Goal: Task Accomplishment & Management: Use online tool/utility

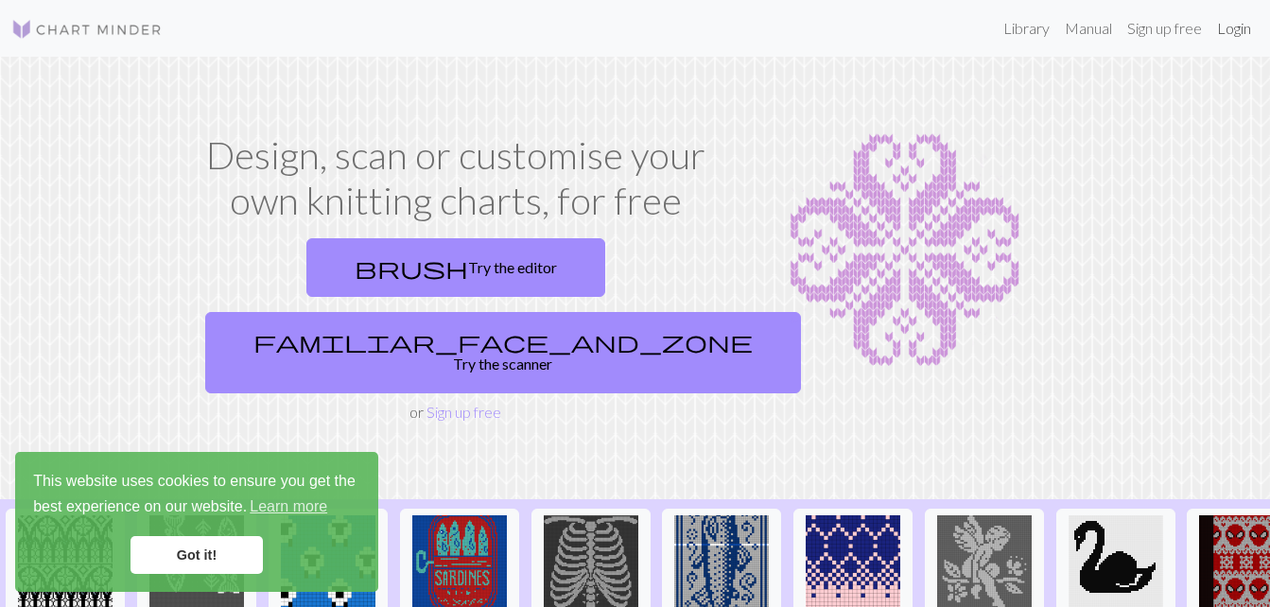
click at [1235, 36] on link "Login" at bounding box center [1233, 28] width 49 height 38
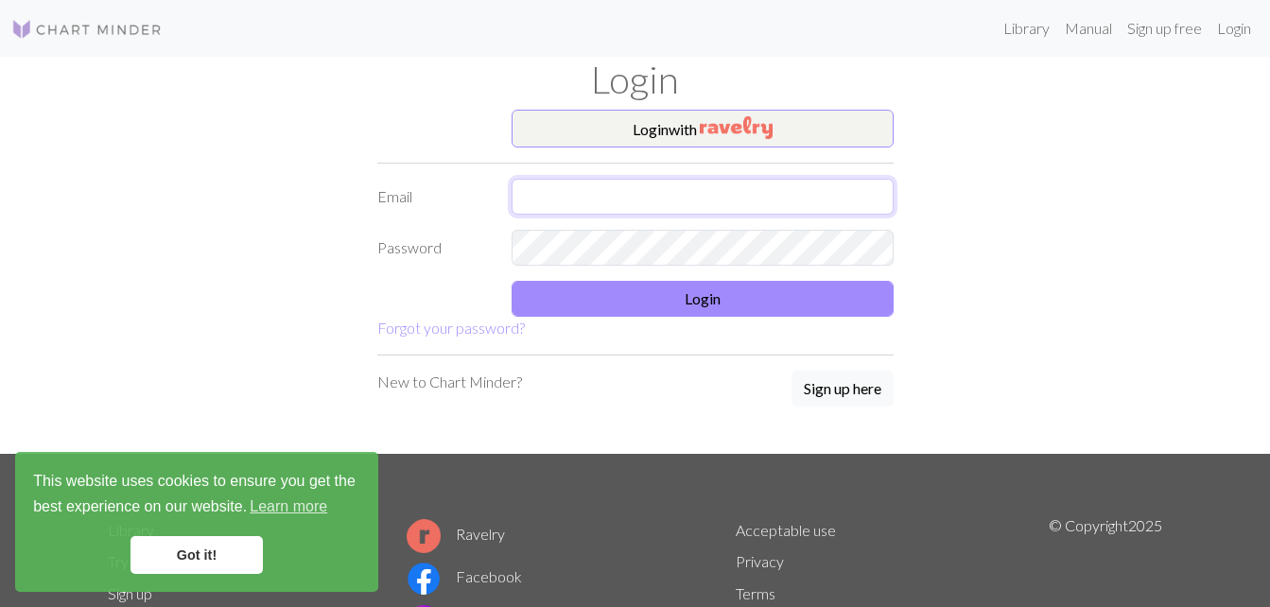
click at [718, 186] on input "text" at bounding box center [703, 197] width 382 height 36
type input "smcquaid232@gmail.com"
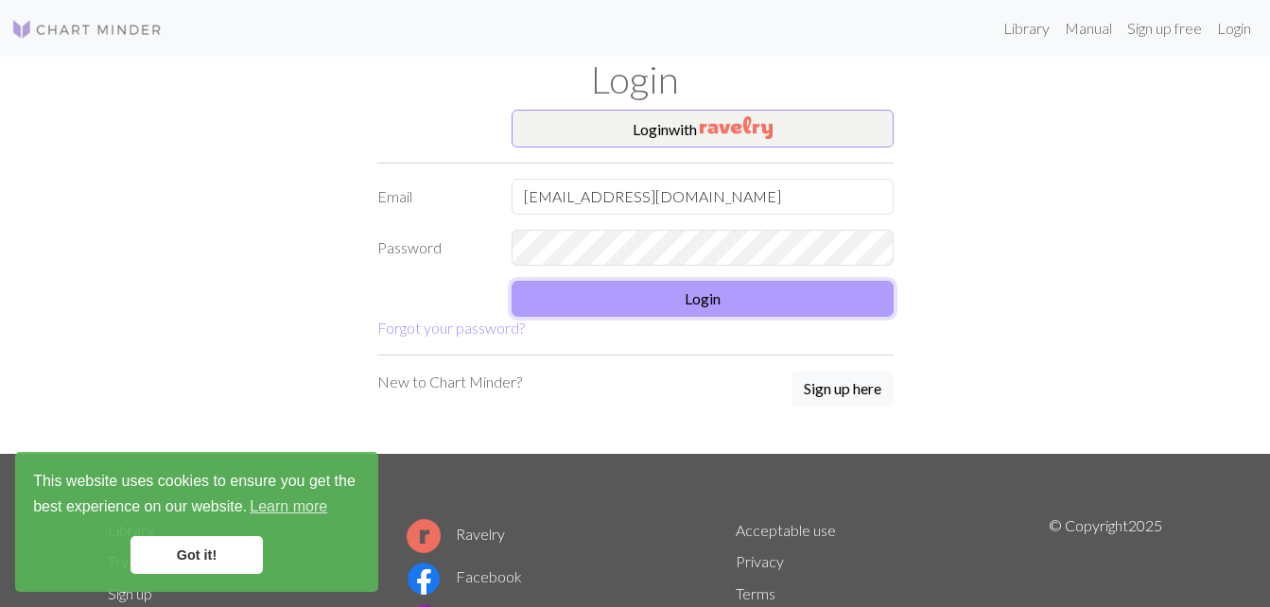
click at [663, 291] on button "Login" at bounding box center [703, 299] width 382 height 36
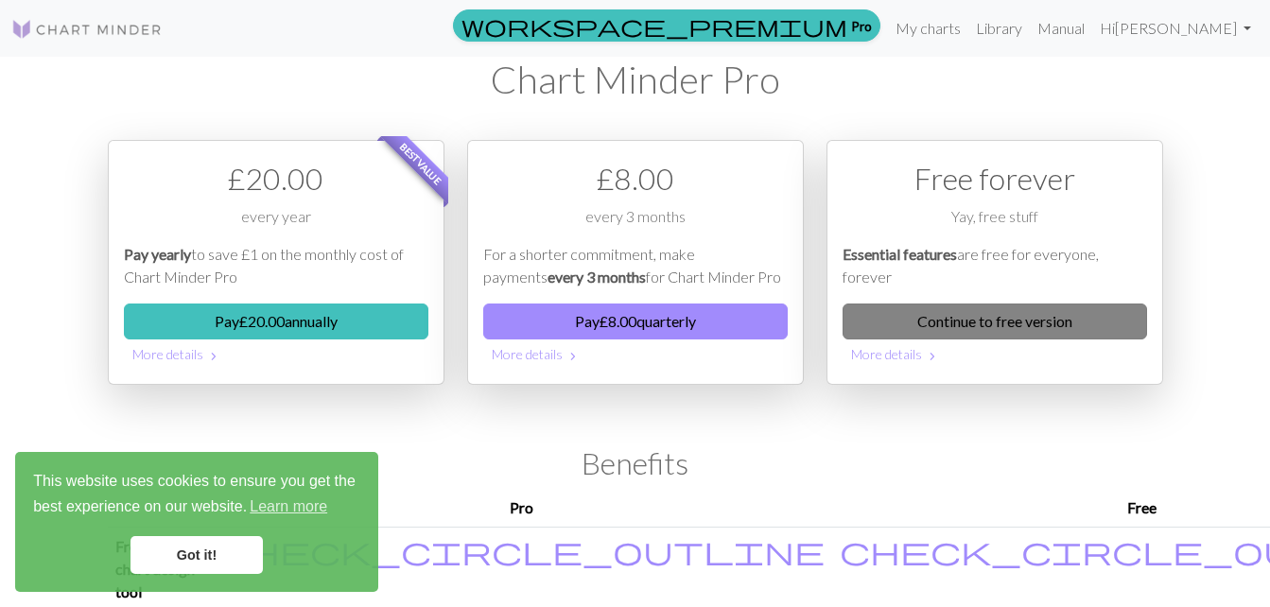
click at [955, 320] on link "Continue to free version" at bounding box center [994, 322] width 304 height 36
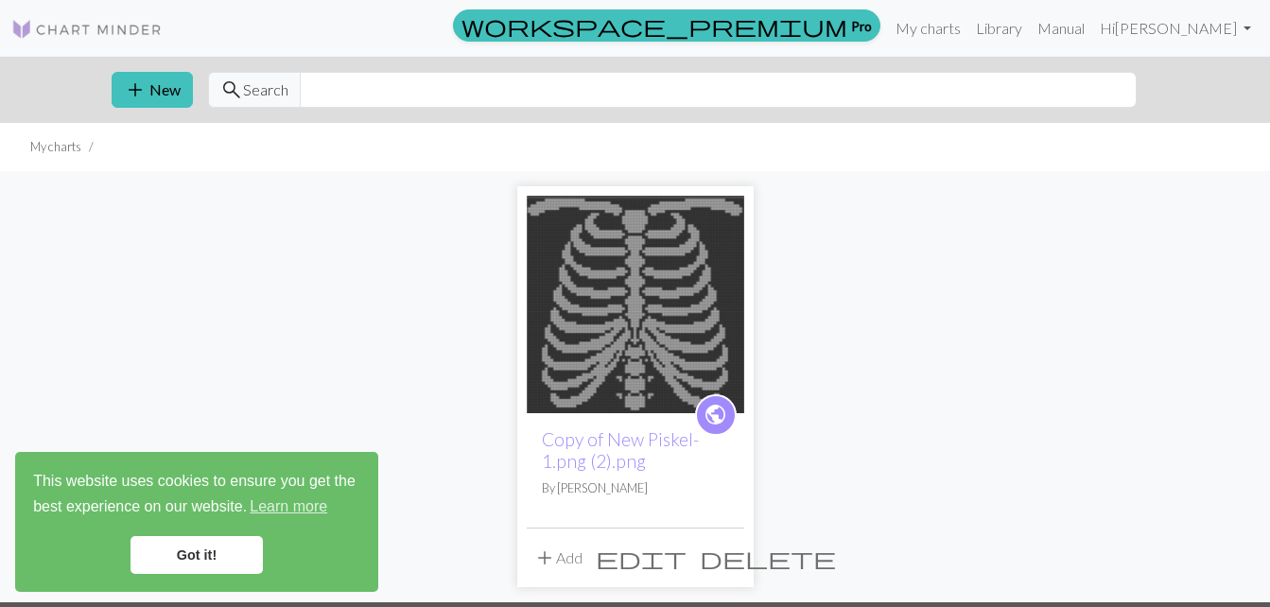
click at [180, 547] on link "Got it!" at bounding box center [196, 555] width 132 height 38
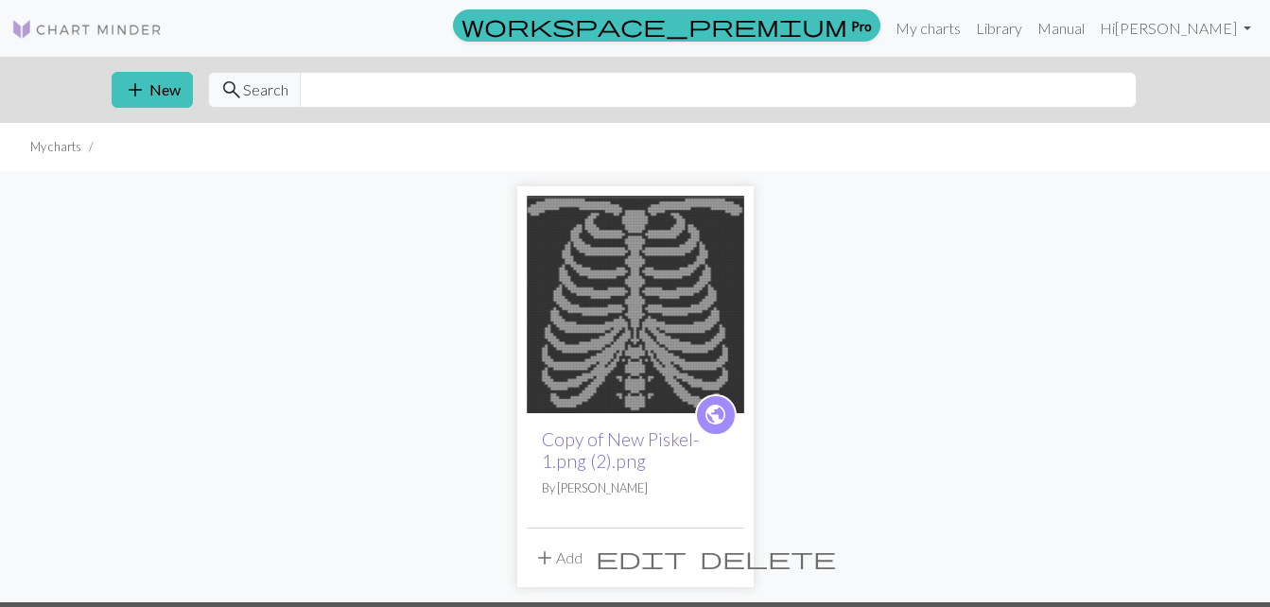
click at [622, 461] on link "Copy of New Piskel-1.png (2).png" at bounding box center [620, 449] width 157 height 43
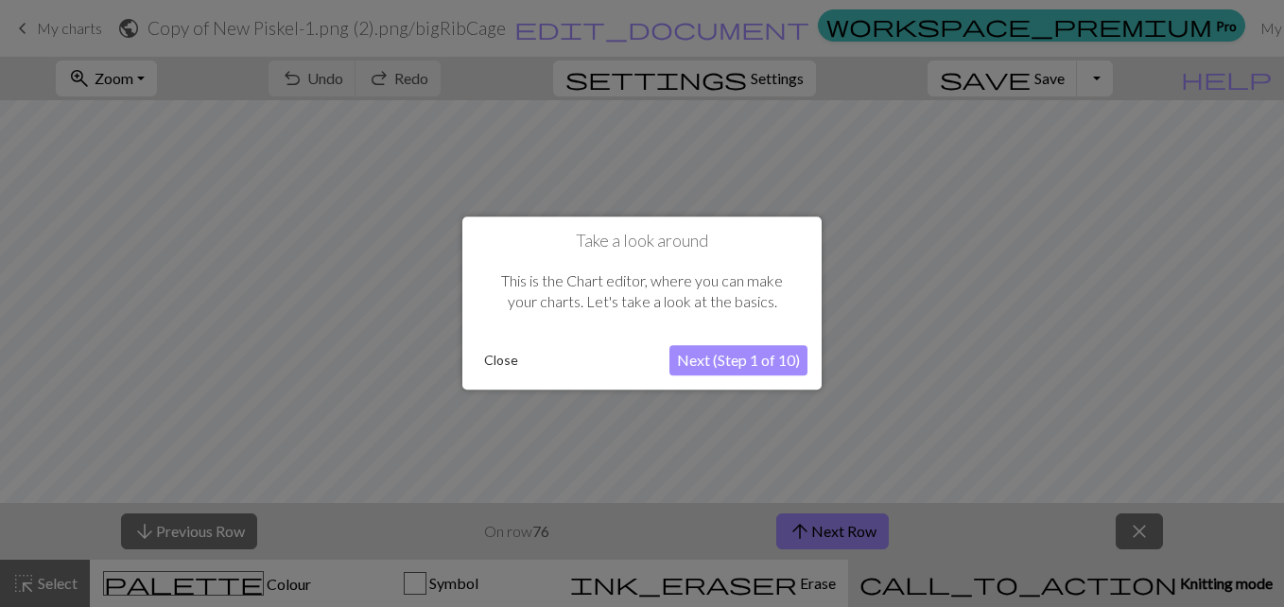
click at [759, 353] on button "Next (Step 1 of 10)" at bounding box center [738, 361] width 138 height 30
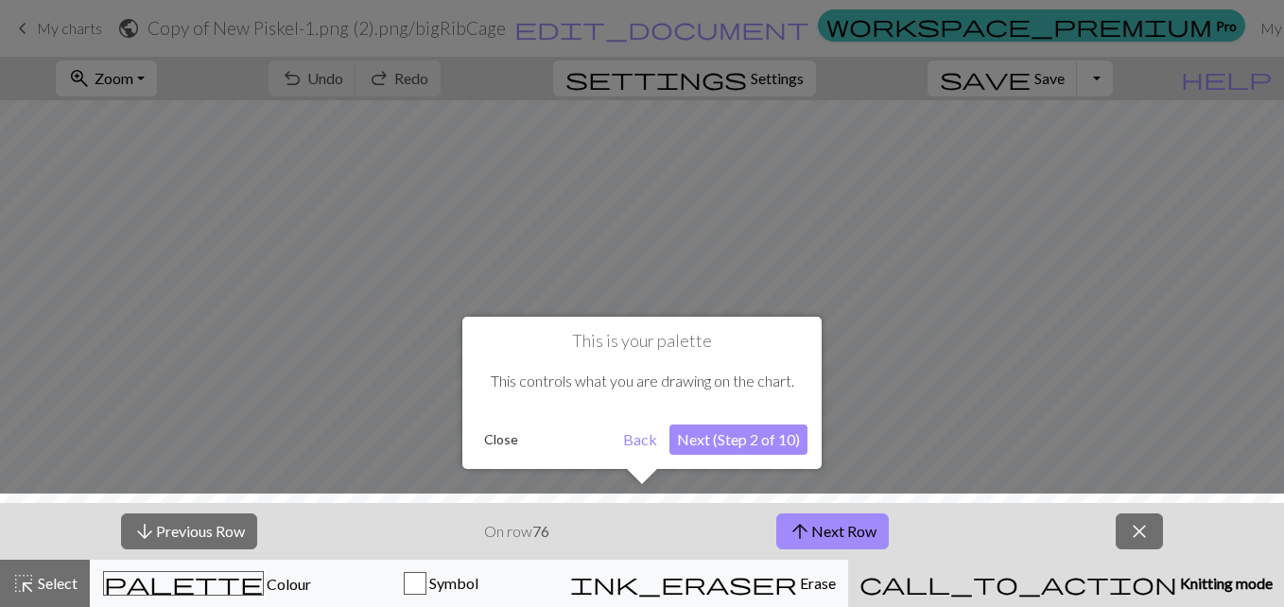
click at [759, 353] on div "This controls what you are drawing on the chart." at bounding box center [642, 381] width 331 height 59
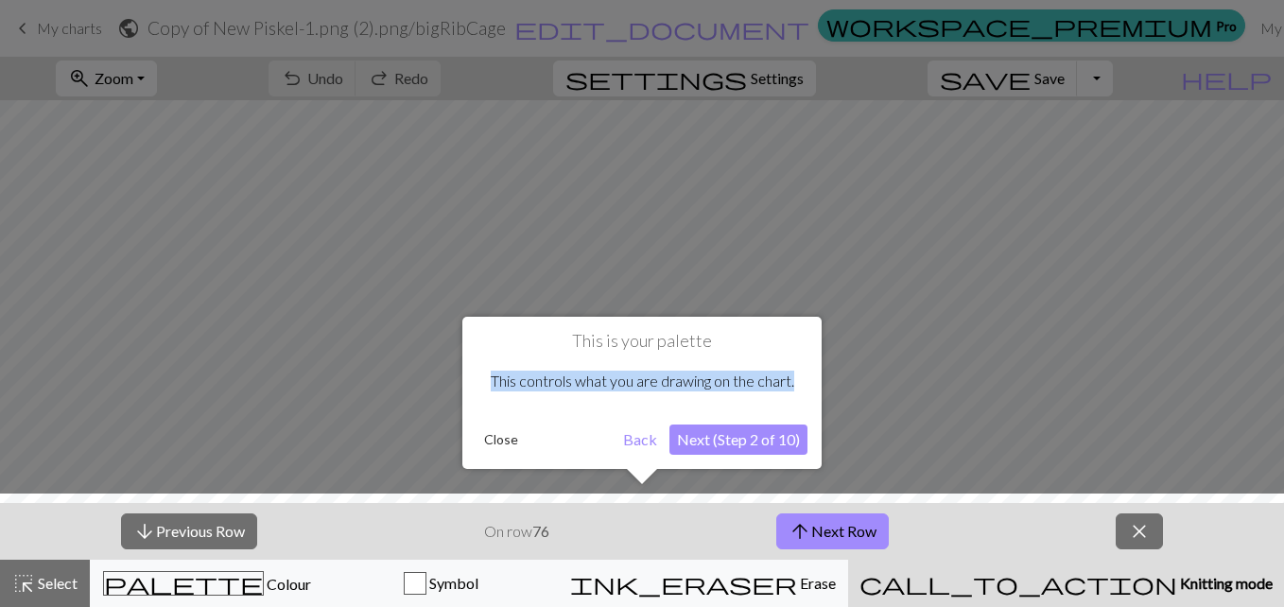
click at [759, 353] on div "This controls what you are drawing on the chart." at bounding box center [642, 381] width 331 height 59
click at [496, 442] on button "Close" at bounding box center [501, 439] width 49 height 28
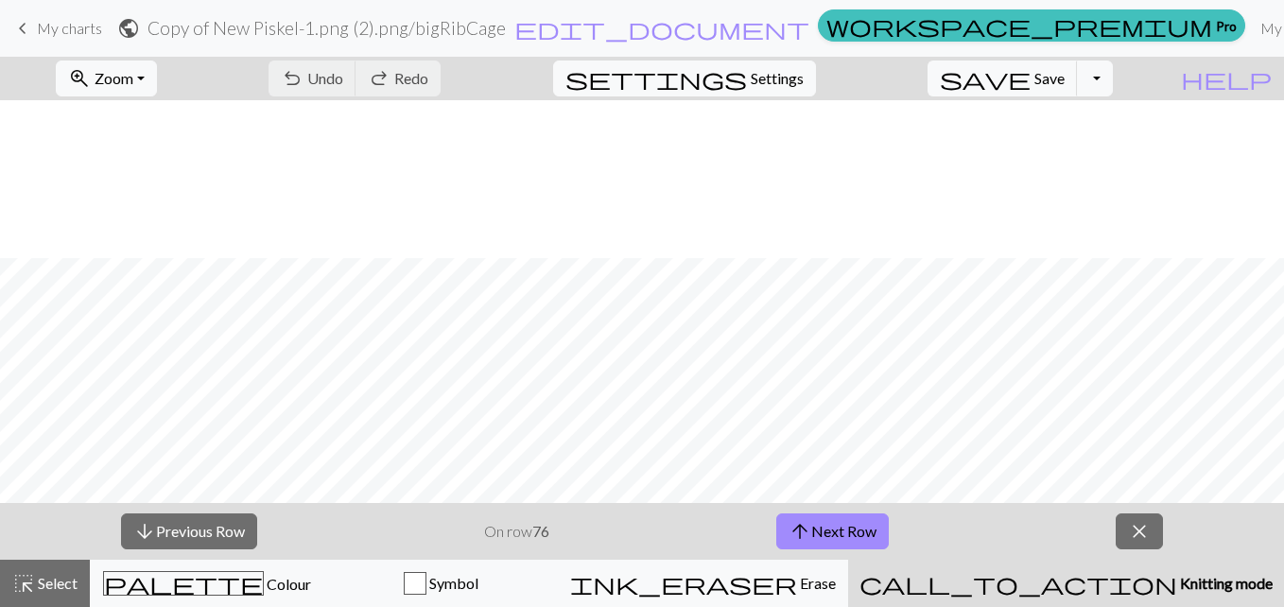
scroll to position [602, 0]
click at [1177, 579] on span "Knitting mode" at bounding box center [1224, 583] width 95 height 18
click at [74, 580] on span "Select" at bounding box center [56, 583] width 43 height 18
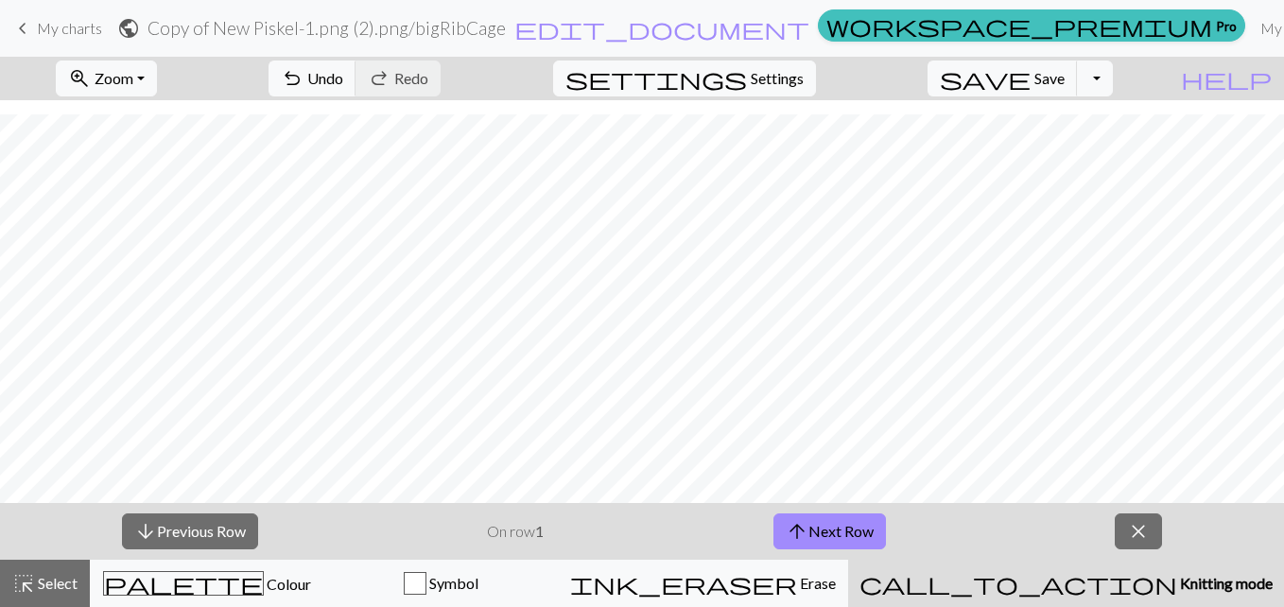
drag, startPoint x: 1276, startPoint y: 376, endPoint x: 1228, endPoint y: 533, distance: 164.2
click at [1228, 533] on div "arrow_downward Previous Row On row 1 arrow_upward Next Row close" at bounding box center [642, 531] width 1284 height 57
click at [66, 581] on span "Select" at bounding box center [56, 583] width 43 height 18
click at [513, 530] on p "On row 1" at bounding box center [515, 531] width 57 height 23
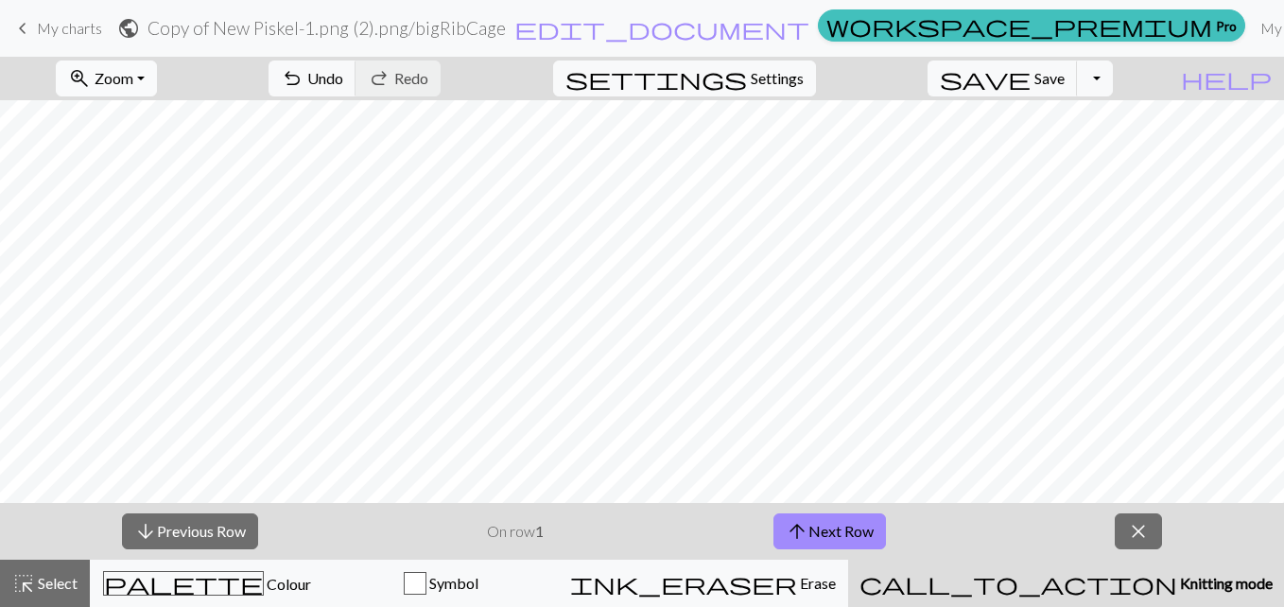
click at [157, 79] on button "zoom_in Zoom Zoom" at bounding box center [106, 79] width 101 height 36
click at [777, 75] on span "Settings" at bounding box center [777, 78] width 53 height 23
select select "fingering"
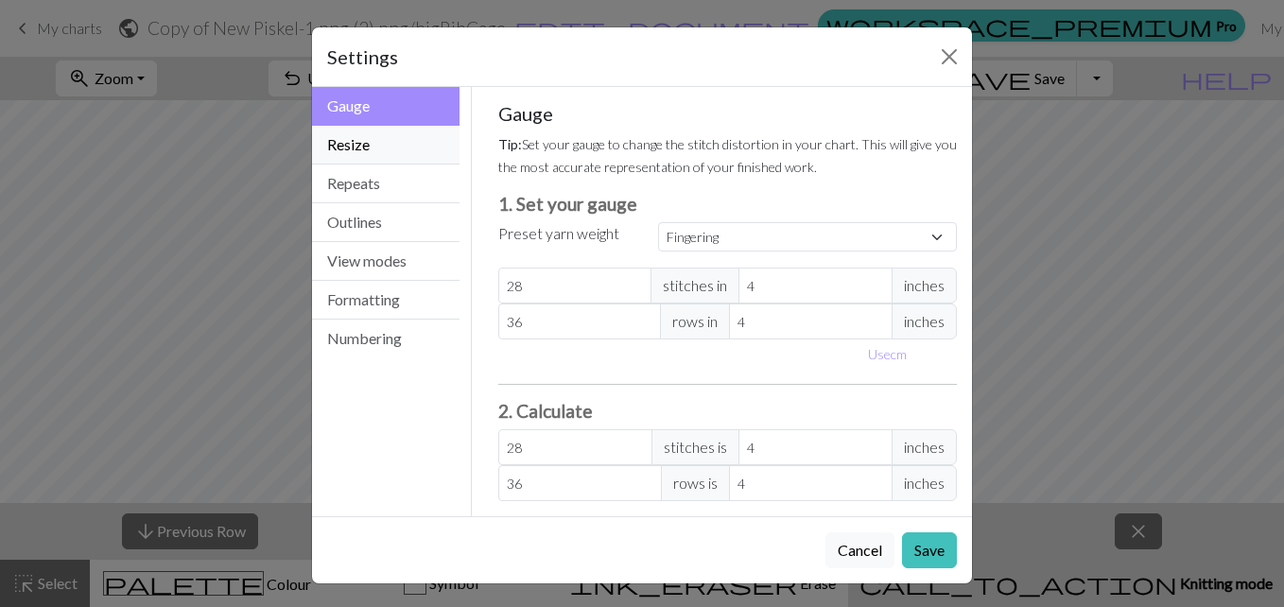
click at [420, 134] on button "Resize" at bounding box center [386, 145] width 148 height 39
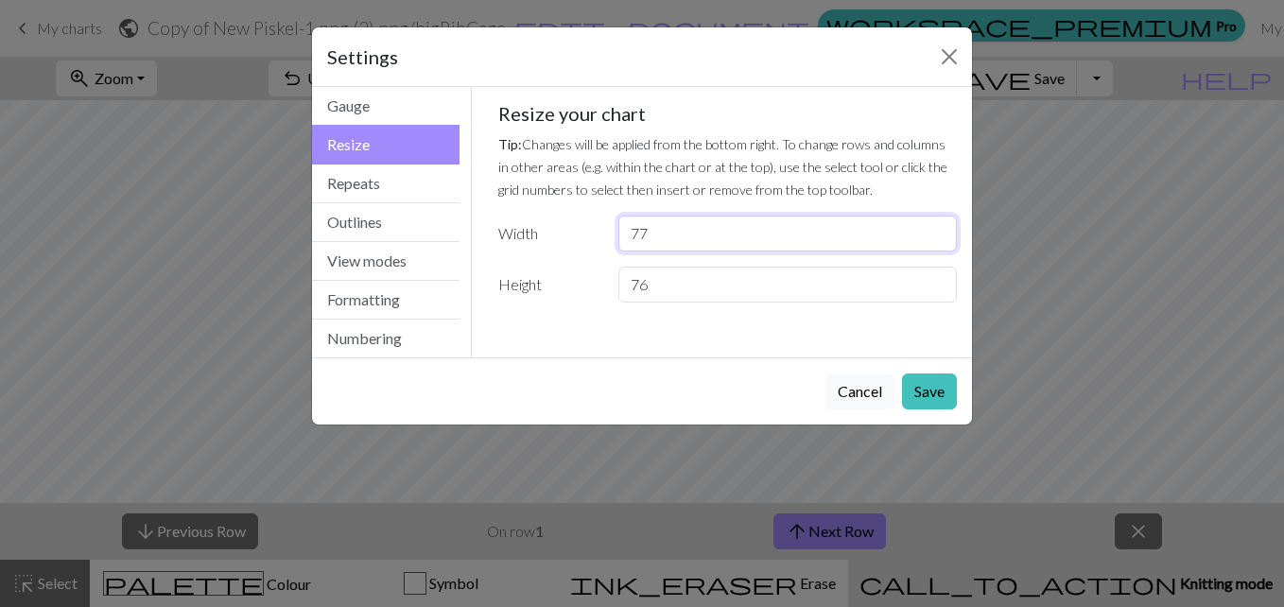
click at [704, 235] on input "77" at bounding box center [787, 234] width 339 height 36
type input "7"
type input "80"
click at [796, 287] on input "76" at bounding box center [787, 285] width 339 height 36
type input "7"
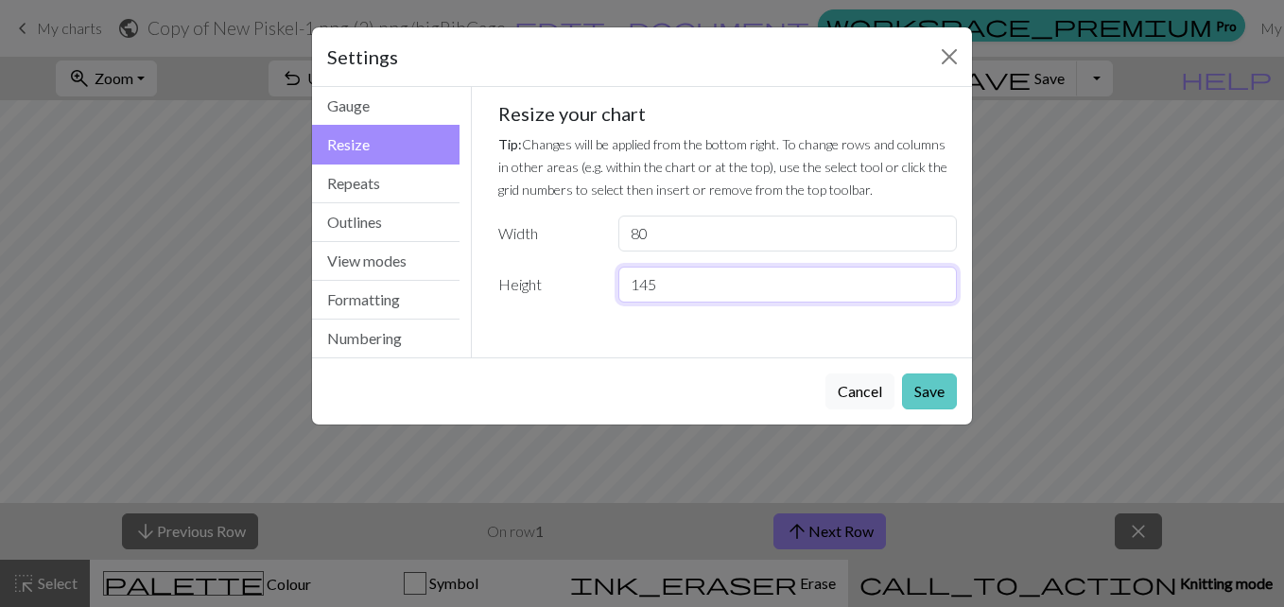
type input "145"
click at [923, 390] on button "Save" at bounding box center [929, 391] width 55 height 36
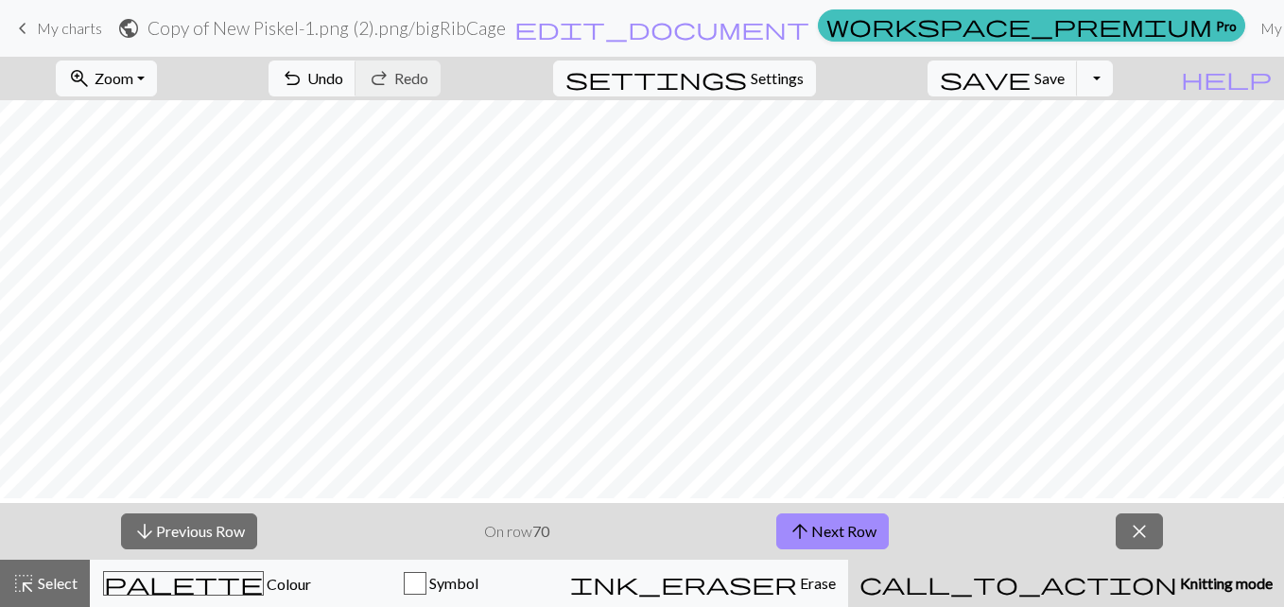
scroll to position [667, 0]
click at [304, 83] on span "undo" at bounding box center [292, 78] width 23 height 26
click at [773, 86] on button "settings Settings" at bounding box center [684, 79] width 263 height 36
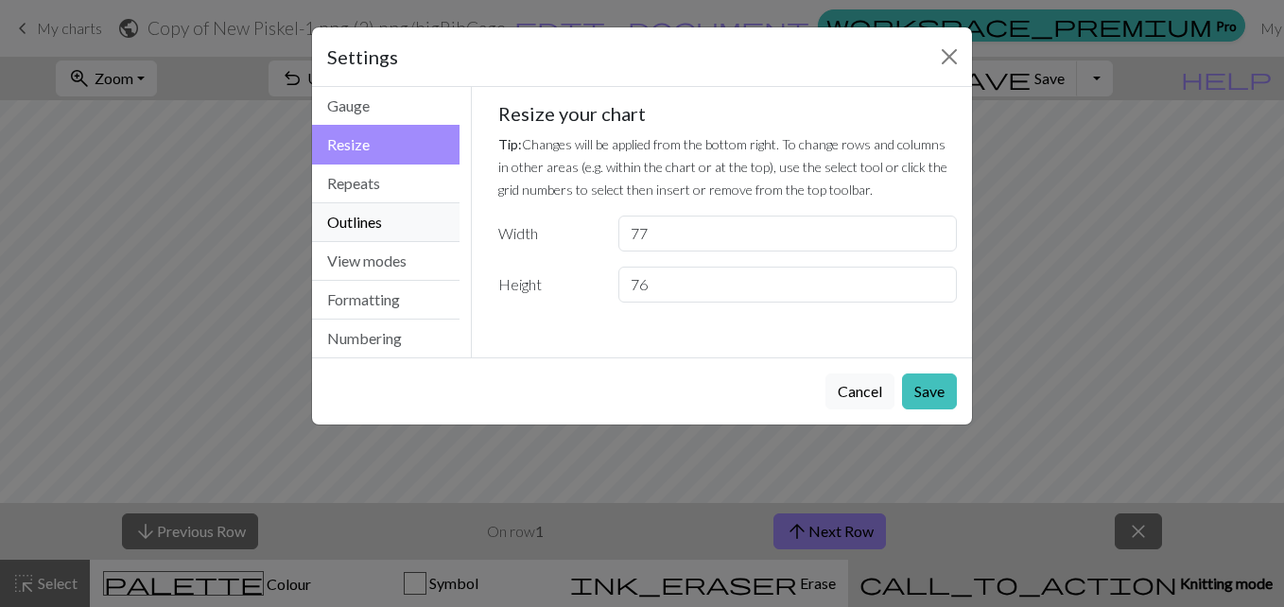
click at [358, 207] on button "Outlines" at bounding box center [386, 222] width 148 height 39
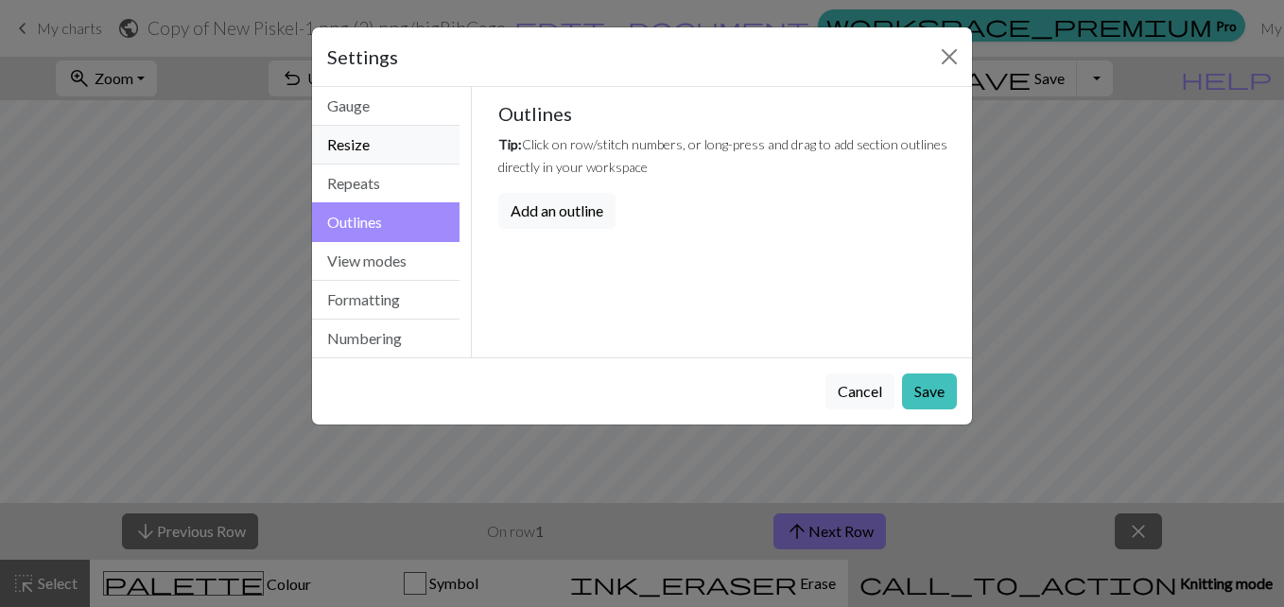
click at [398, 158] on button "Resize" at bounding box center [386, 145] width 148 height 39
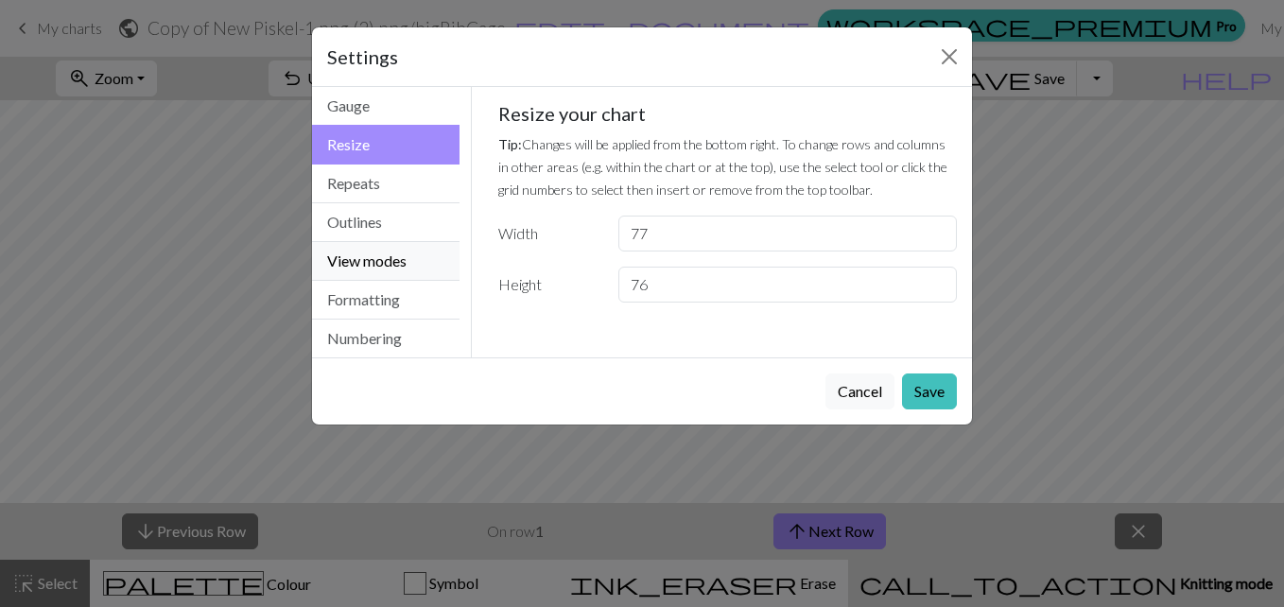
click at [392, 265] on button "View modes" at bounding box center [386, 261] width 148 height 39
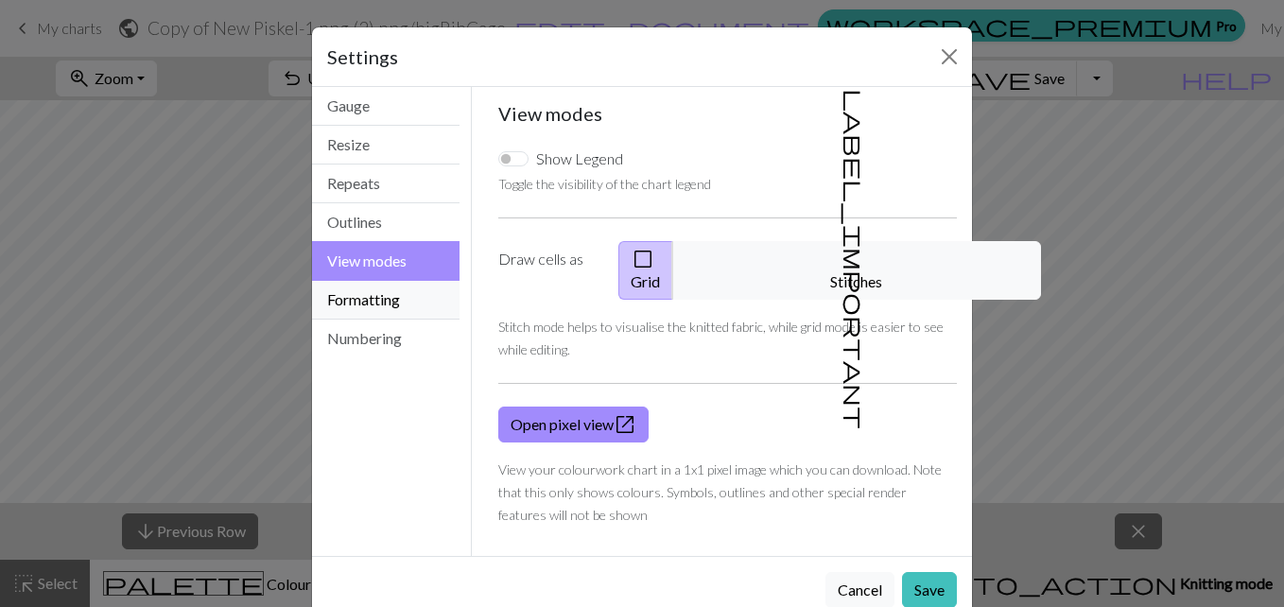
click at [381, 305] on button "Formatting" at bounding box center [386, 300] width 148 height 39
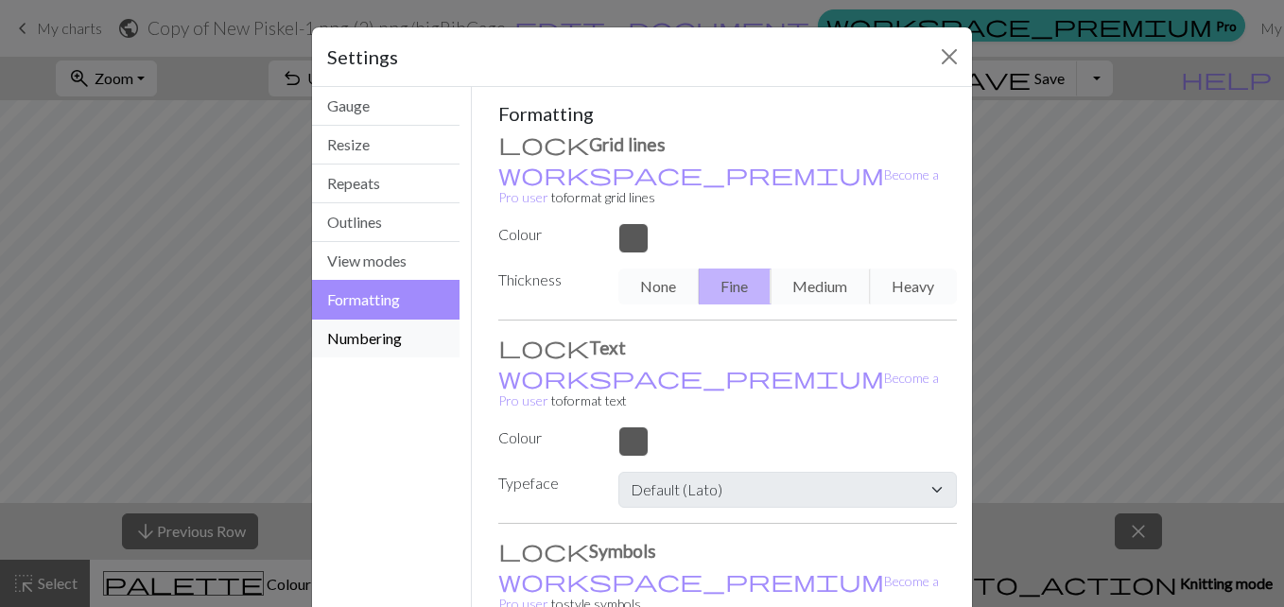
click at [384, 345] on button "Numbering" at bounding box center [386, 339] width 148 height 38
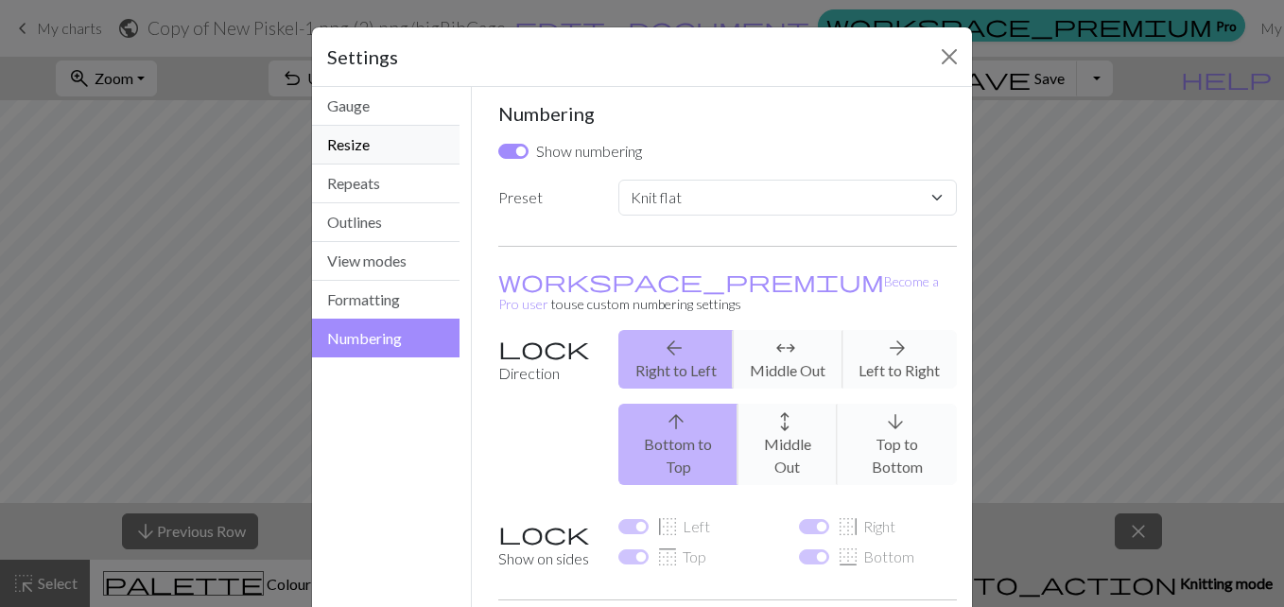
click at [361, 155] on button "Resize" at bounding box center [386, 145] width 148 height 39
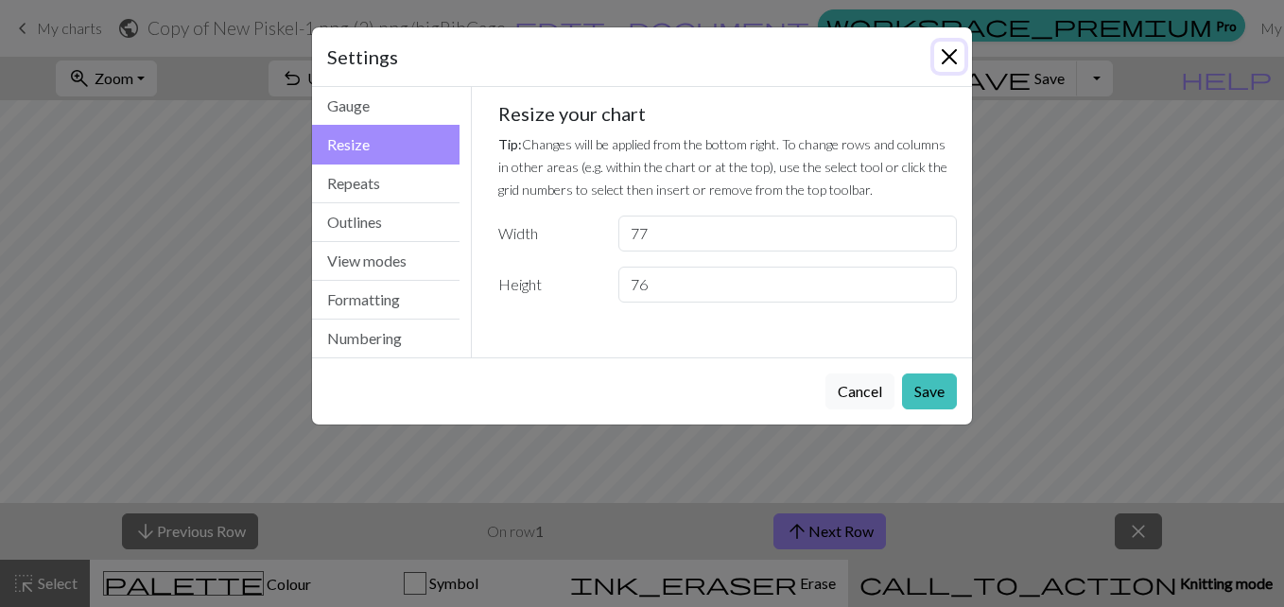
click at [946, 43] on button "Close" at bounding box center [949, 57] width 30 height 30
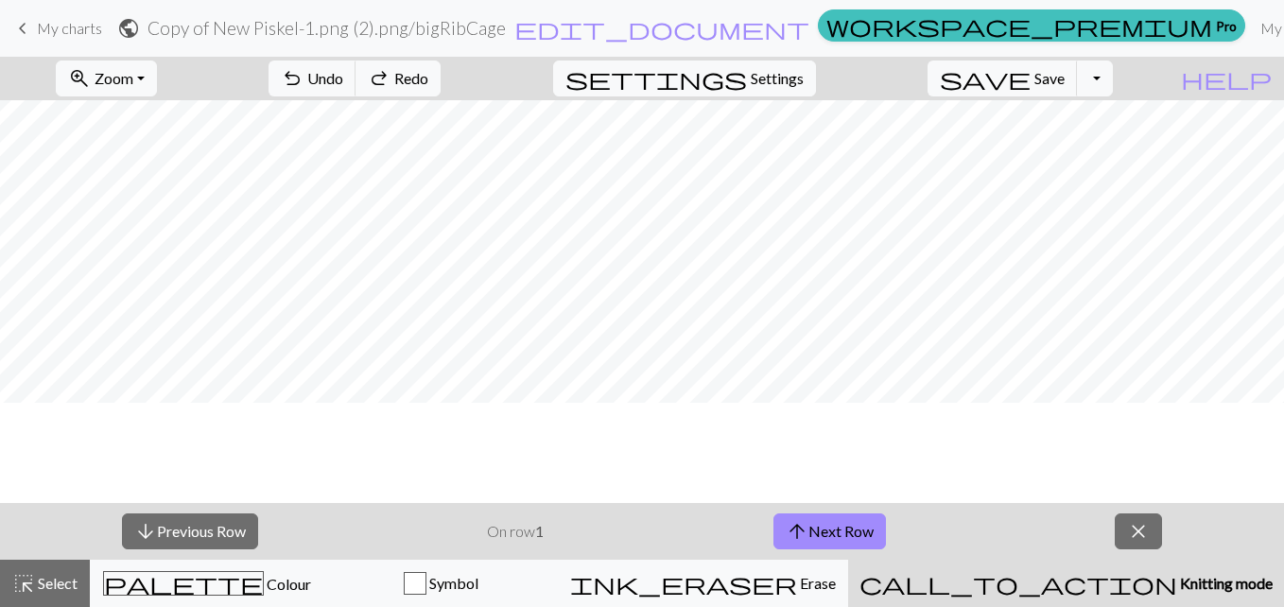
scroll to position [0, 0]
click at [428, 73] on span "Redo" at bounding box center [411, 78] width 34 height 18
click at [63, 40] on link "keyboard_arrow_left My charts" at bounding box center [56, 28] width 91 height 32
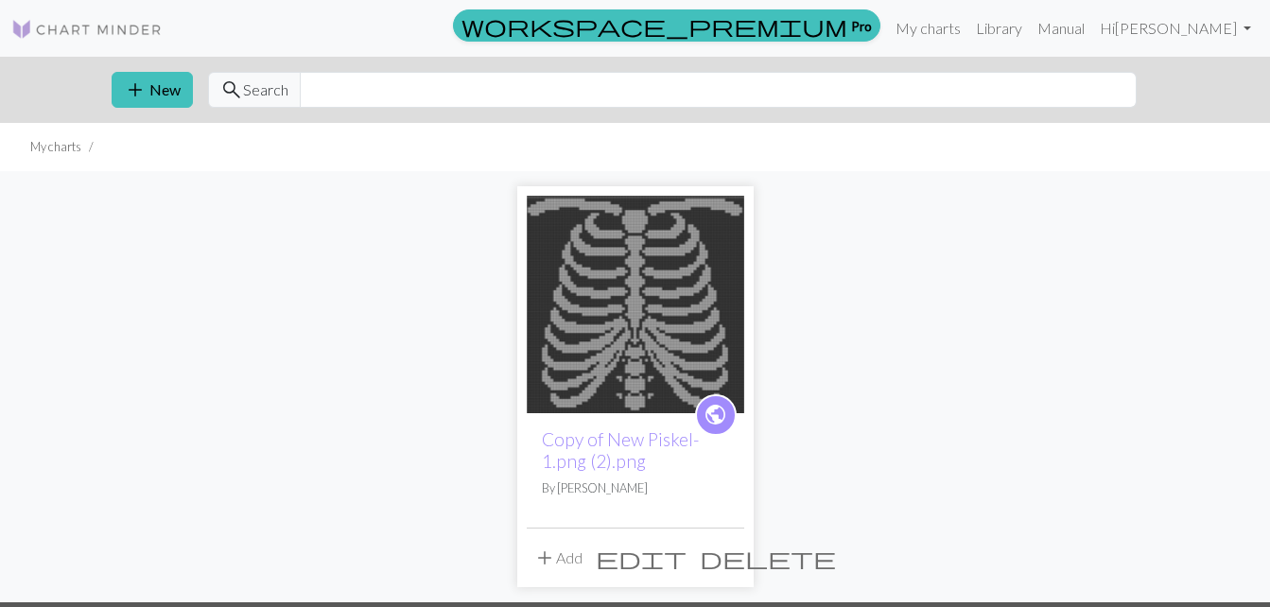
click at [592, 267] on img at bounding box center [635, 304] width 217 height 217
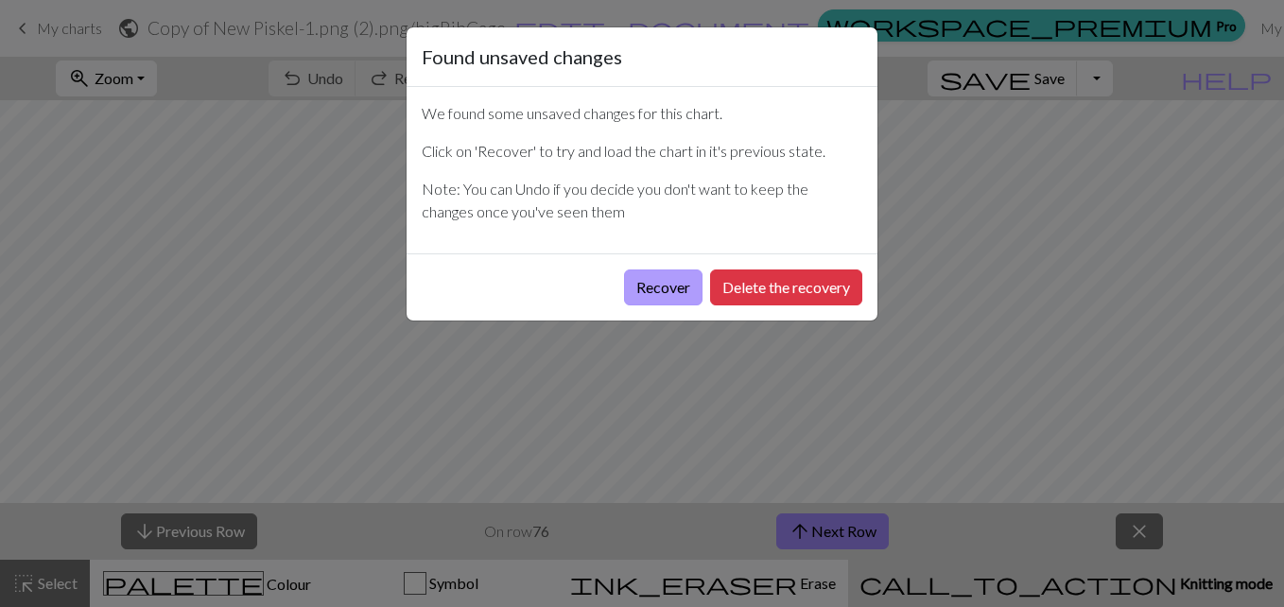
click at [652, 276] on button "Recover" at bounding box center [663, 287] width 78 height 36
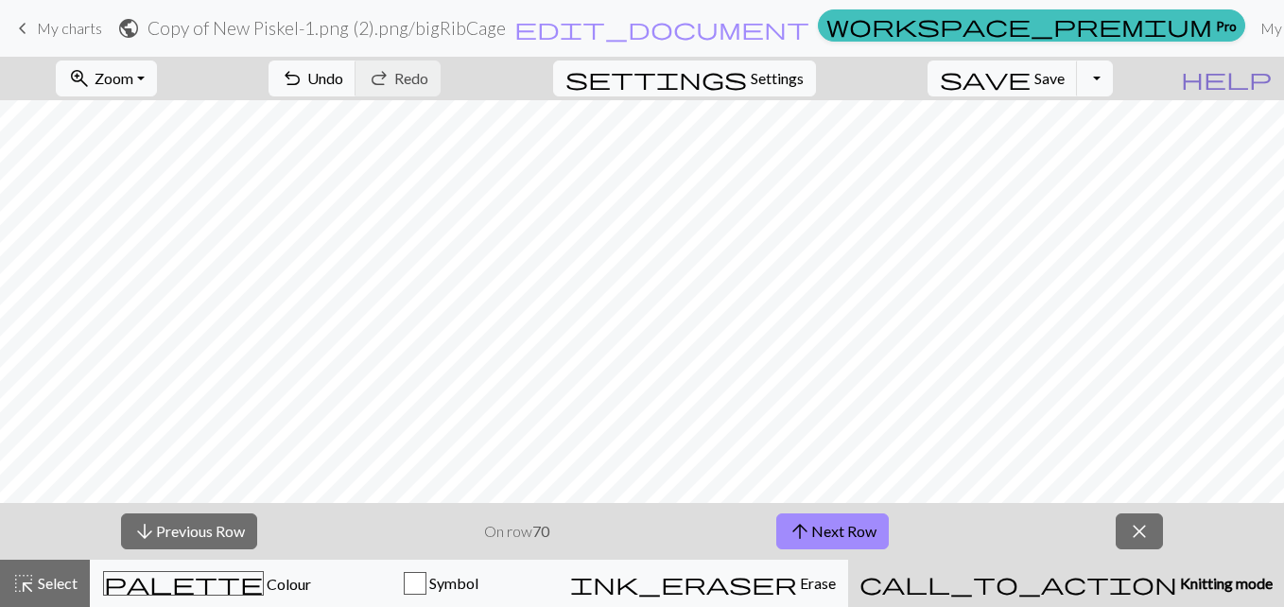
drag, startPoint x: 759, startPoint y: 495, endPoint x: 1281, endPoint y: 78, distance: 668.6
click at [1269, 78] on button "help Show me around" at bounding box center [1226, 79] width 115 height 36
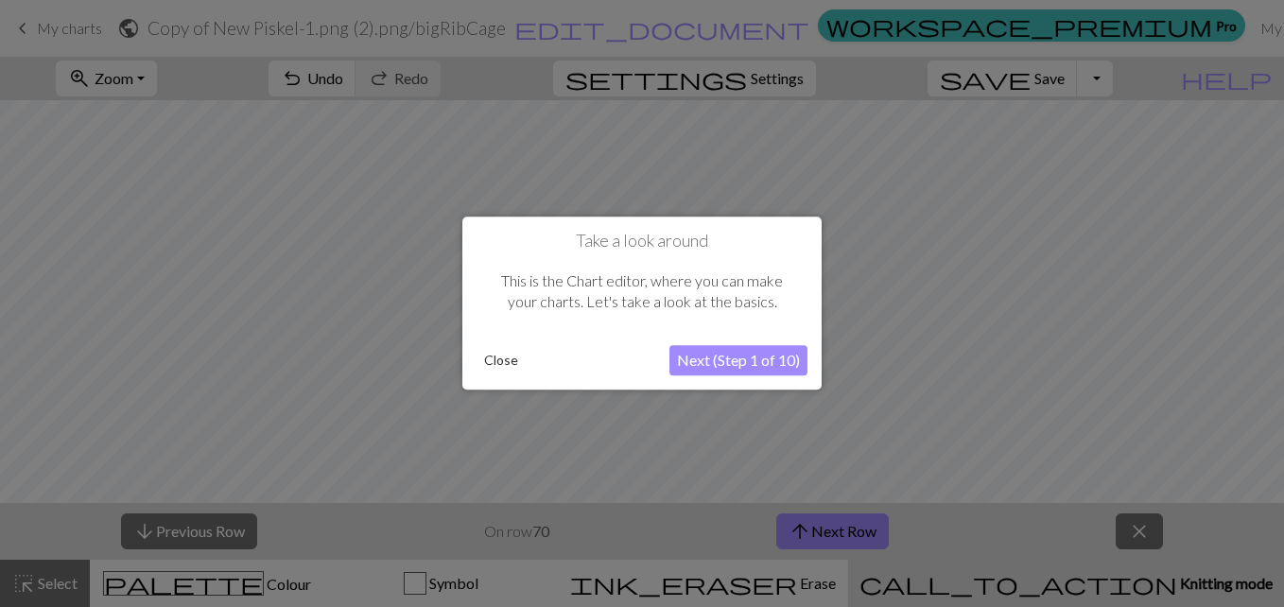
click at [768, 366] on button "Next (Step 1 of 10)" at bounding box center [738, 361] width 138 height 30
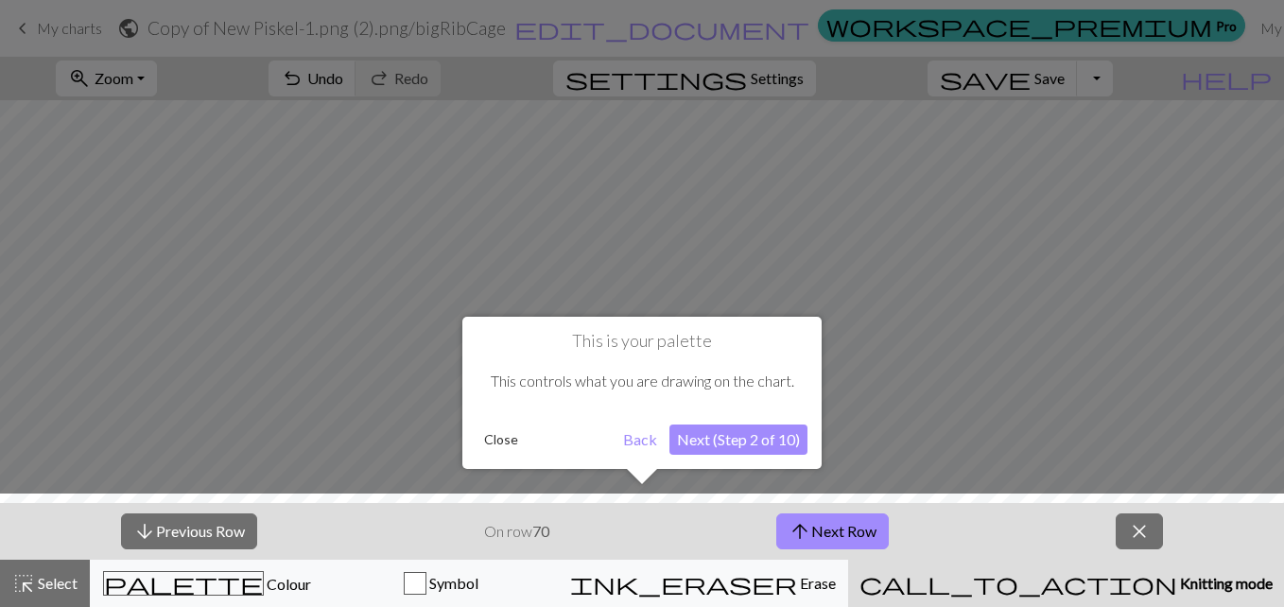
click at [750, 442] on button "Next (Step 2 of 10)" at bounding box center [738, 440] width 138 height 30
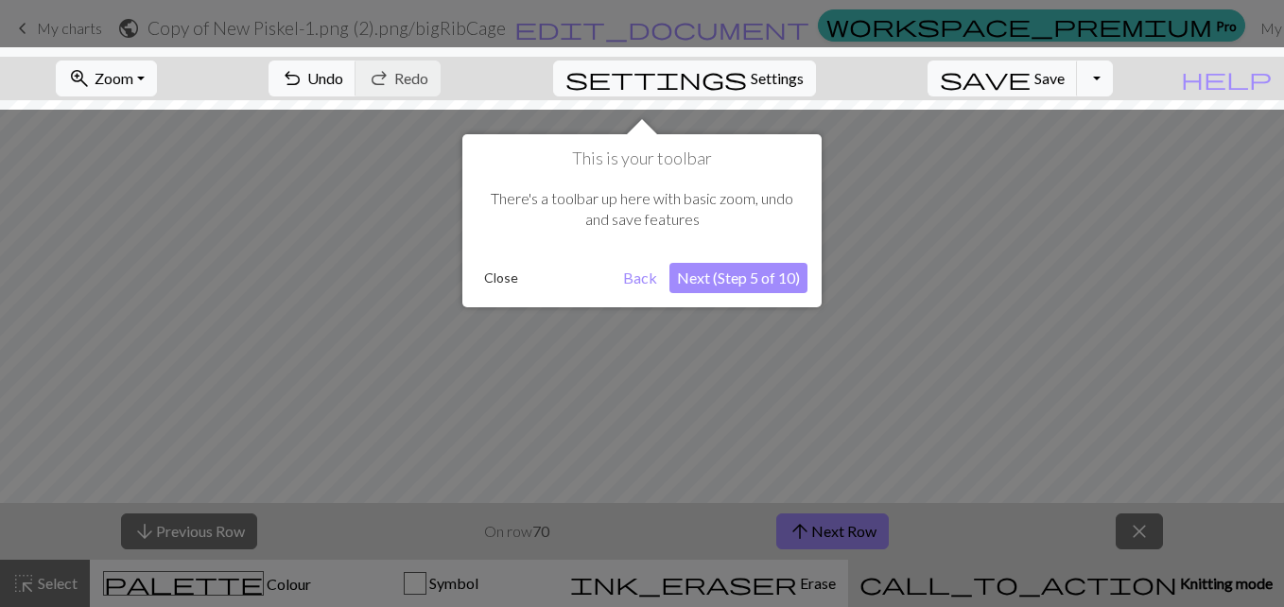
click at [751, 282] on button "Next (Step 5 of 10)" at bounding box center [738, 278] width 138 height 30
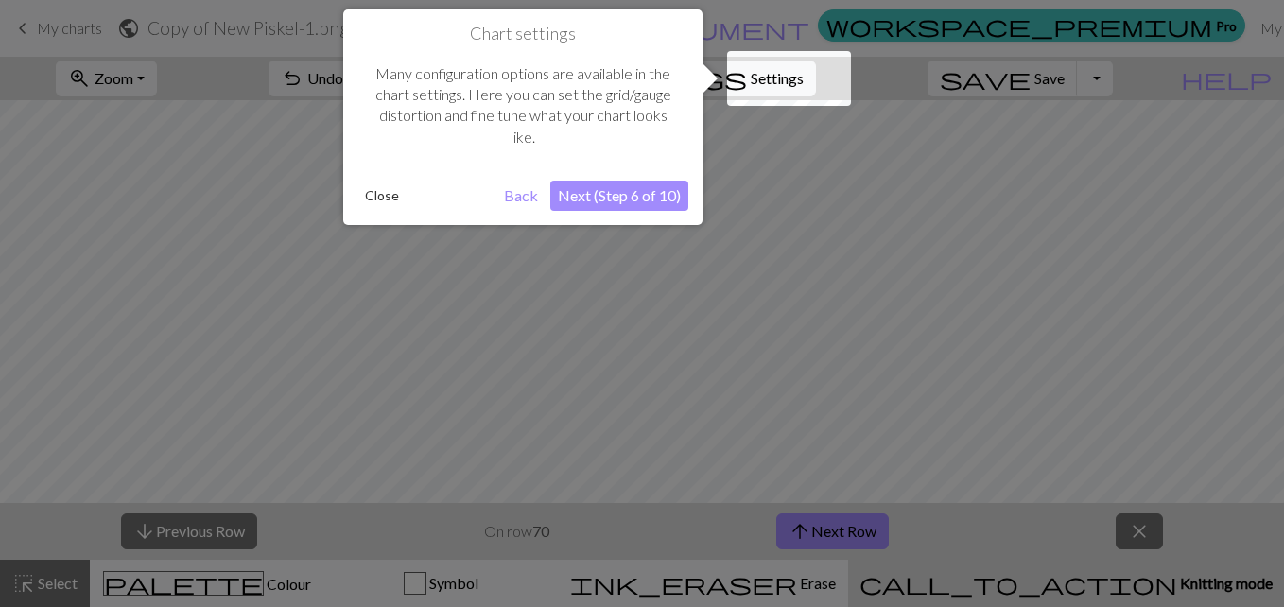
click at [632, 208] on button "Next (Step 6 of 10)" at bounding box center [619, 196] width 138 height 30
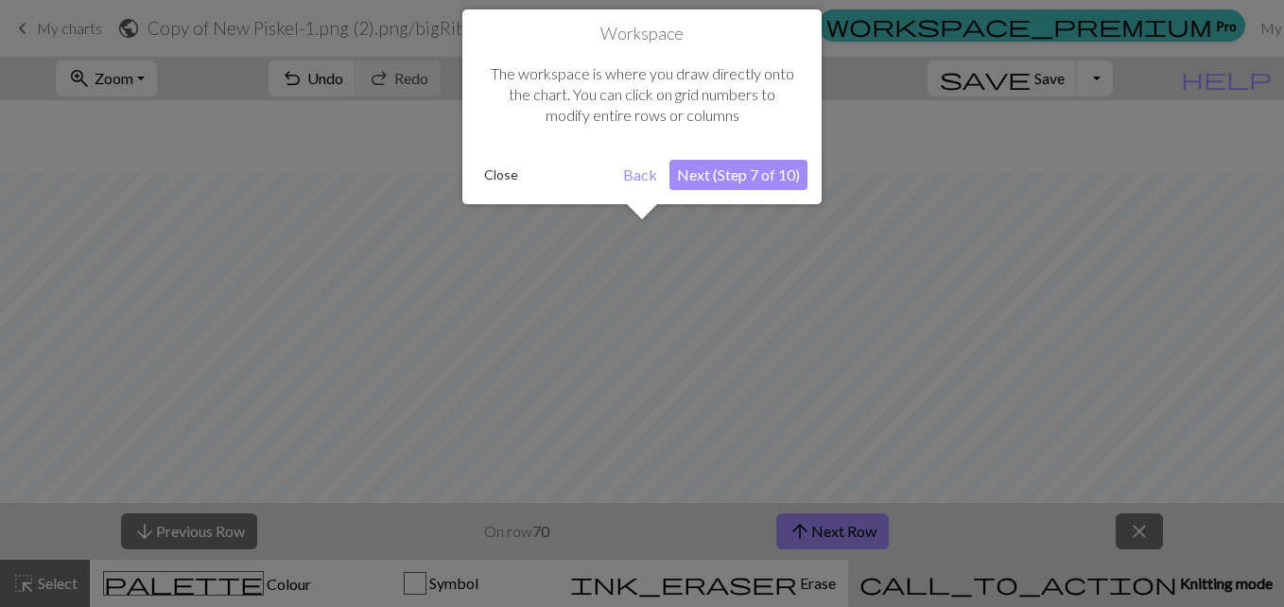
scroll to position [72, 0]
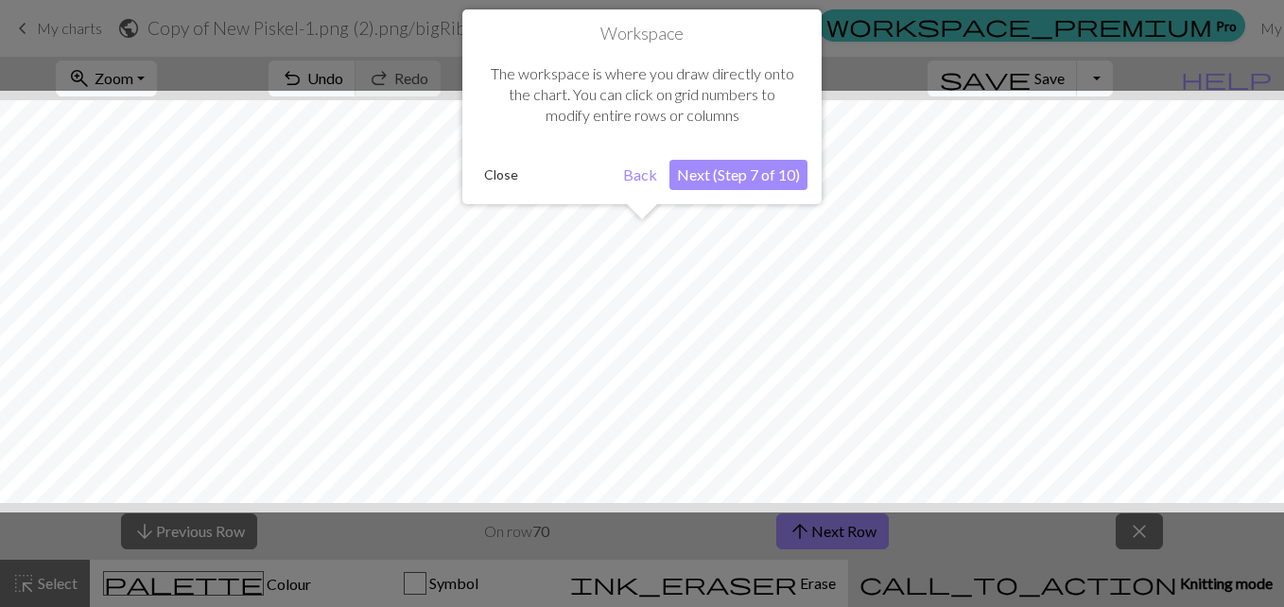
click at [760, 176] on button "Next (Step 7 of 10)" at bounding box center [738, 175] width 138 height 30
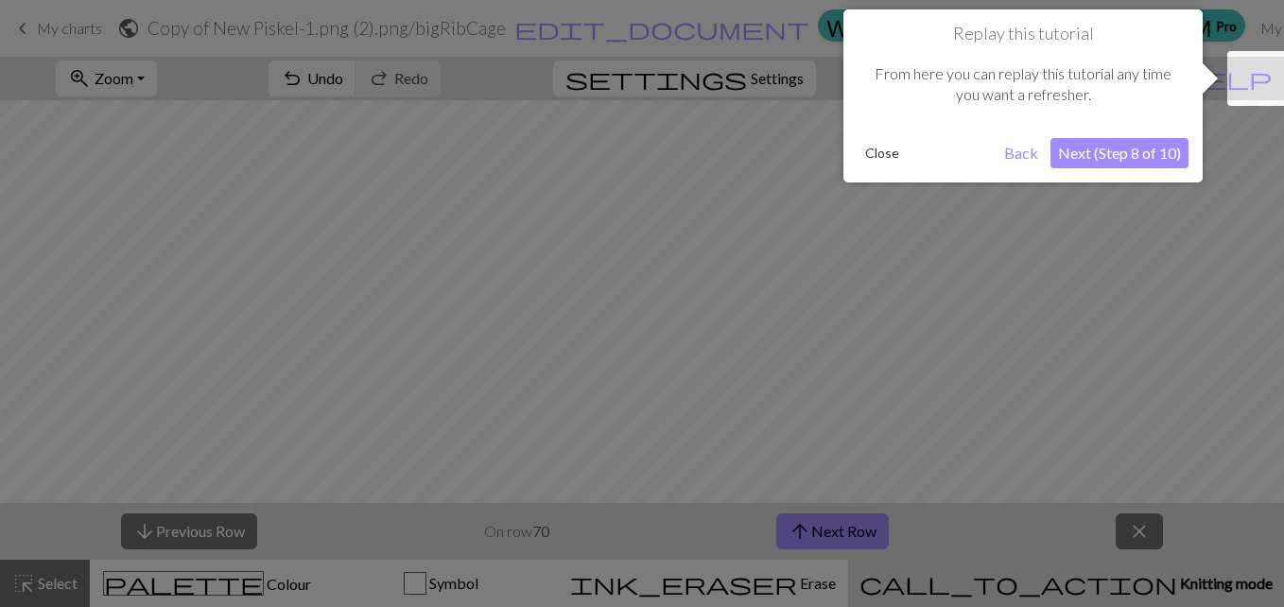
click at [1095, 150] on button "Next (Step 8 of 10)" at bounding box center [1119, 153] width 138 height 30
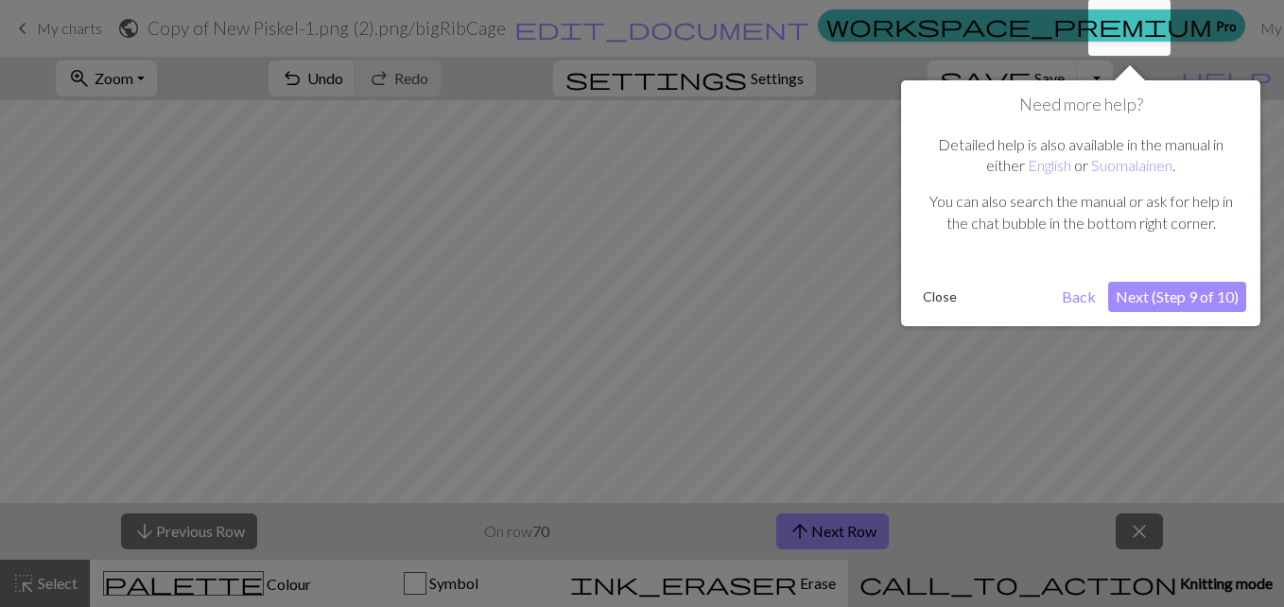
click at [1161, 293] on button "Next (Step 9 of 10)" at bounding box center [1177, 297] width 138 height 30
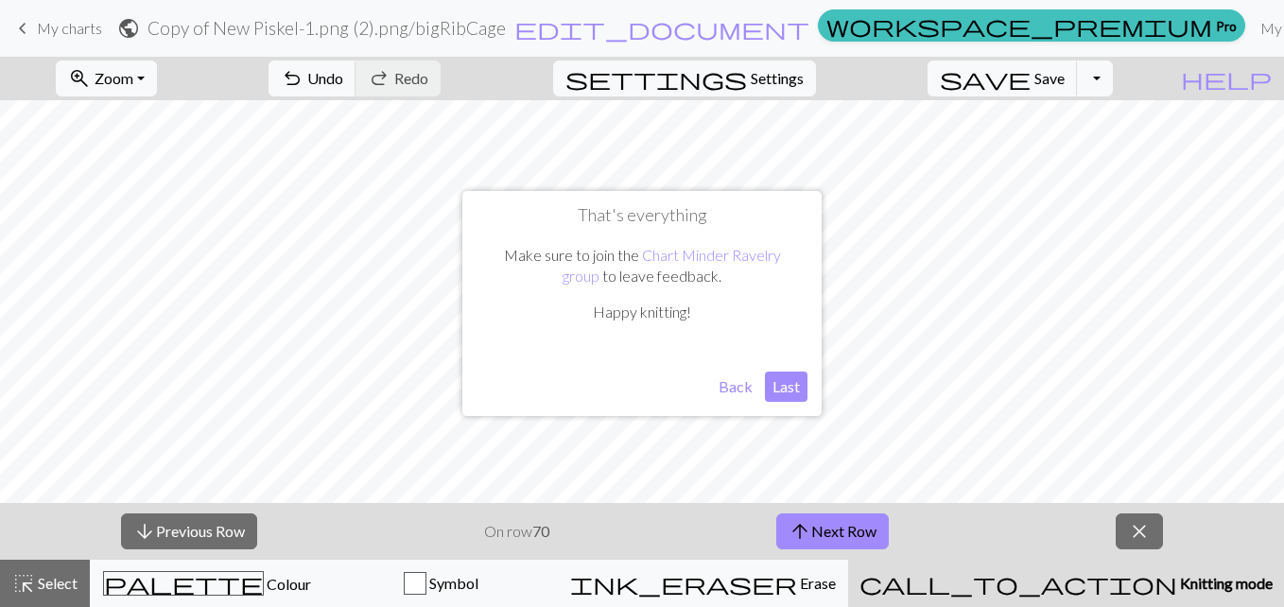
click at [800, 383] on button "Last" at bounding box center [786, 387] width 43 height 30
click at [1031, 78] on span "save" at bounding box center [985, 78] width 91 height 26
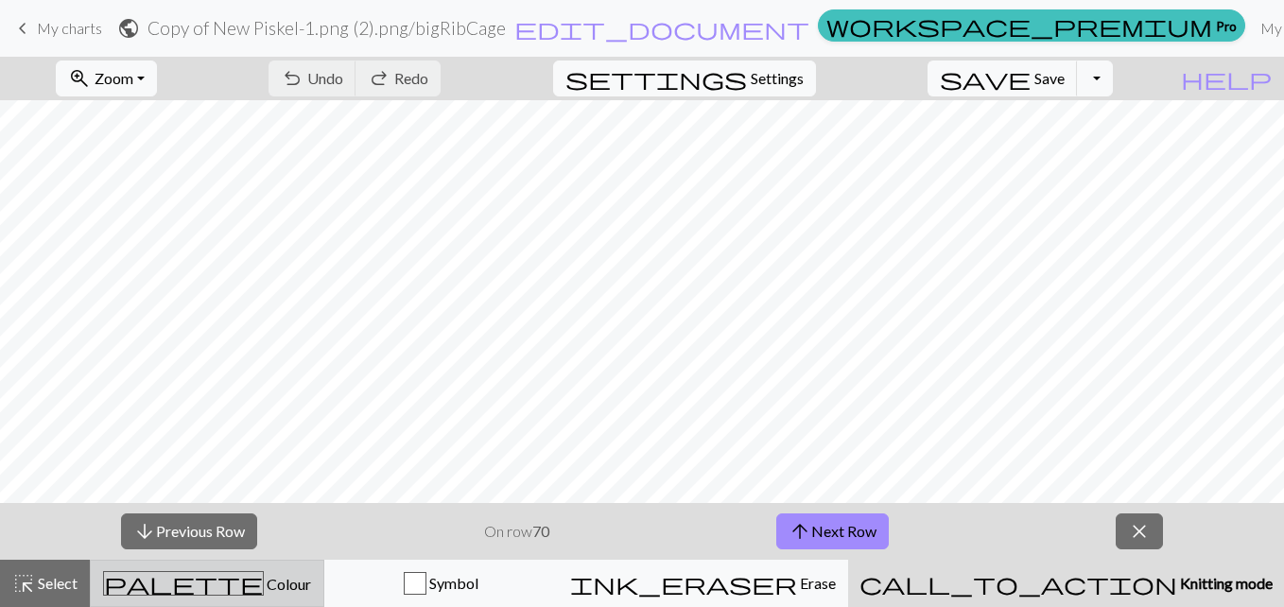
click at [312, 594] on div "palette Colour Colour" at bounding box center [207, 583] width 210 height 25
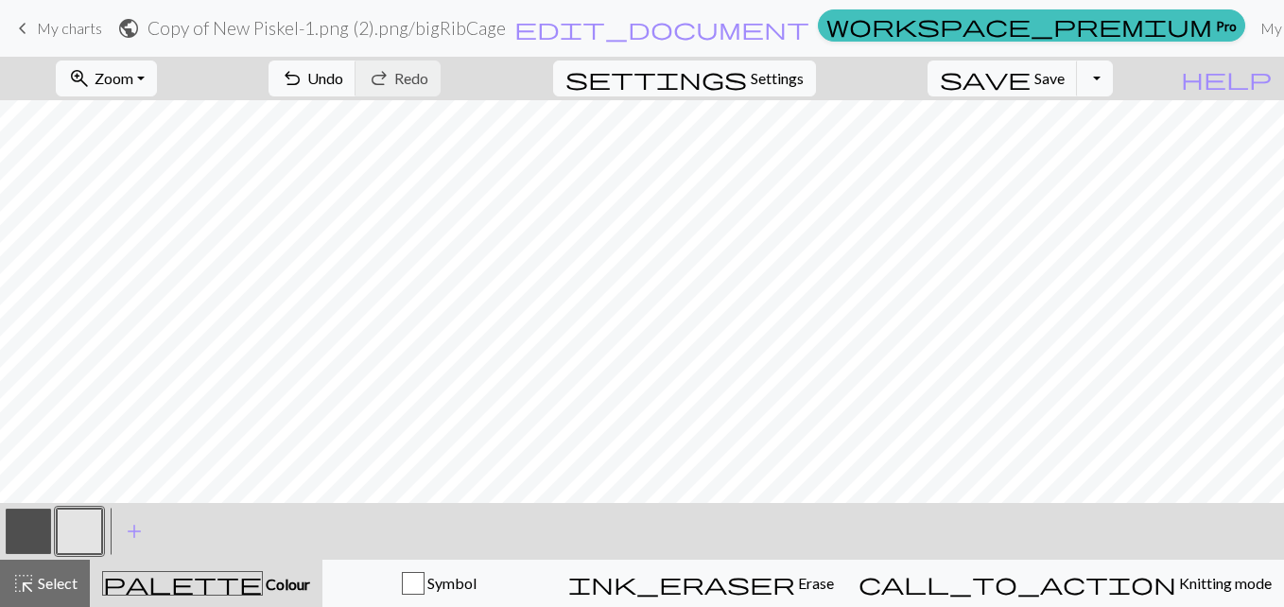
click at [207, 587] on span "palette" at bounding box center [182, 583] width 159 height 26
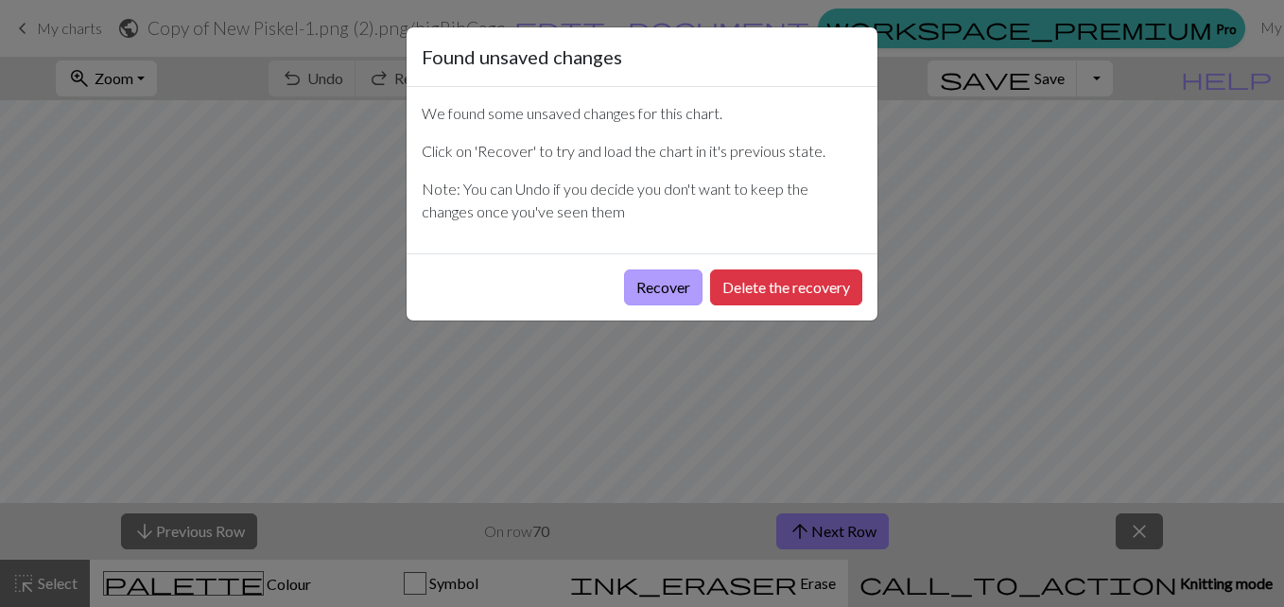
click at [691, 284] on button "Recover" at bounding box center [663, 287] width 78 height 36
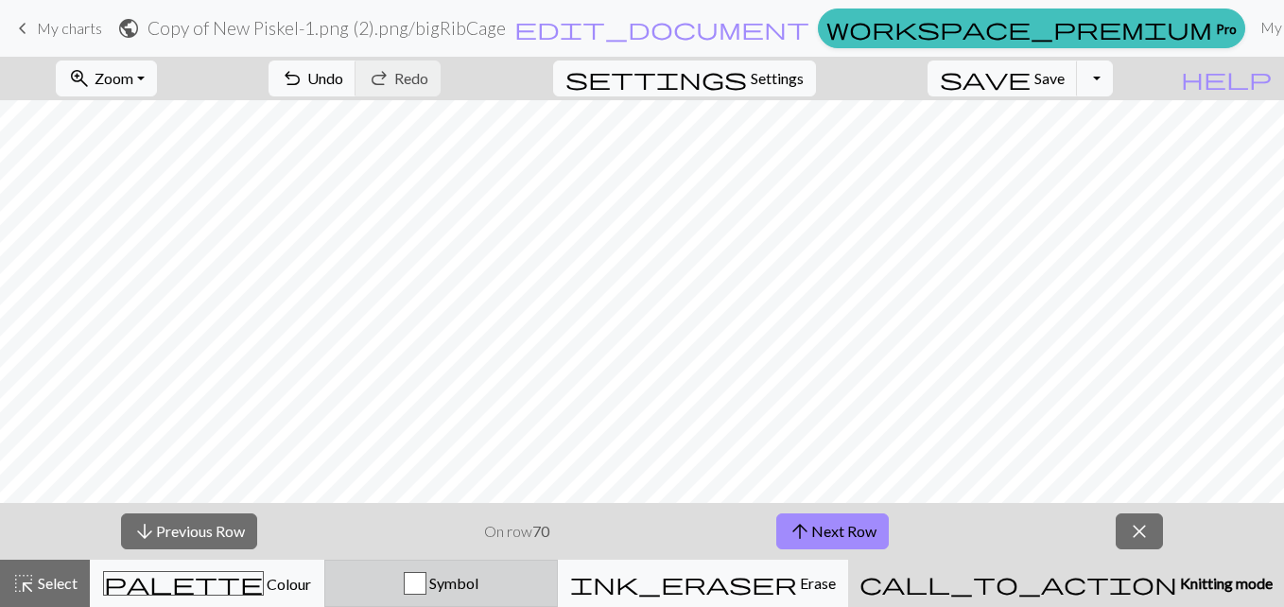
click at [478, 576] on span "Symbol" at bounding box center [452, 583] width 52 height 18
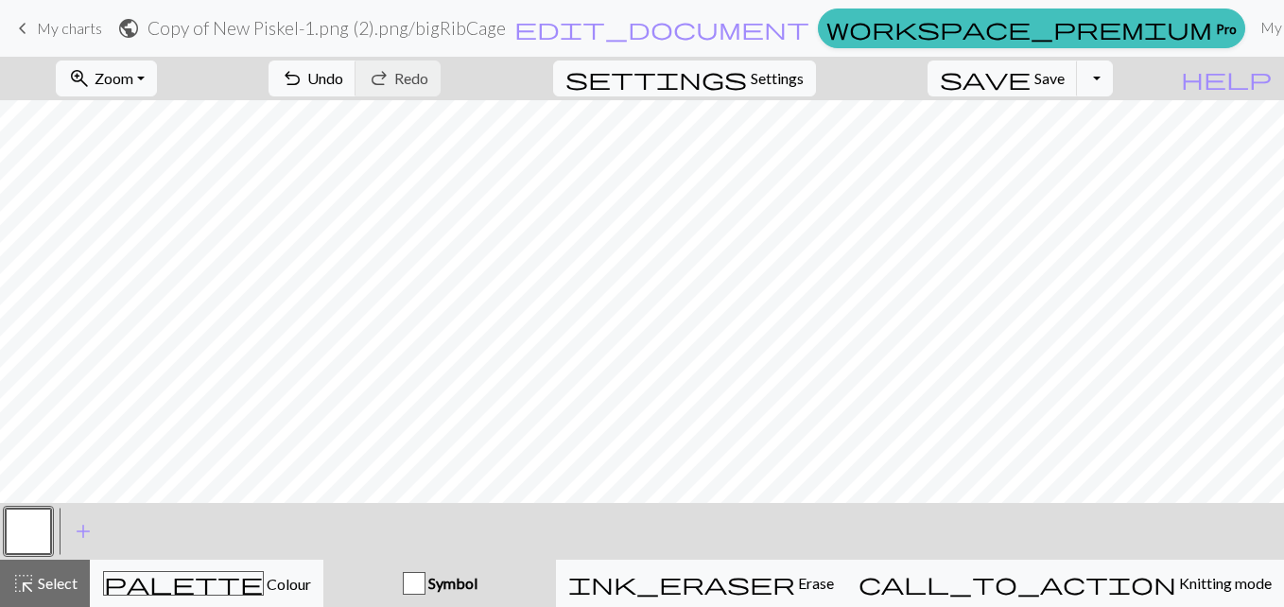
click at [477, 576] on span "Symbol" at bounding box center [451, 583] width 52 height 18
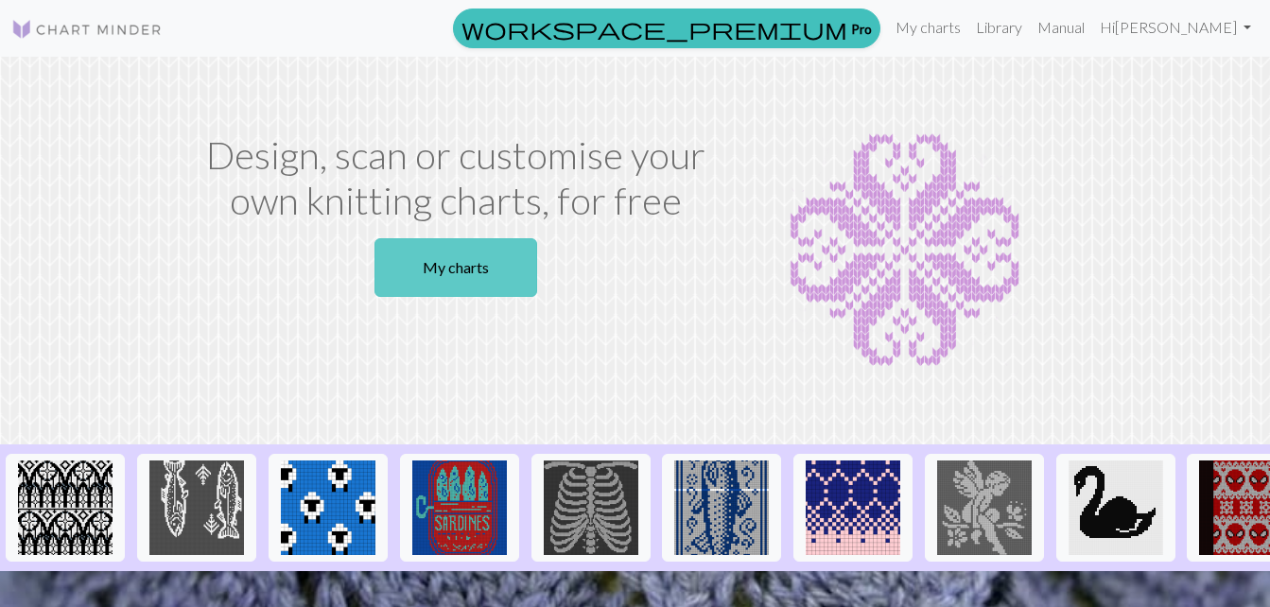
click at [471, 258] on link "My charts" at bounding box center [455, 267] width 163 height 59
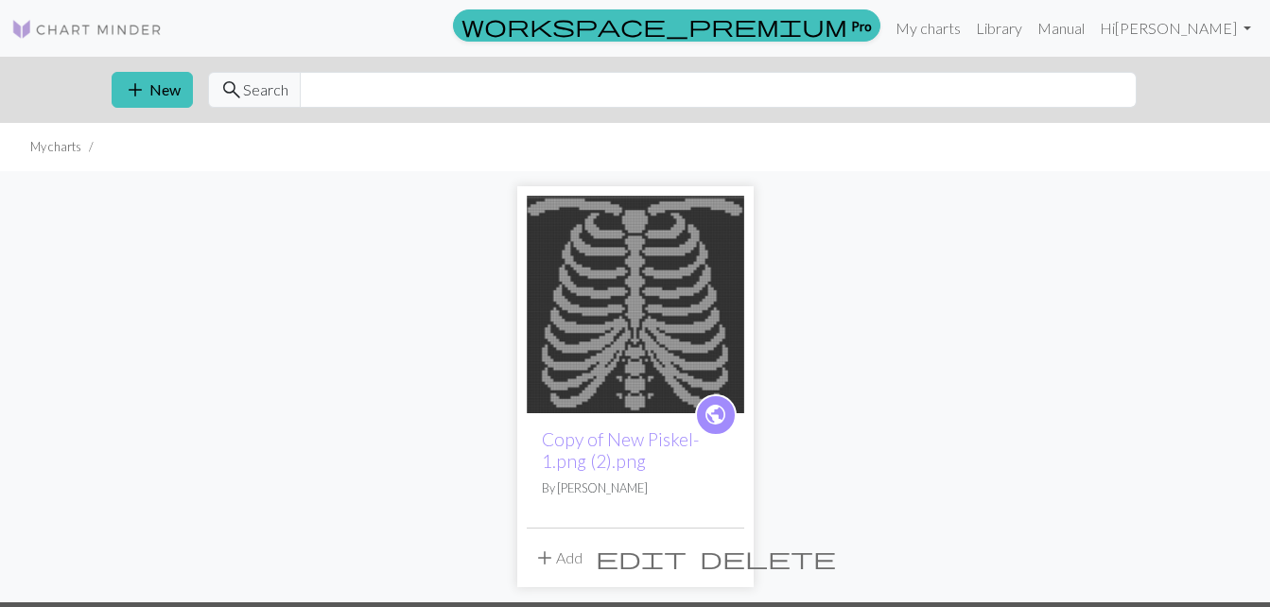
click at [636, 275] on img at bounding box center [635, 304] width 217 height 217
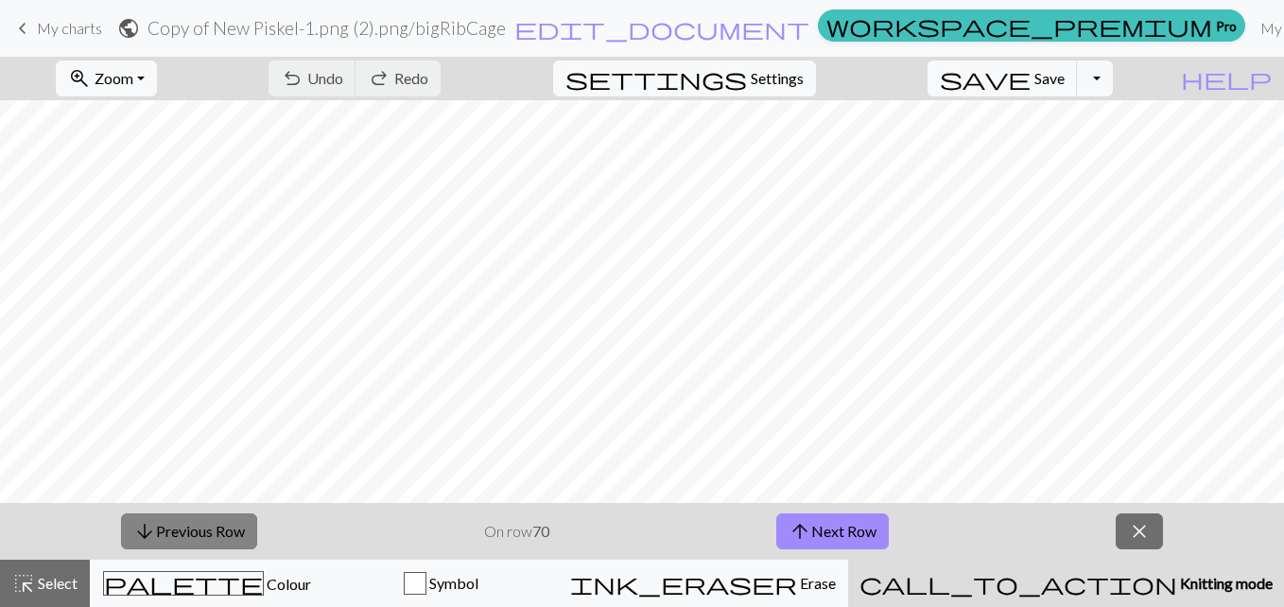
click at [238, 537] on button "arrow_downward Previous Row" at bounding box center [189, 531] width 136 height 36
click at [820, 526] on button "arrow_upward Next Row" at bounding box center [832, 531] width 113 height 36
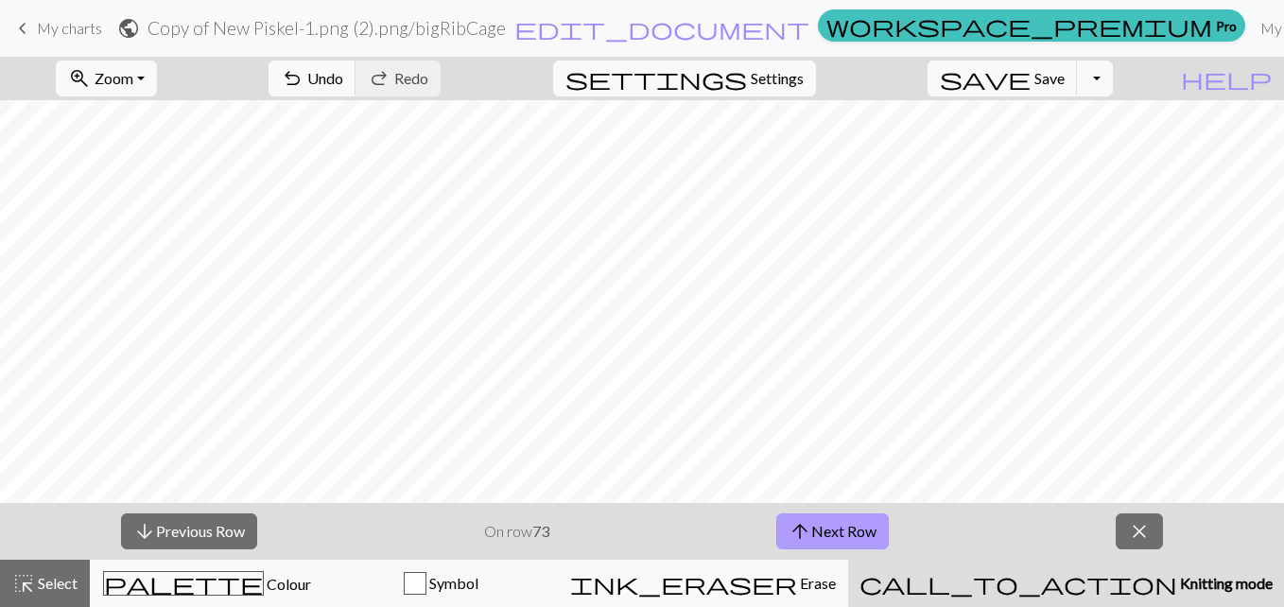
click at [820, 526] on button "arrow_upward Next Row" at bounding box center [832, 531] width 113 height 36
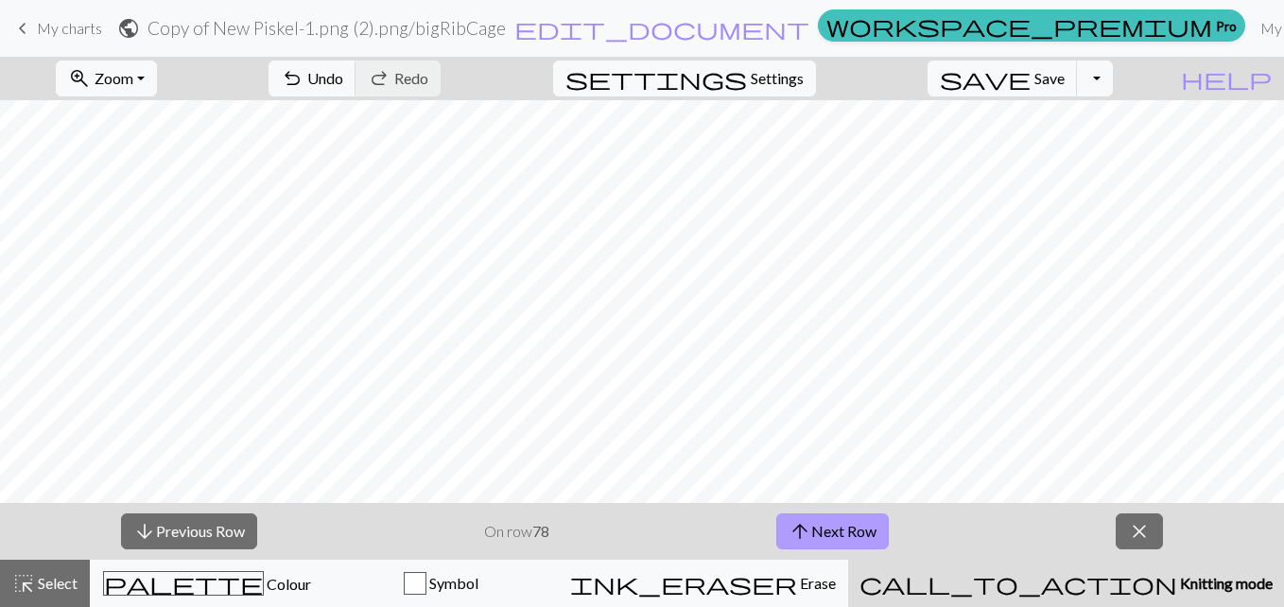
click at [820, 526] on button "arrow_upward Next Row" at bounding box center [832, 531] width 113 height 36
click at [536, 528] on strong "81" at bounding box center [540, 531] width 17 height 18
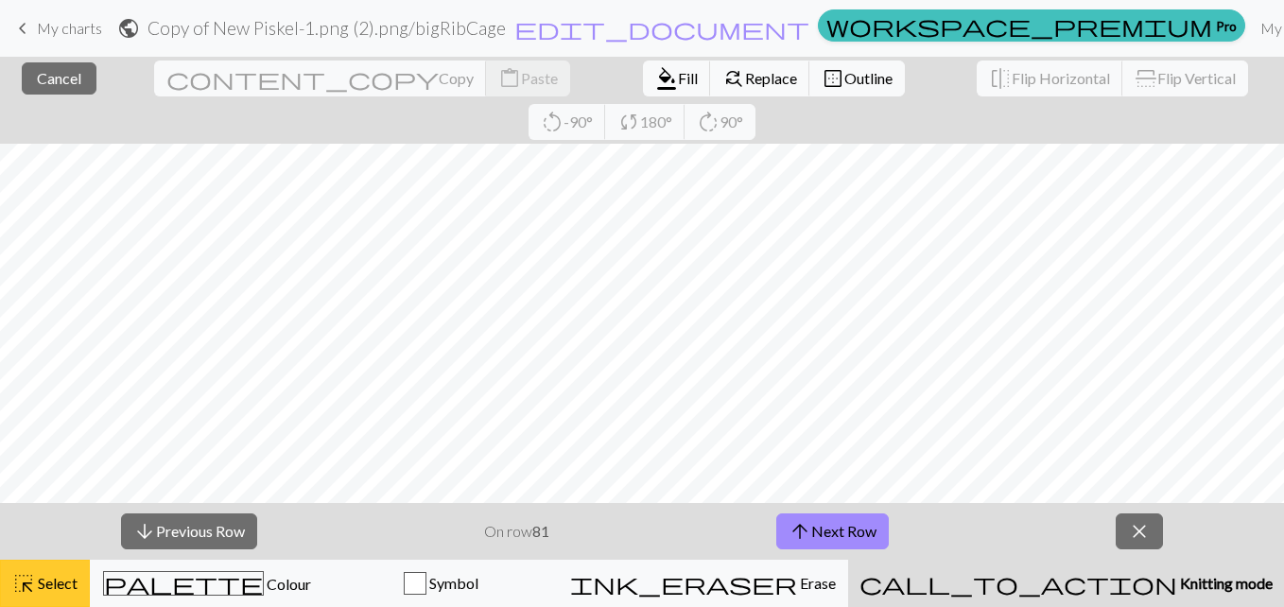
click at [64, 582] on span "Select" at bounding box center [56, 583] width 43 height 18
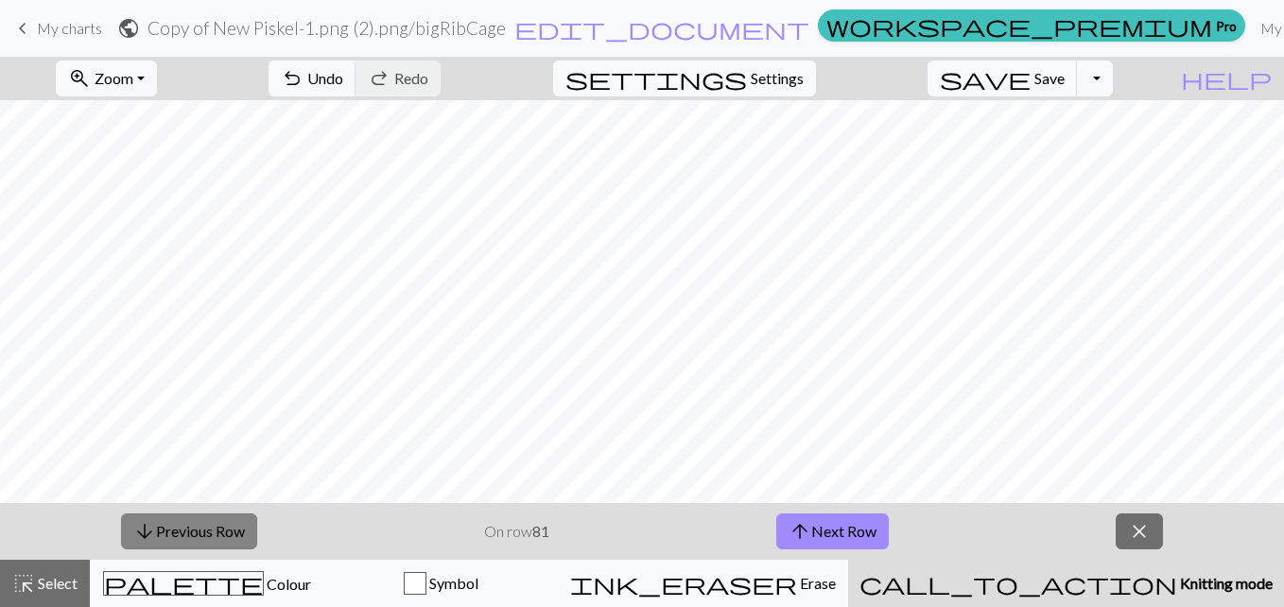
click at [213, 533] on button "arrow_downward Previous Row" at bounding box center [189, 531] width 136 height 36
click at [203, 529] on button "arrow_downward Previous Row" at bounding box center [189, 531] width 136 height 36
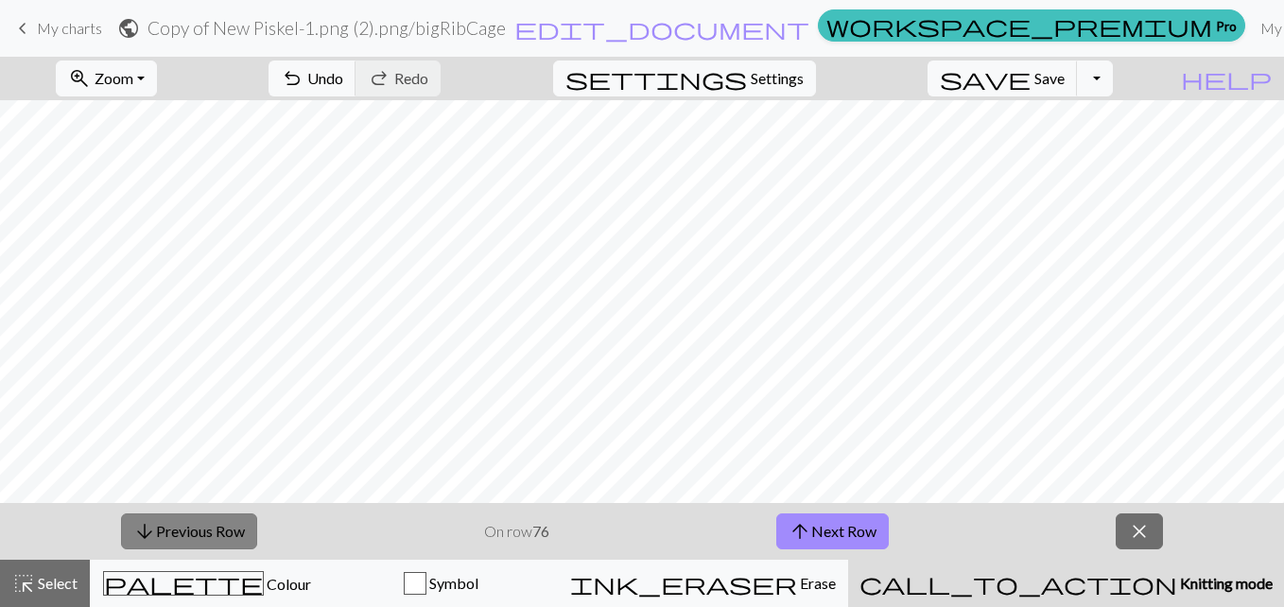
click at [203, 529] on button "arrow_downward Previous Row" at bounding box center [189, 531] width 136 height 36
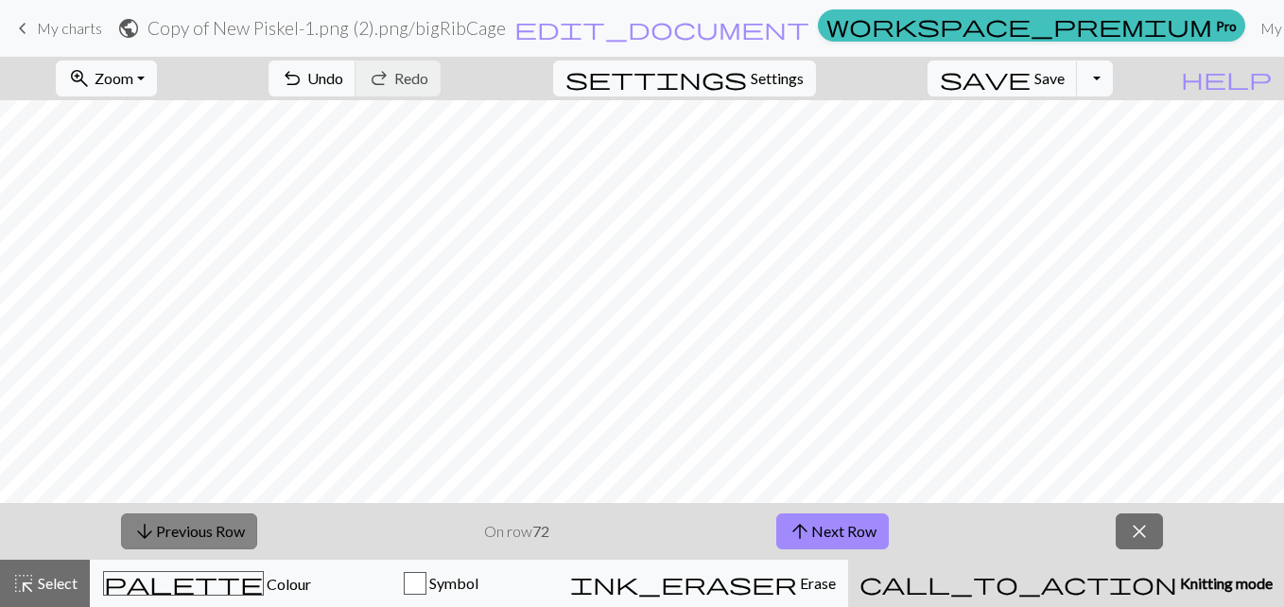
click at [203, 529] on button "arrow_downward Previous Row" at bounding box center [189, 531] width 136 height 36
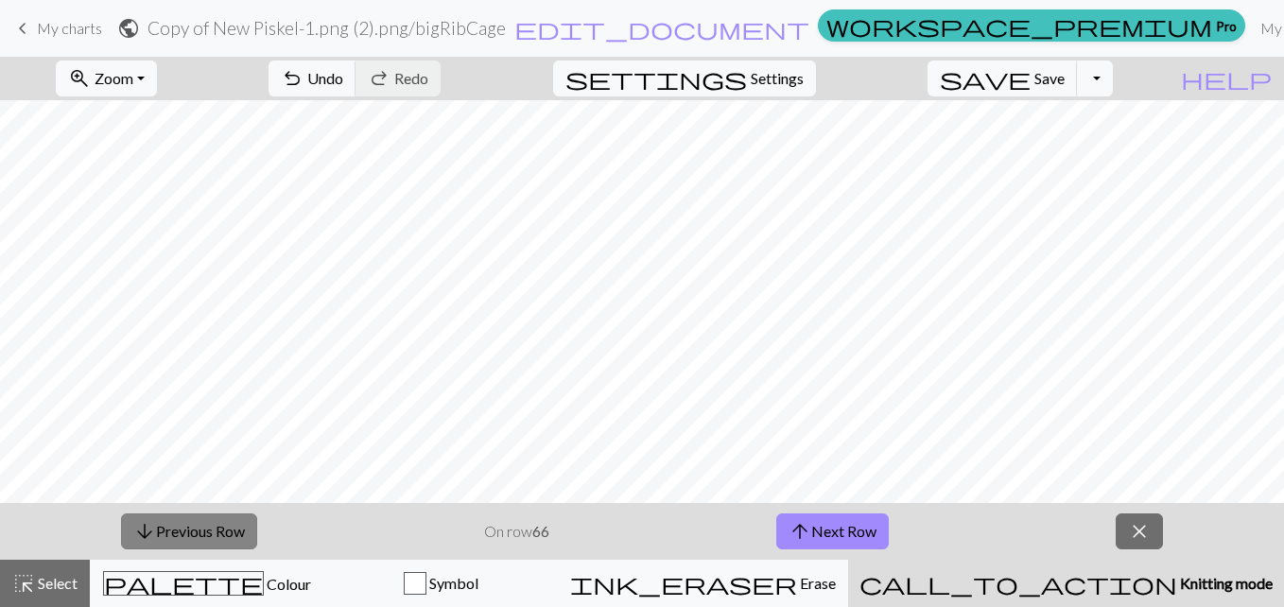
click at [203, 529] on button "arrow_downward Previous Row" at bounding box center [189, 531] width 136 height 36
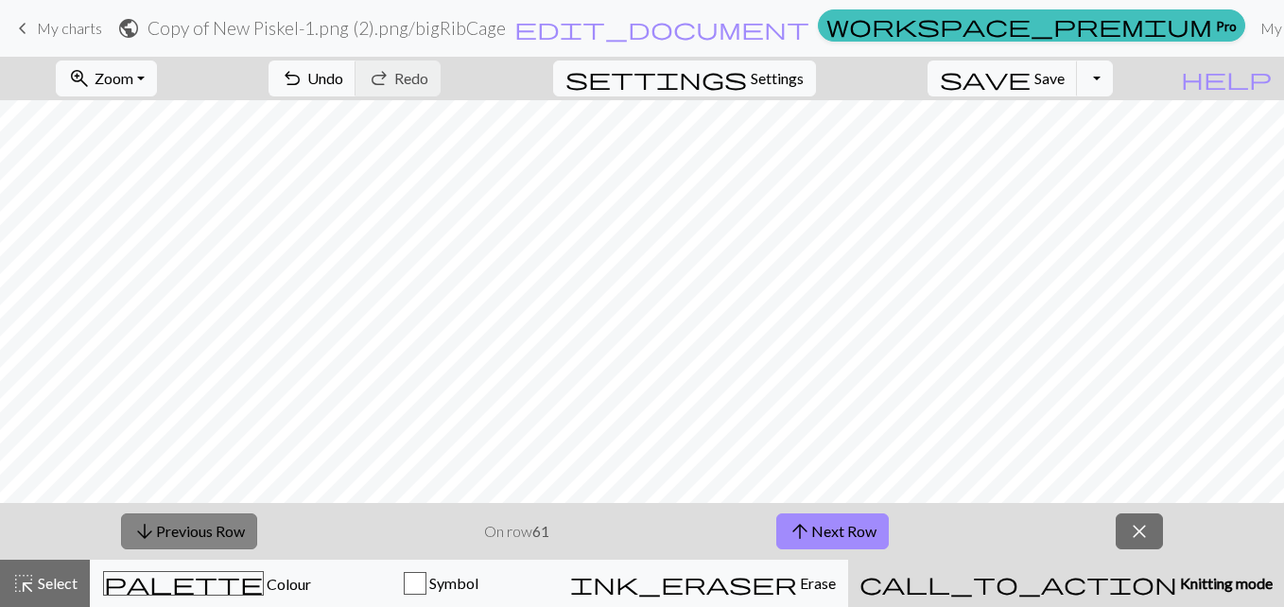
click at [203, 529] on button "arrow_downward Previous Row" at bounding box center [189, 531] width 136 height 36
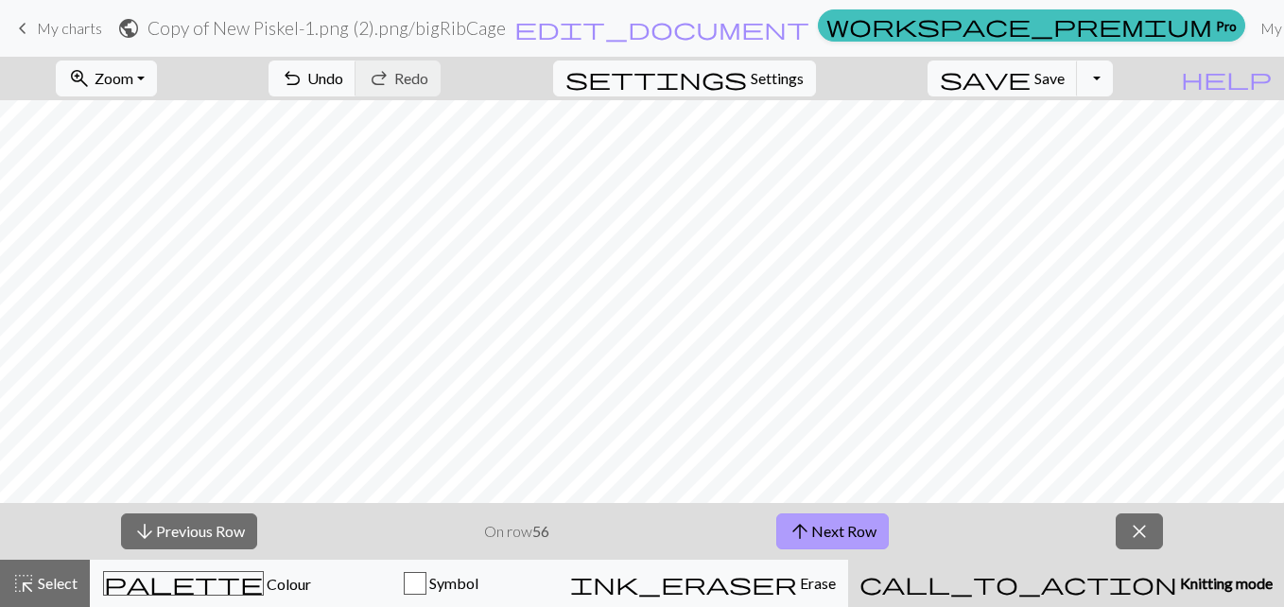
drag, startPoint x: 203, startPoint y: 529, endPoint x: 840, endPoint y: 523, distance: 636.4
click at [840, 523] on div "arrow_downward Previous Row On row 56 arrow_upward Next Row close" at bounding box center [642, 531] width 1284 height 57
click at [840, 523] on button "arrow_upward Next Row" at bounding box center [832, 531] width 113 height 36
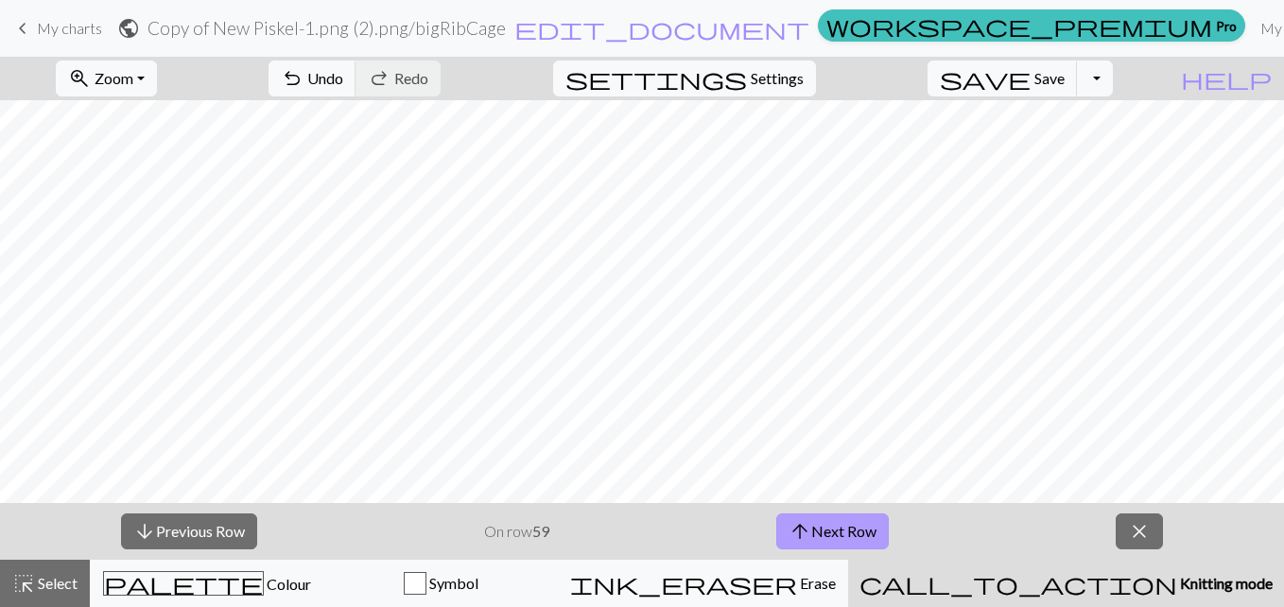
click at [840, 523] on button "arrow_upward Next Row" at bounding box center [832, 531] width 113 height 36
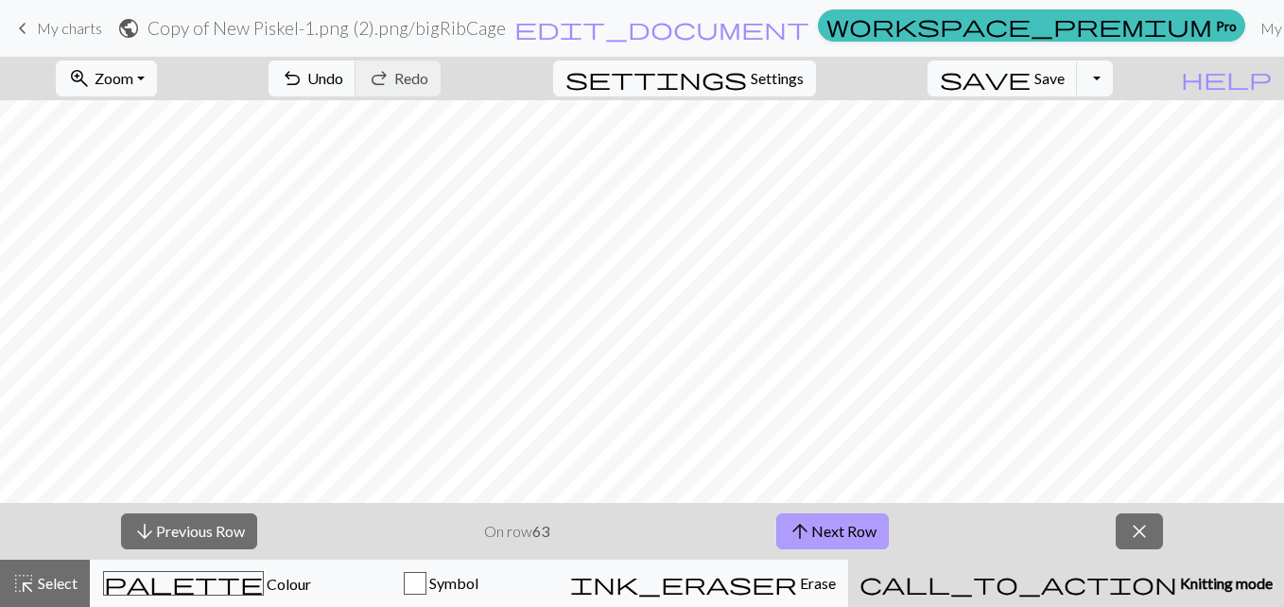
click at [840, 523] on button "arrow_upward Next Row" at bounding box center [832, 531] width 113 height 36
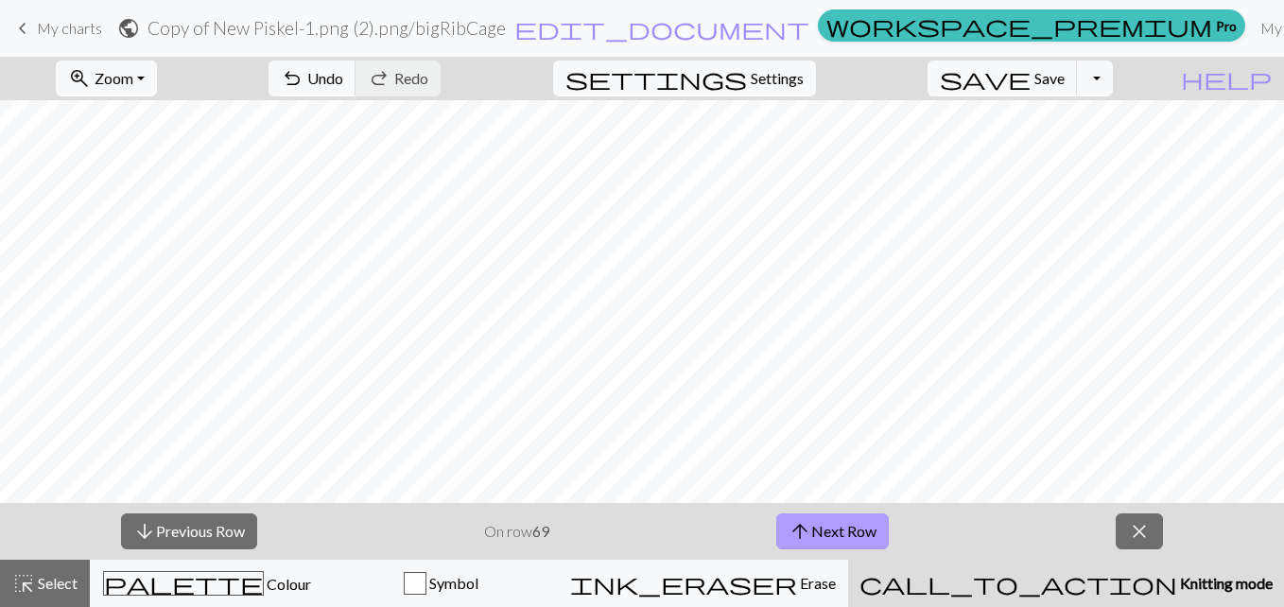
click at [840, 523] on button "arrow_upward Next Row" at bounding box center [832, 531] width 113 height 36
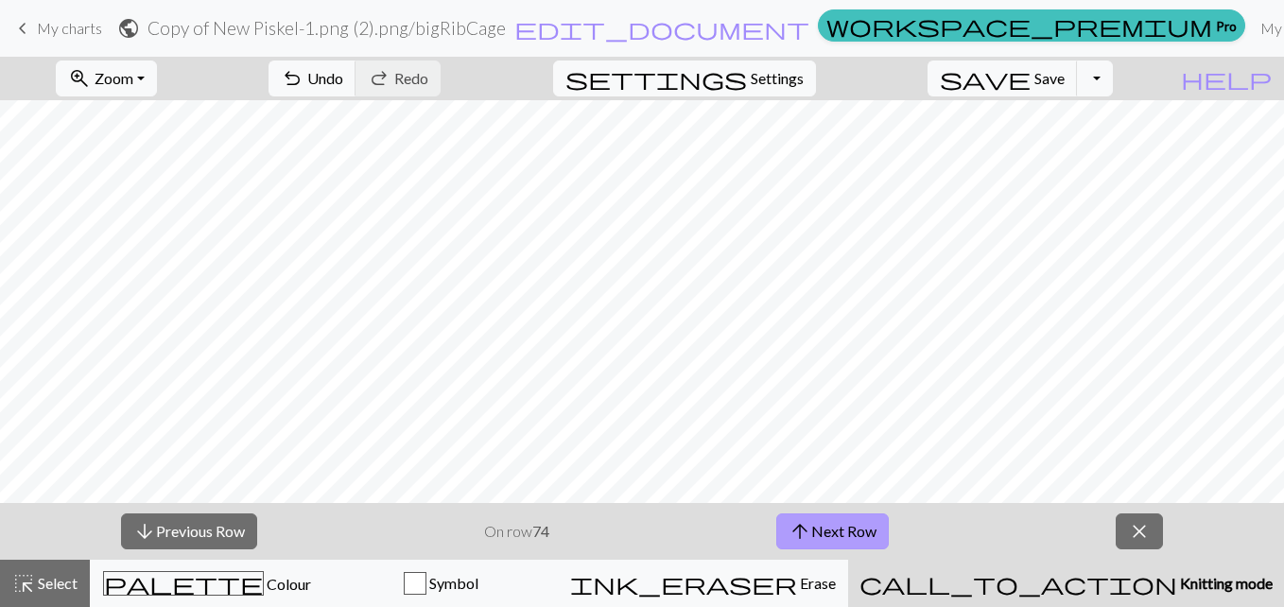
click at [840, 523] on button "arrow_upward Next Row" at bounding box center [832, 531] width 113 height 36
click at [179, 541] on button "arrow_downward Previous Row" at bounding box center [189, 531] width 136 height 36
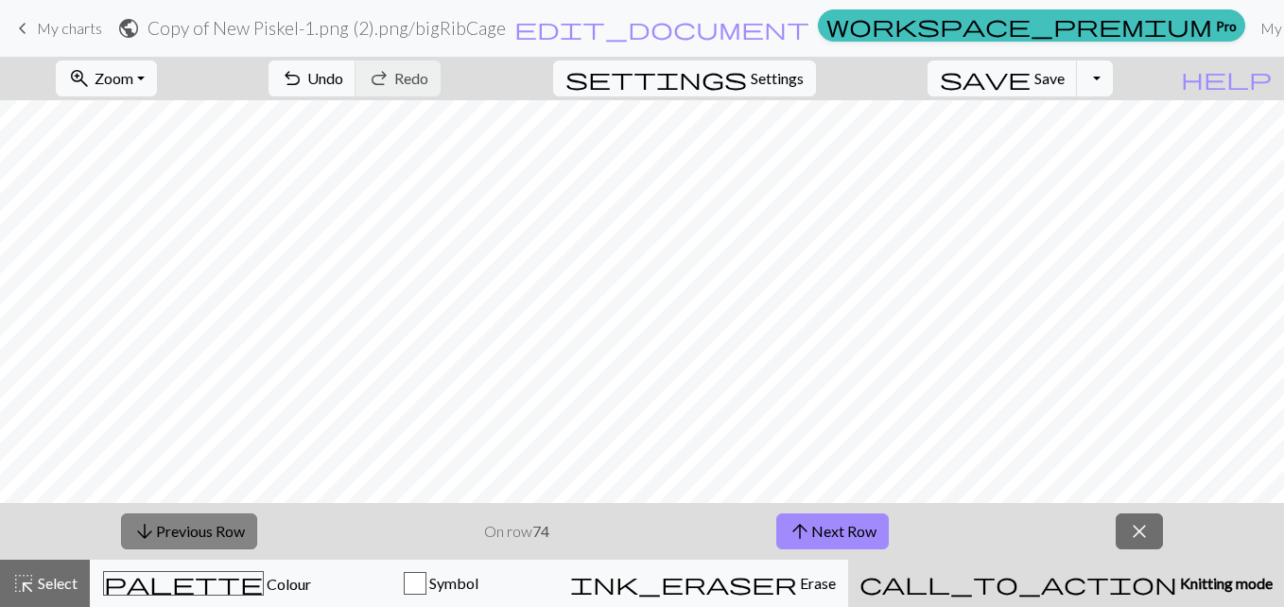
click at [179, 541] on button "arrow_downward Previous Row" at bounding box center [189, 531] width 136 height 36
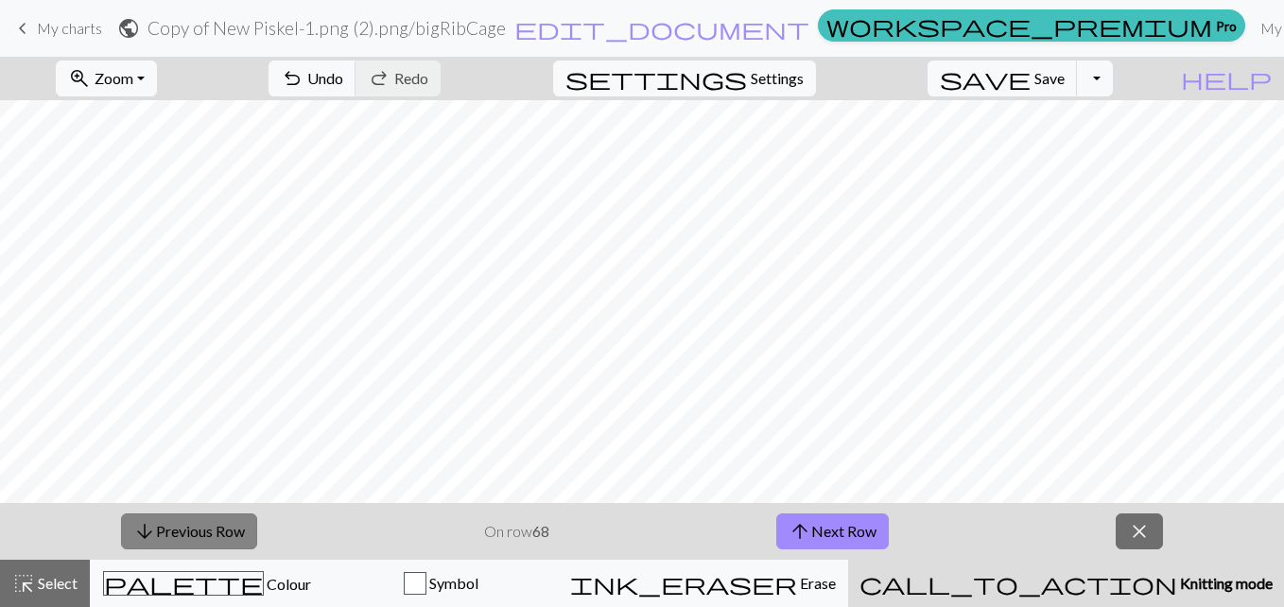
click at [179, 541] on button "arrow_downward Previous Row" at bounding box center [189, 531] width 136 height 36
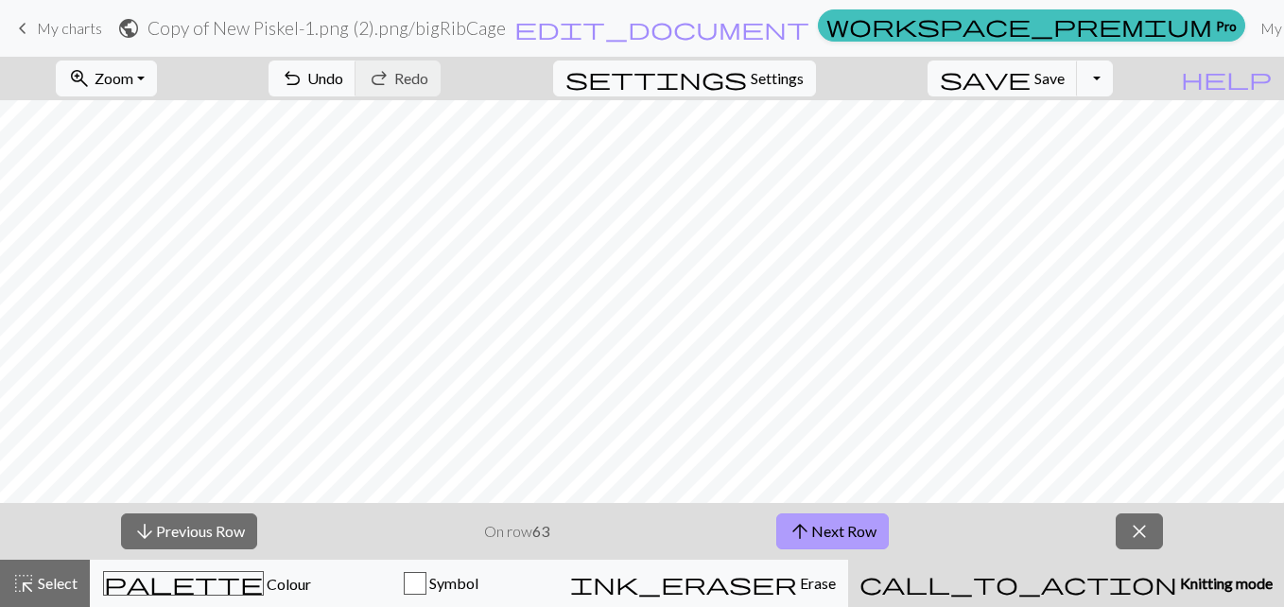
drag, startPoint x: 179, startPoint y: 541, endPoint x: 800, endPoint y: 541, distance: 621.2
click at [800, 541] on div "arrow_downward Previous Row On row 63 arrow_upward Next Row close" at bounding box center [642, 531] width 1284 height 57
click at [800, 541] on span "arrow_upward" at bounding box center [800, 531] width 23 height 26
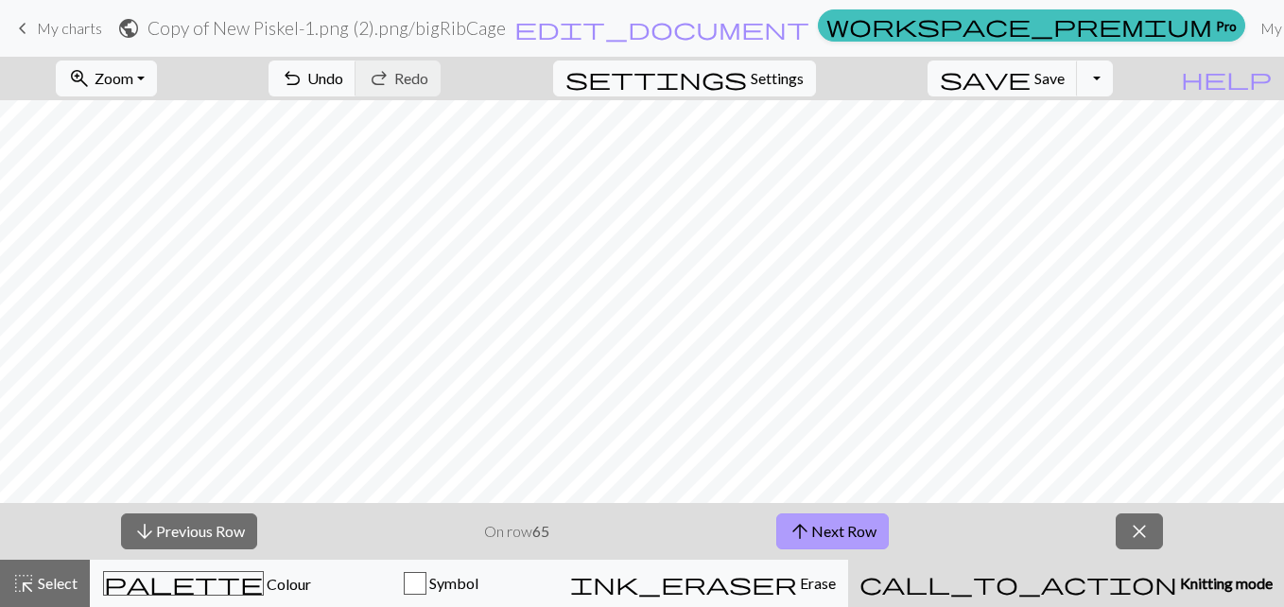
click at [800, 541] on span "arrow_upward" at bounding box center [800, 531] width 23 height 26
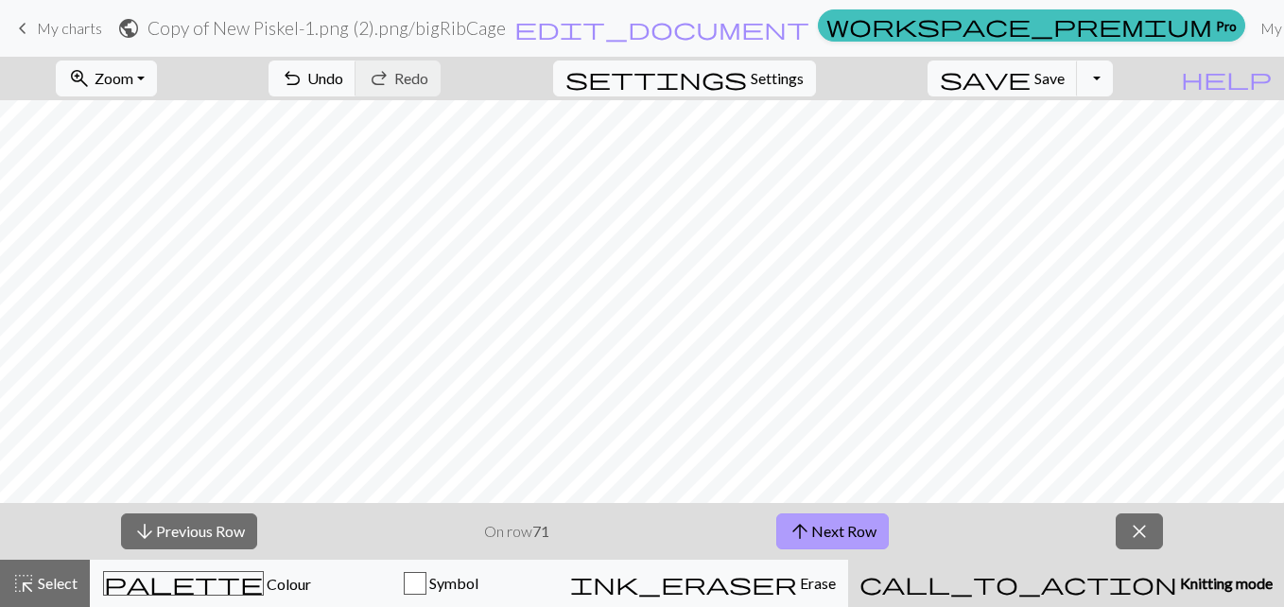
click at [800, 541] on span "arrow_upward" at bounding box center [800, 531] width 23 height 26
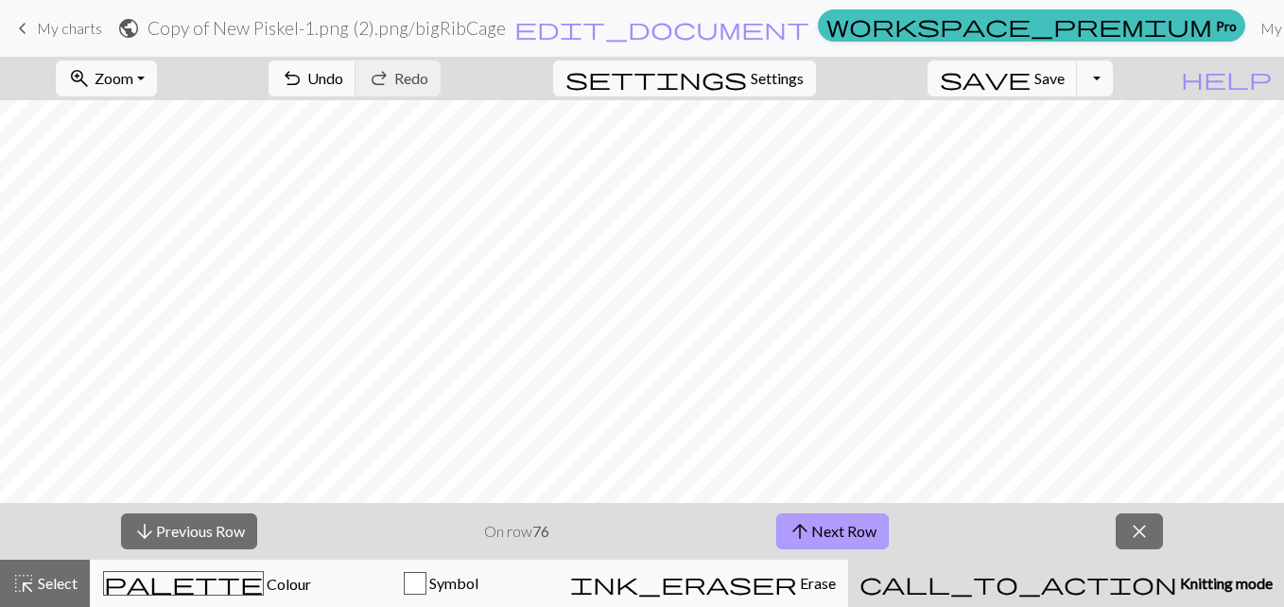
click at [800, 541] on span "arrow_upward" at bounding box center [800, 531] width 23 height 26
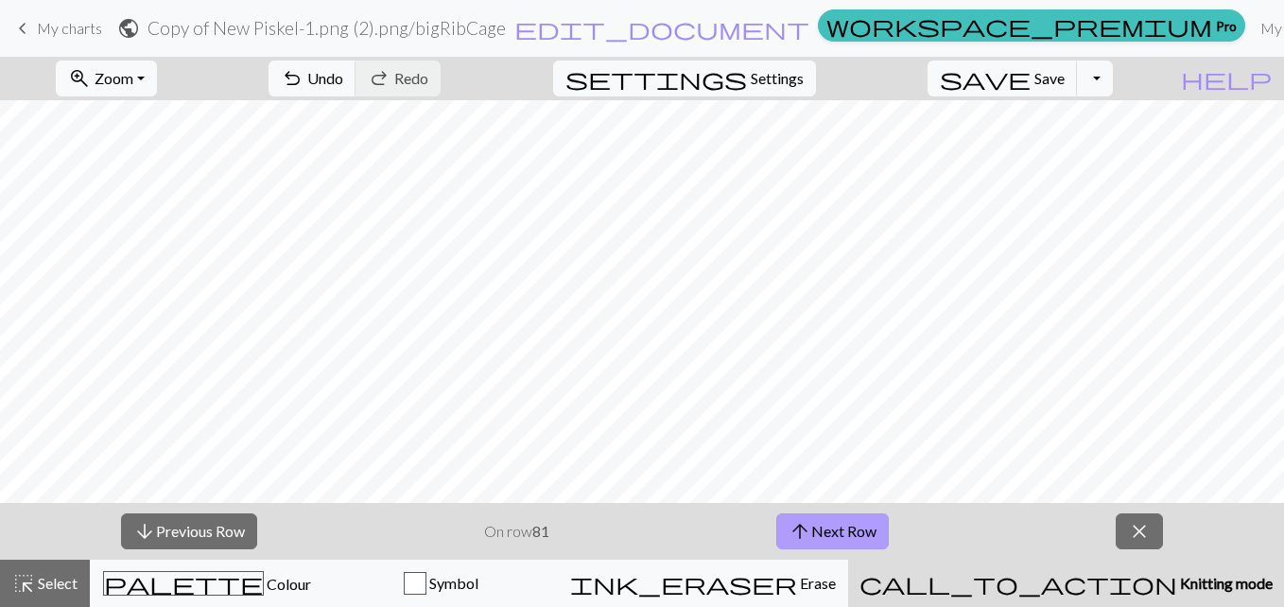
click at [800, 541] on span "arrow_upward" at bounding box center [800, 531] width 23 height 26
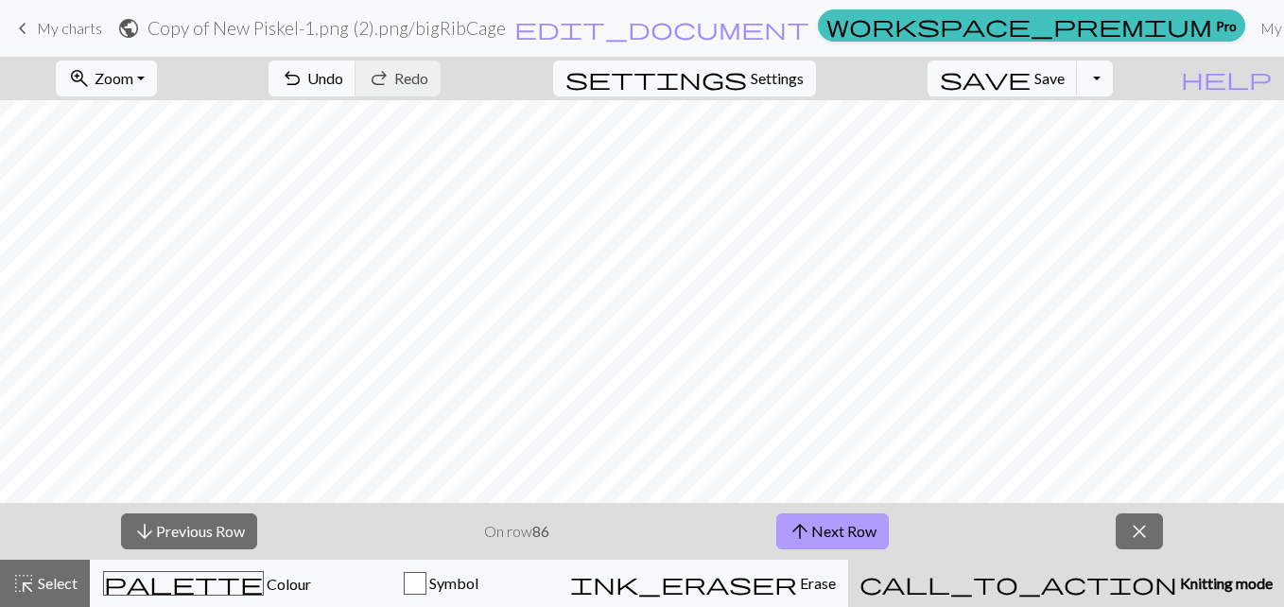
click at [800, 541] on span "arrow_upward" at bounding box center [800, 531] width 23 height 26
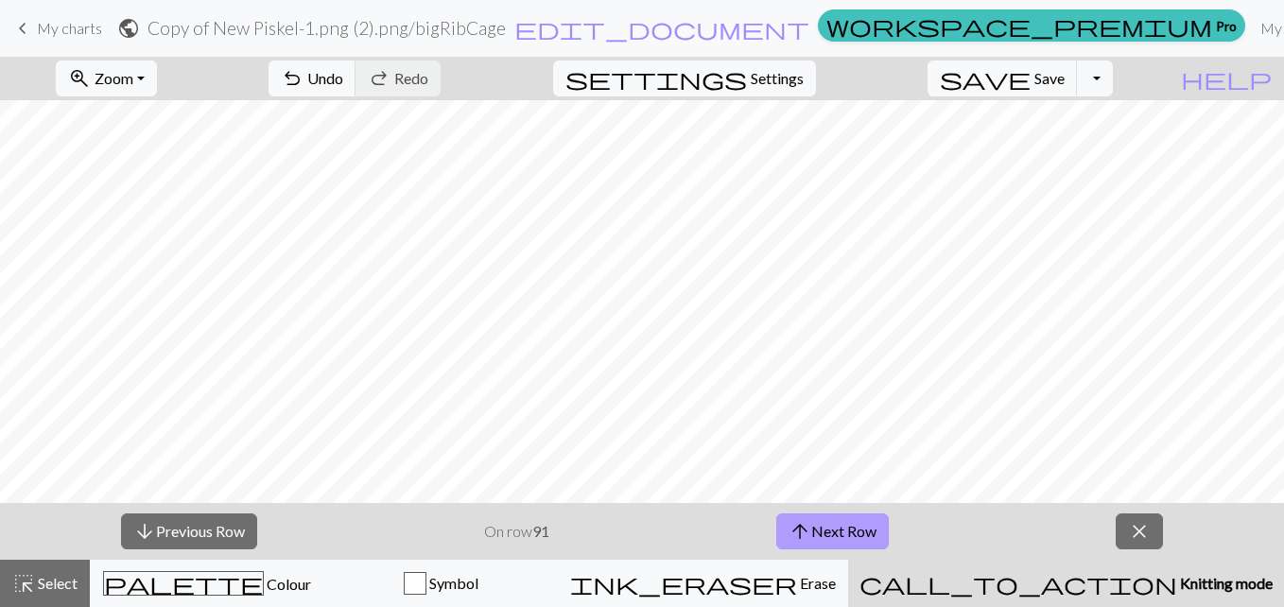
click at [800, 541] on span "arrow_upward" at bounding box center [800, 531] width 23 height 26
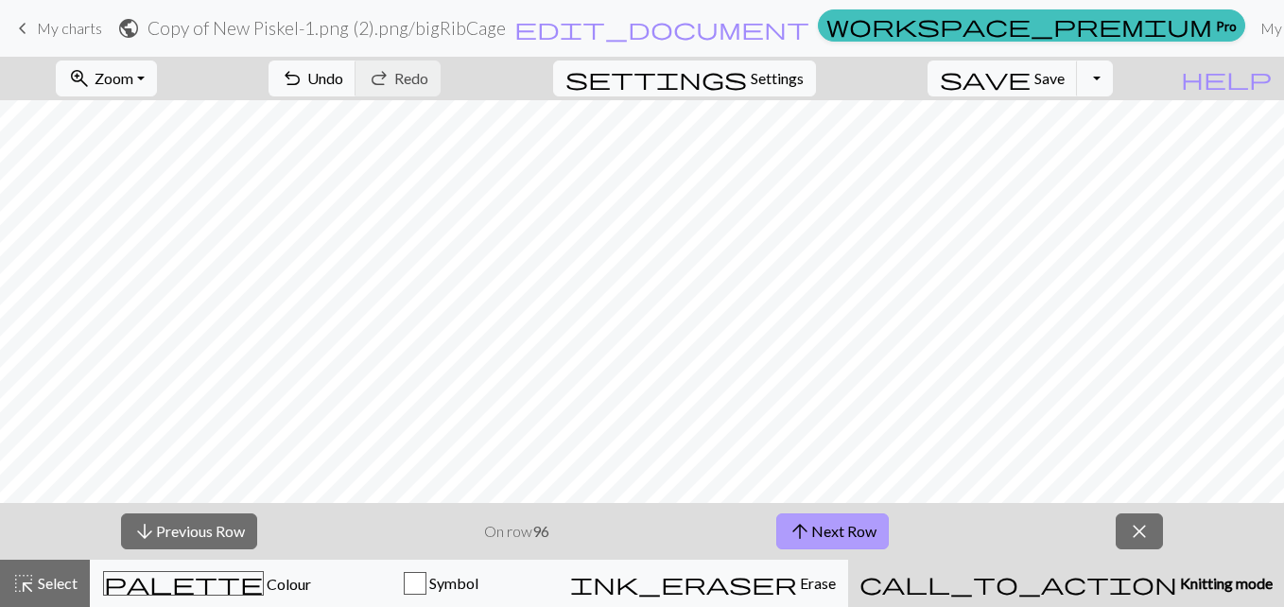
click at [800, 541] on span "arrow_upward" at bounding box center [800, 531] width 23 height 26
click at [800, 541] on span "arrow_upward" at bounding box center [802, 531] width 23 height 26
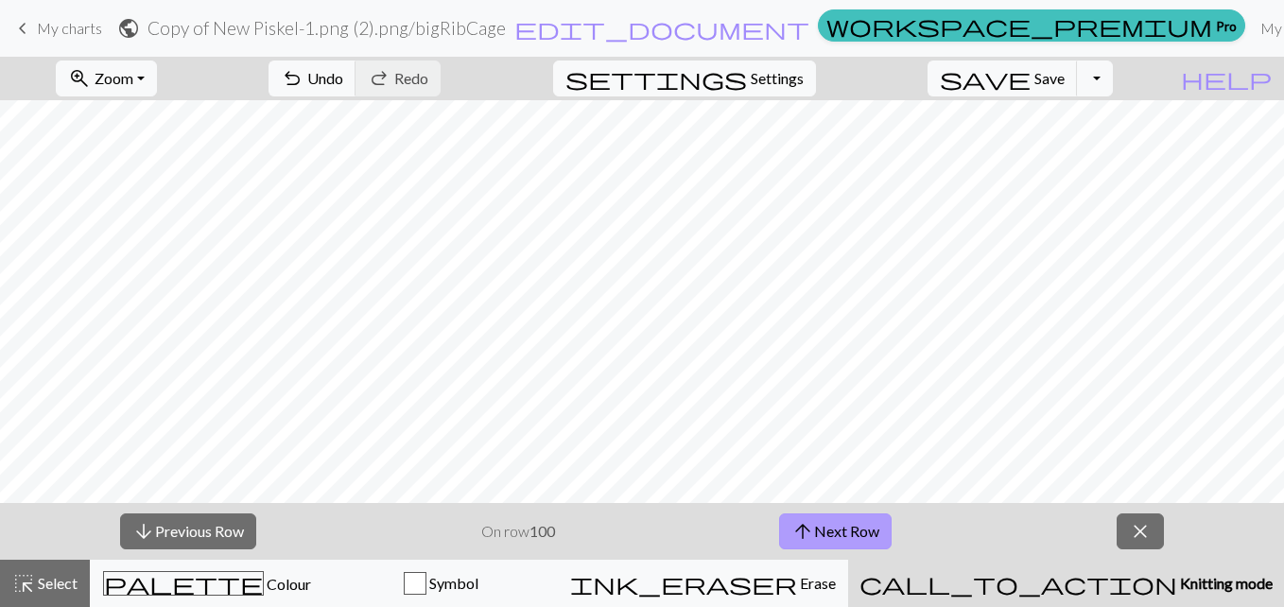
click at [800, 541] on span "arrow_upward" at bounding box center [802, 531] width 23 height 26
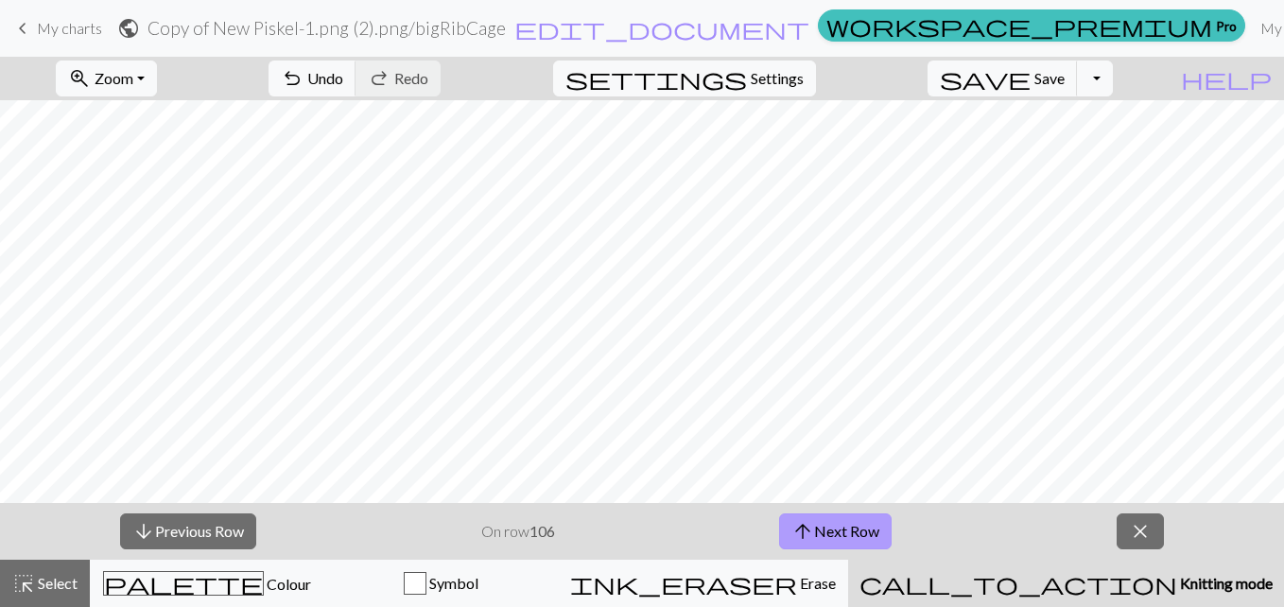
click at [800, 541] on span "arrow_upward" at bounding box center [802, 531] width 23 height 26
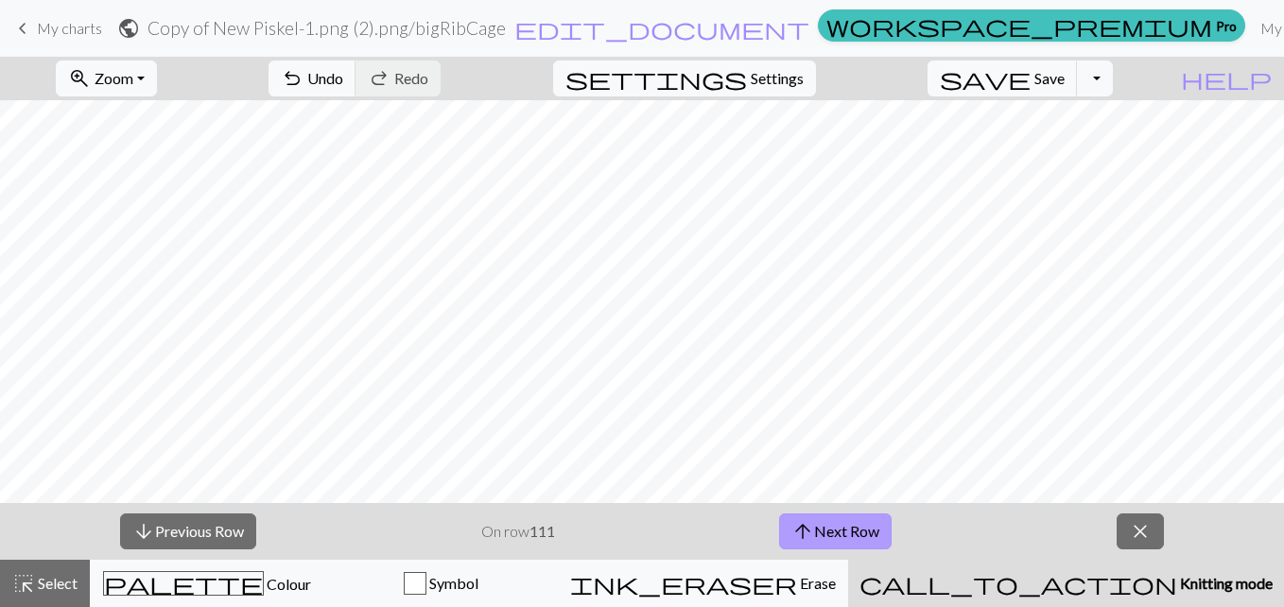
click at [800, 541] on span "arrow_upward" at bounding box center [802, 531] width 23 height 26
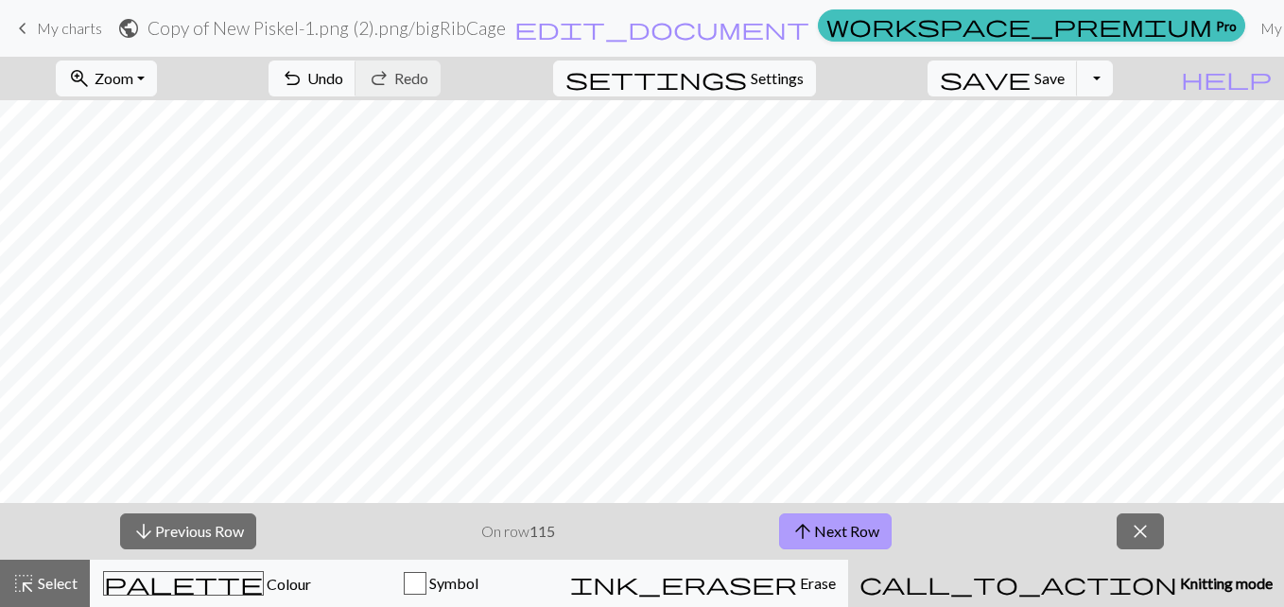
click at [800, 541] on span "arrow_upward" at bounding box center [802, 531] width 23 height 26
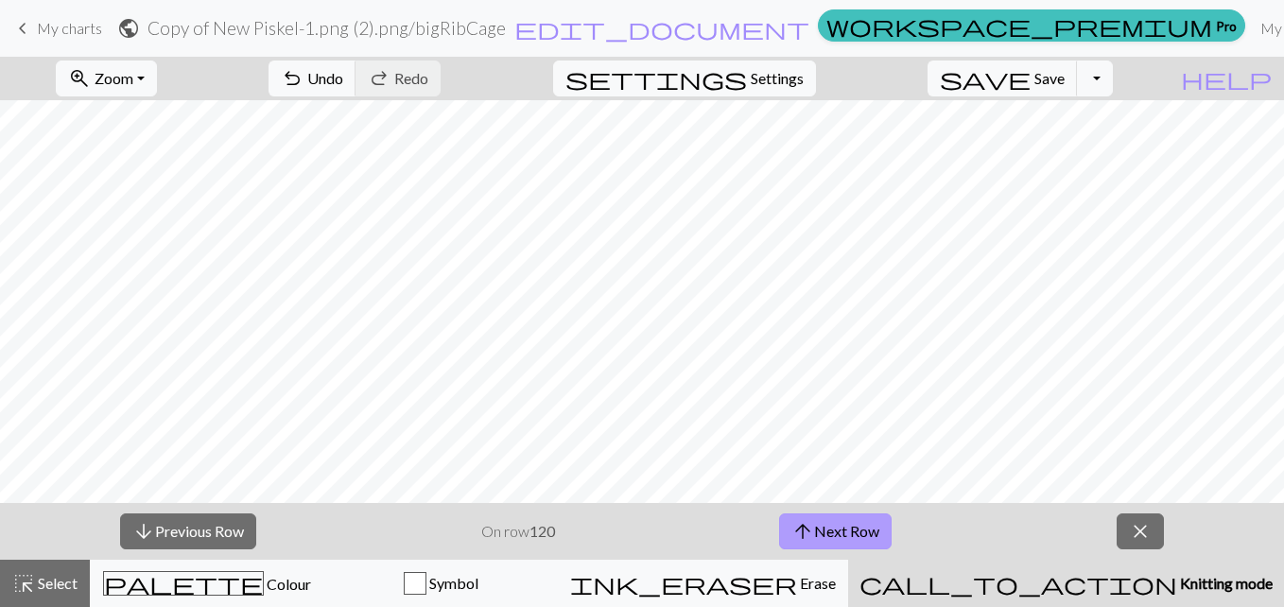
click at [800, 541] on span "arrow_upward" at bounding box center [802, 531] width 23 height 26
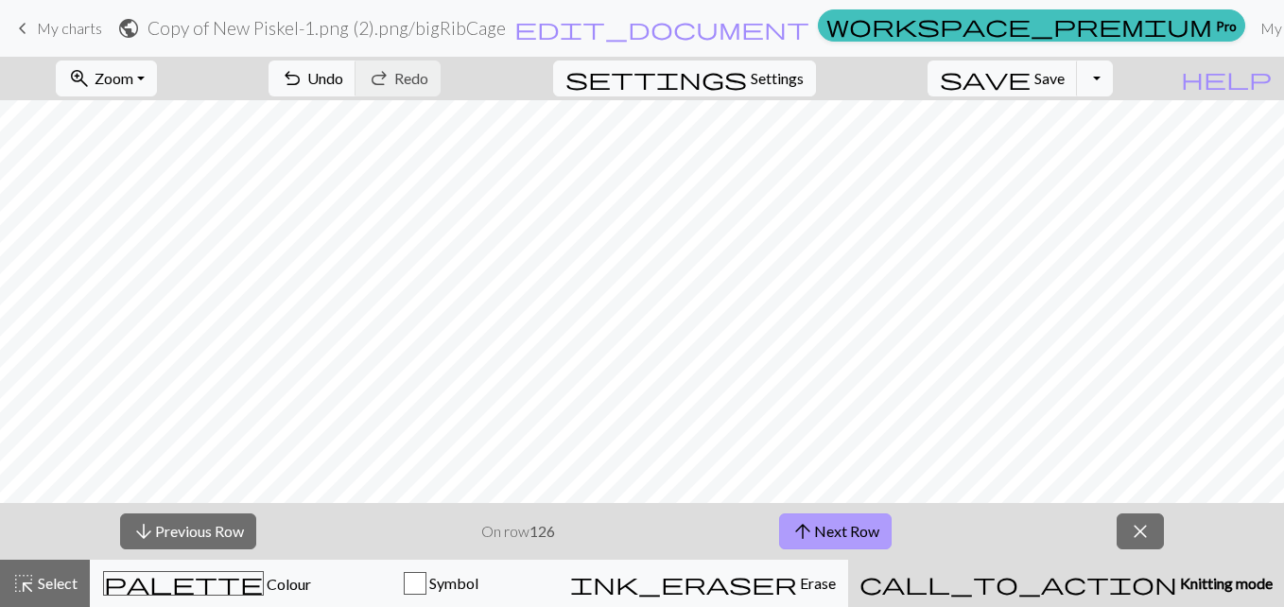
click at [800, 541] on span "arrow_upward" at bounding box center [802, 531] width 23 height 26
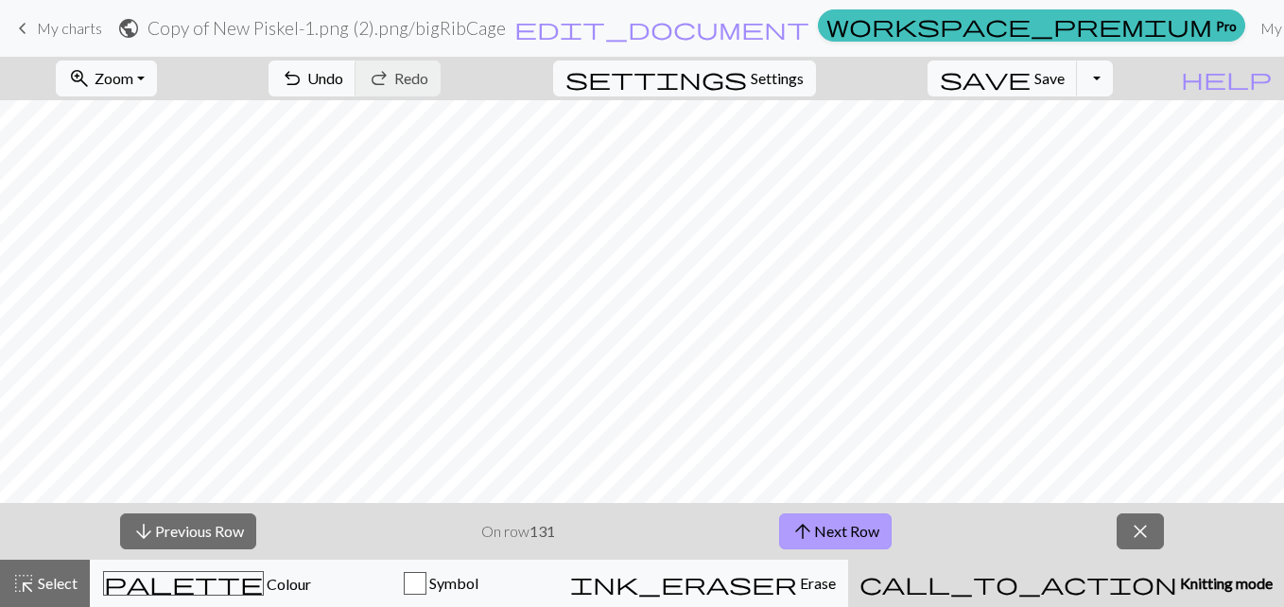
click at [800, 541] on span "arrow_upward" at bounding box center [802, 531] width 23 height 26
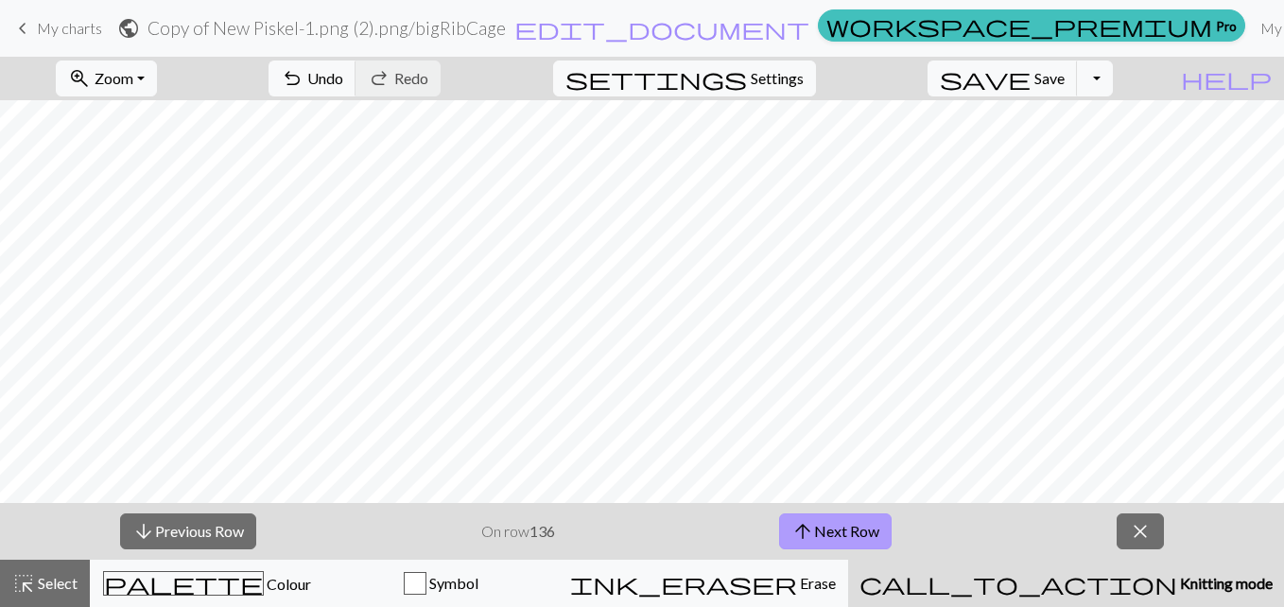
click at [800, 541] on span "arrow_upward" at bounding box center [802, 531] width 23 height 26
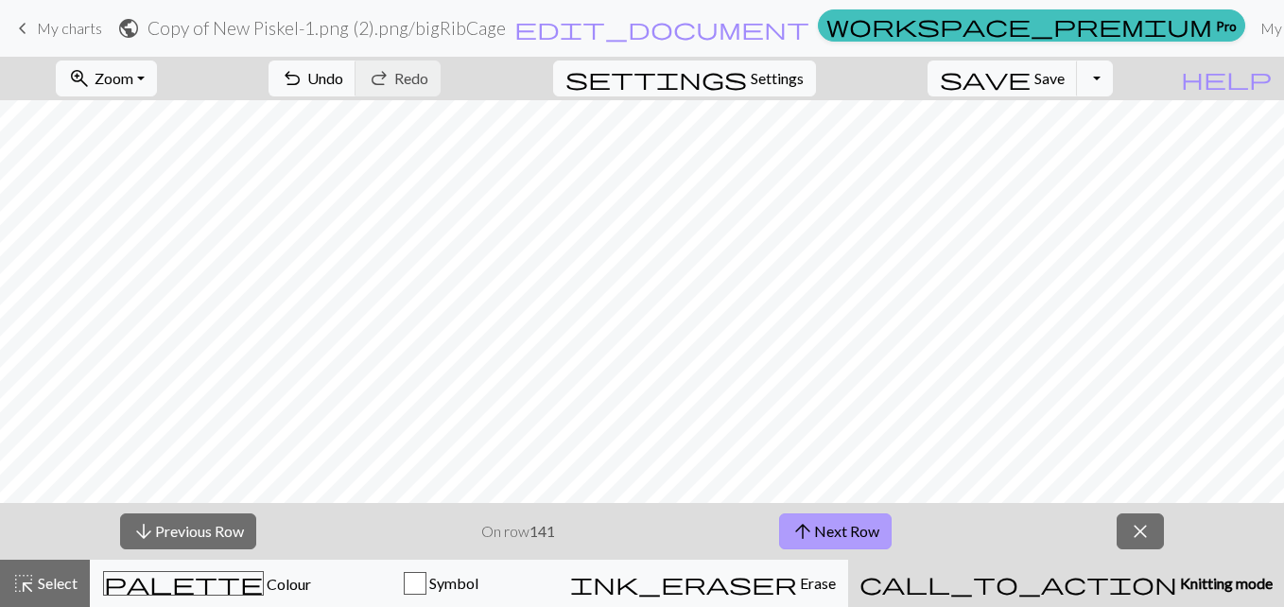
click at [800, 541] on span "arrow_upward" at bounding box center [802, 531] width 23 height 26
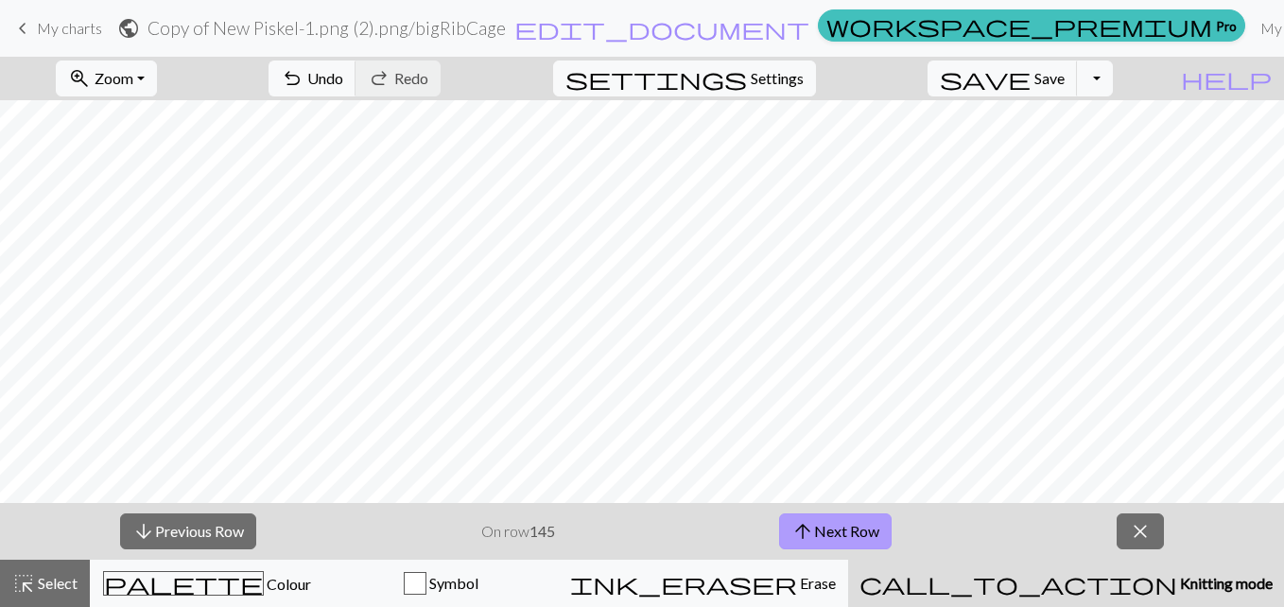
click at [800, 541] on span "arrow_upward" at bounding box center [802, 531] width 23 height 26
click at [796, 68] on span "Settings" at bounding box center [777, 78] width 53 height 23
select select "fingering"
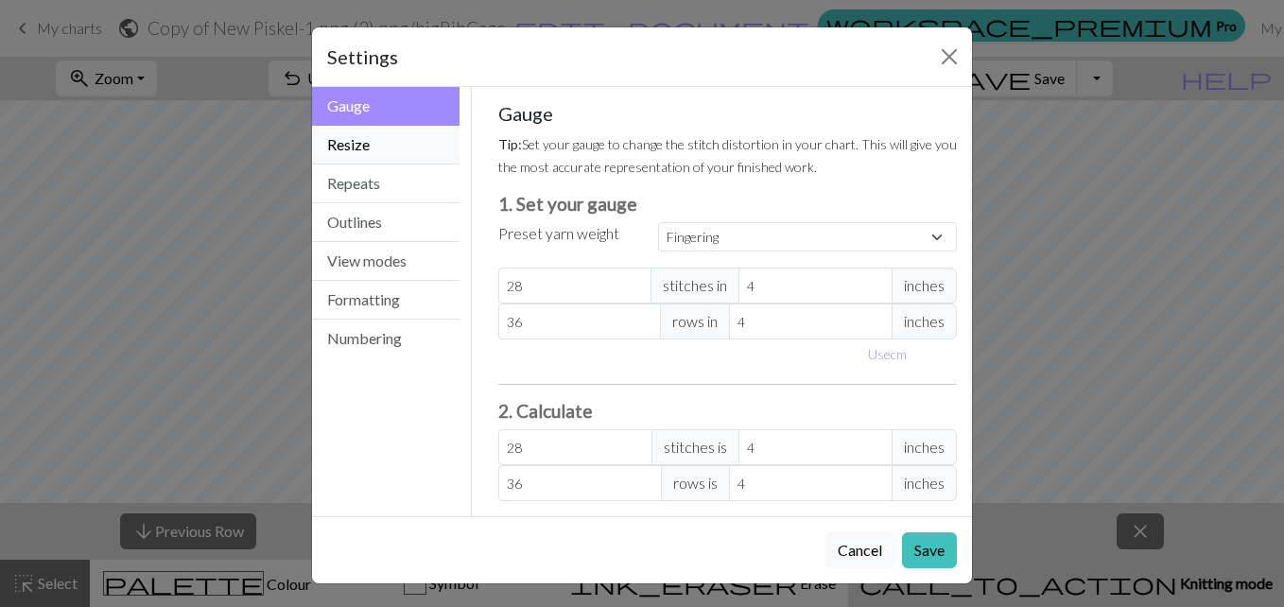
click at [357, 137] on button "Resize" at bounding box center [386, 145] width 148 height 39
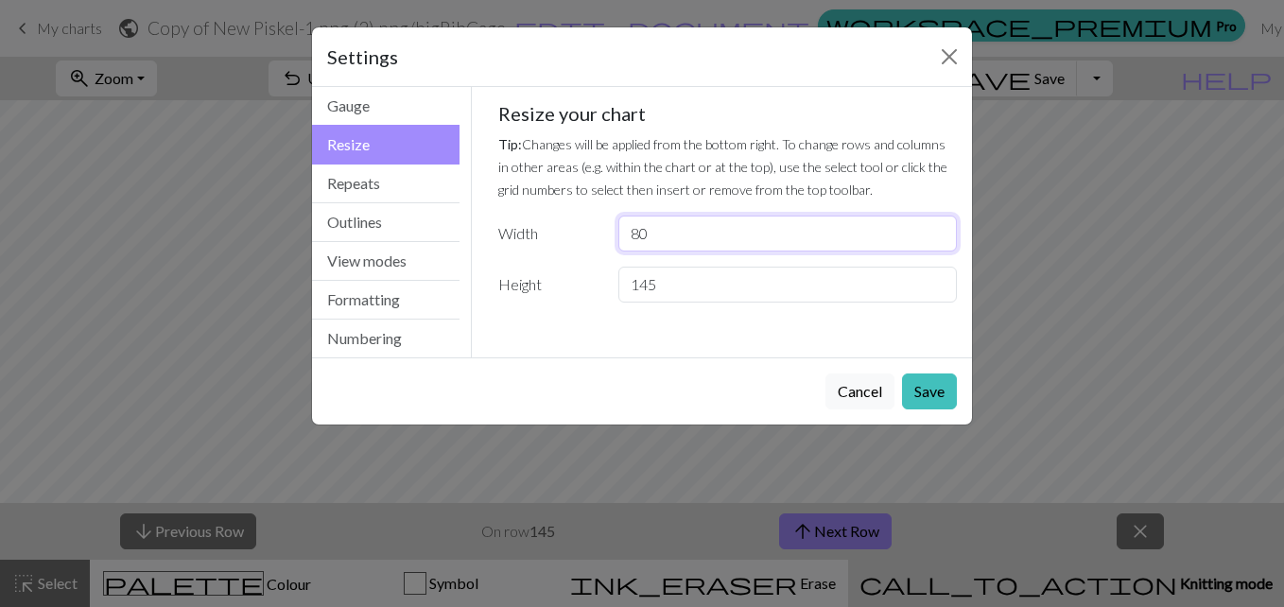
click at [813, 233] on input "80" at bounding box center [787, 234] width 339 height 36
type input "83"
click at [917, 384] on button "Save" at bounding box center [929, 391] width 55 height 36
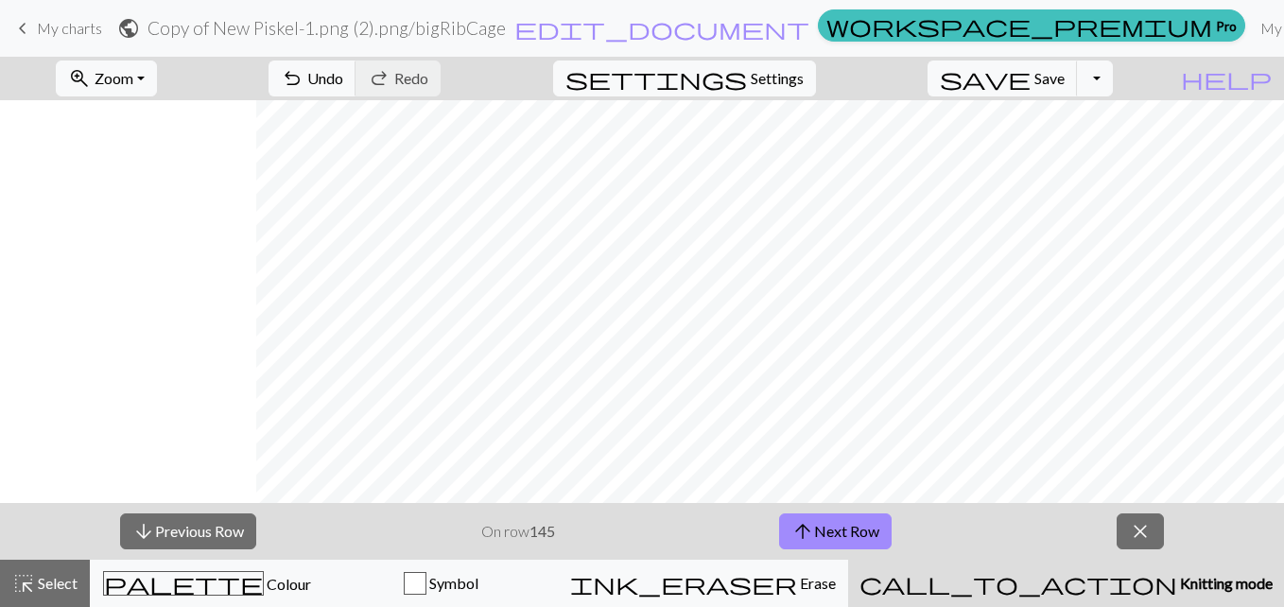
scroll to position [0, 844]
click at [200, 534] on button "arrow_downward Previous Row" at bounding box center [188, 531] width 136 height 36
click at [198, 543] on button "arrow_downward Previous Row" at bounding box center [188, 531] width 136 height 36
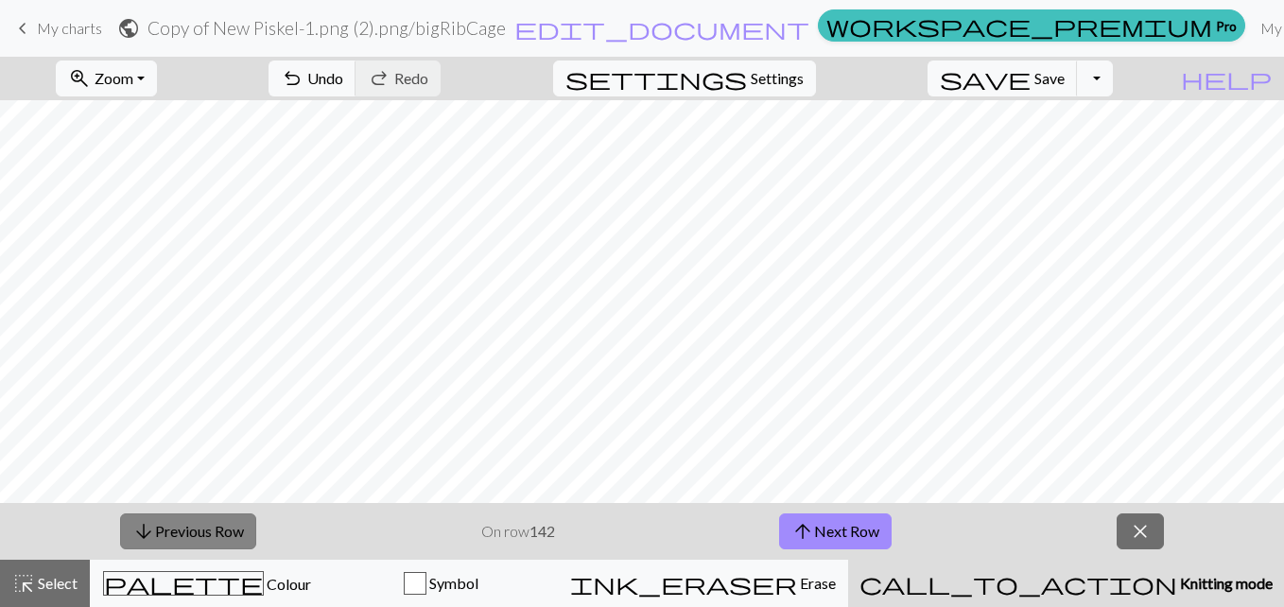
click at [198, 543] on button "arrow_downward Previous Row" at bounding box center [188, 531] width 136 height 36
click at [240, 519] on button "arrow_downward Previous Row" at bounding box center [188, 531] width 136 height 36
click at [198, 535] on button "arrow_downward Previous Row" at bounding box center [188, 531] width 136 height 36
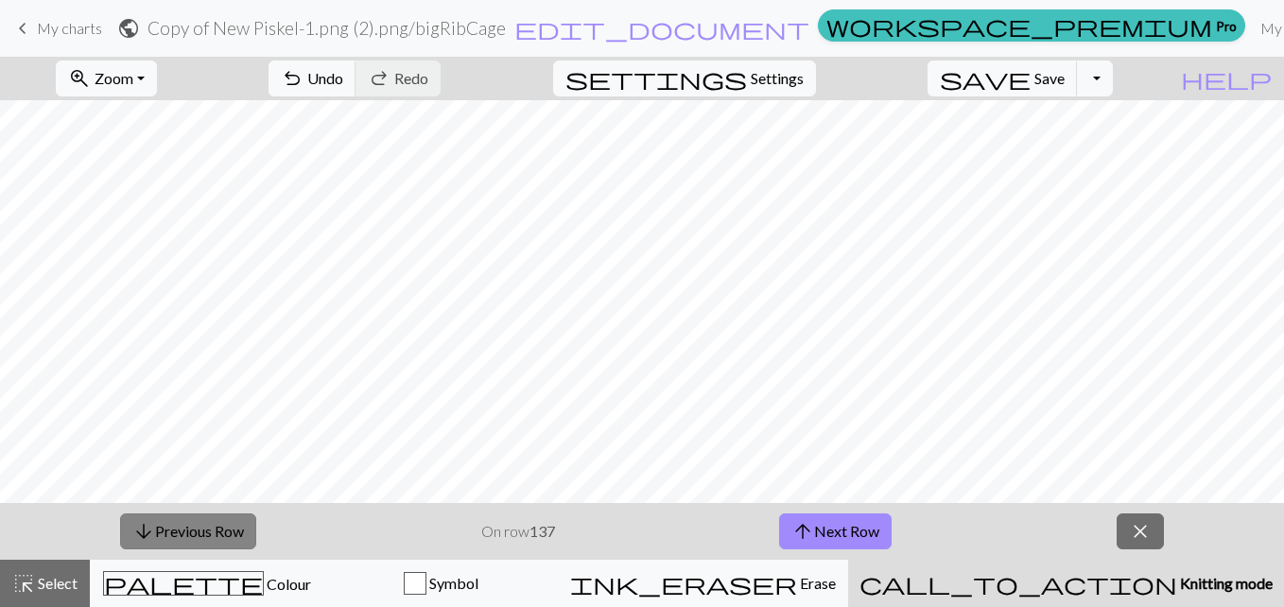
click at [198, 535] on button "arrow_downward Previous Row" at bounding box center [188, 531] width 136 height 36
click at [163, 530] on button "arrow_downward Previous Row" at bounding box center [188, 531] width 136 height 36
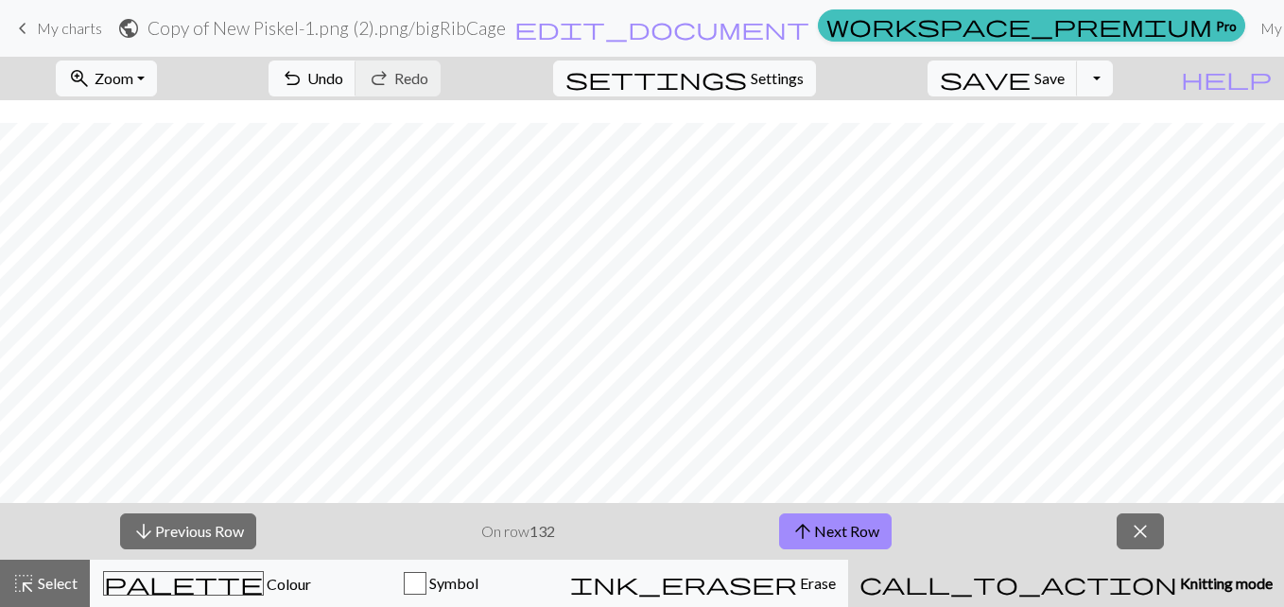
scroll to position [139, 248]
click at [202, 537] on button "arrow_downward Previous Row" at bounding box center [188, 531] width 136 height 36
click at [224, 522] on button "arrow_downward Previous Row" at bounding box center [188, 531] width 136 height 36
click at [229, 535] on button "arrow_downward Previous Row" at bounding box center [188, 531] width 136 height 36
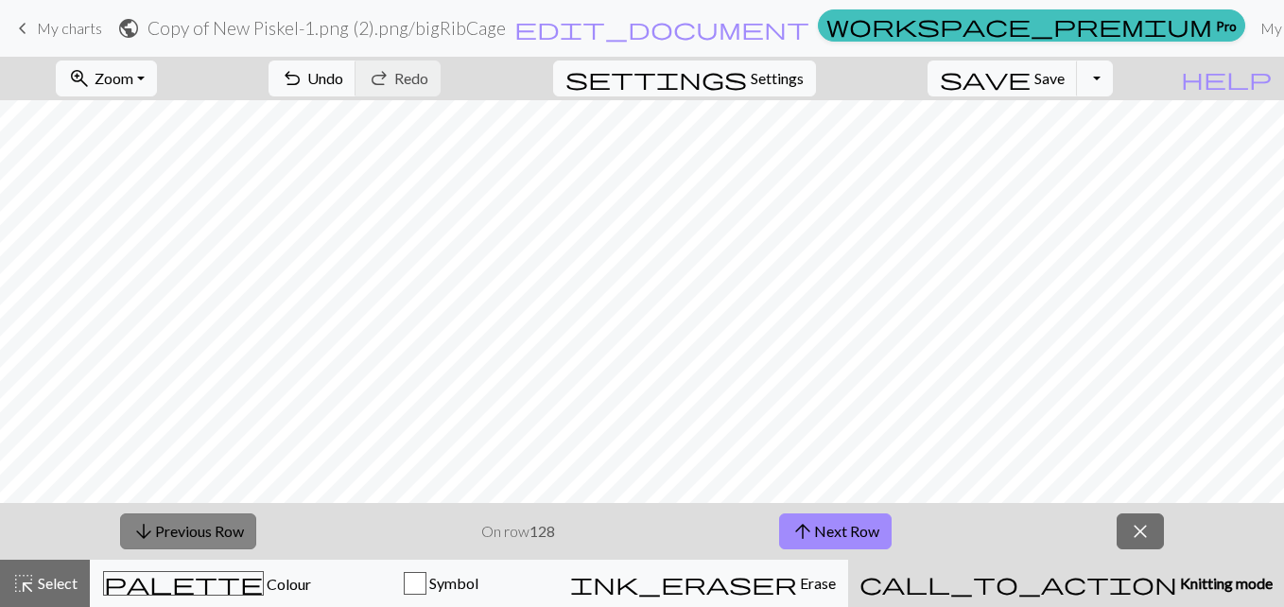
click at [229, 535] on button "arrow_downward Previous Row" at bounding box center [188, 531] width 136 height 36
click at [195, 537] on button "arrow_downward Previous Row" at bounding box center [188, 531] width 136 height 36
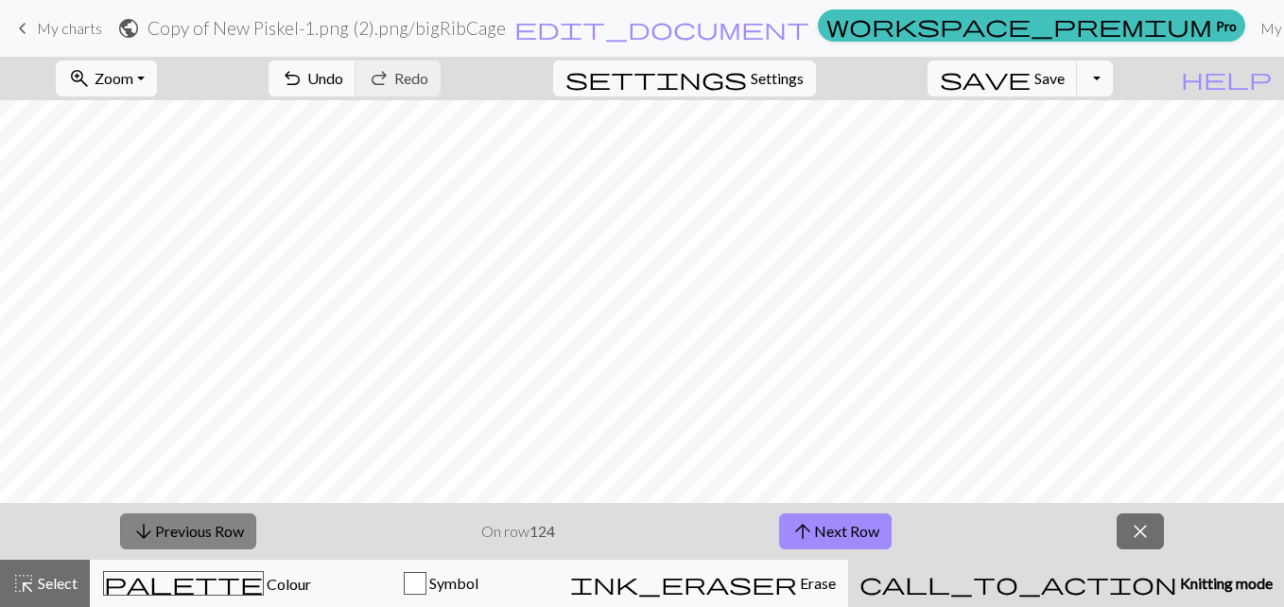
click at [195, 537] on button "arrow_downward Previous Row" at bounding box center [188, 531] width 136 height 36
click at [214, 533] on button "arrow_downward Previous Row" at bounding box center [188, 531] width 136 height 36
click at [204, 532] on button "arrow_downward Previous Row" at bounding box center [188, 531] width 136 height 36
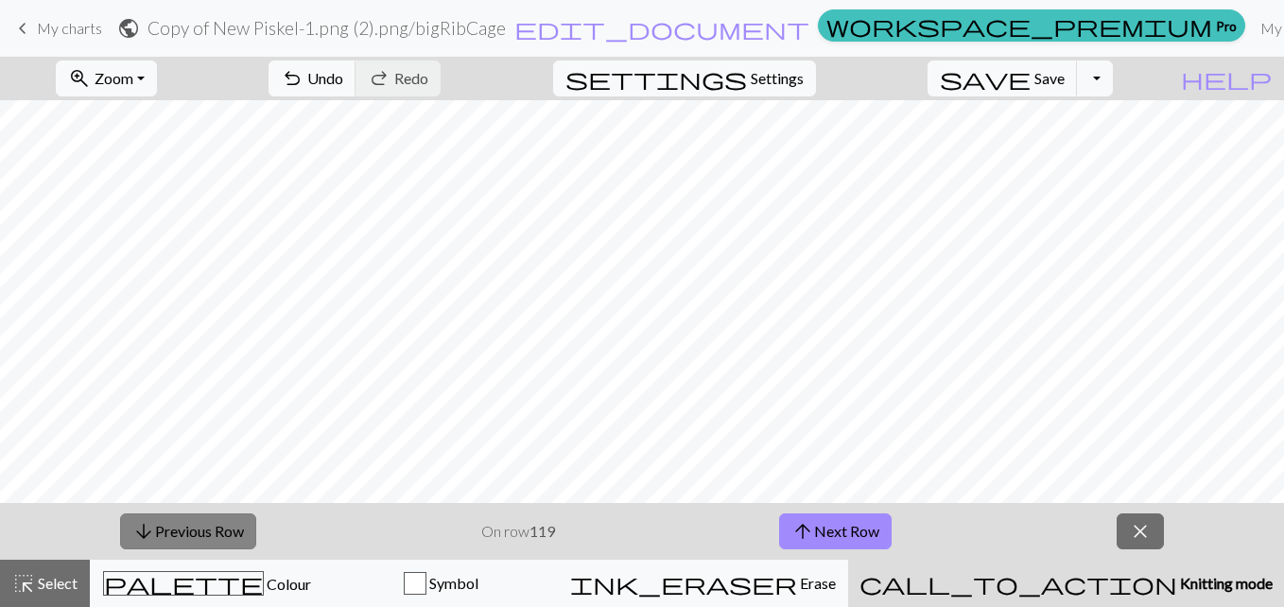
click at [204, 532] on button "arrow_downward Previous Row" at bounding box center [188, 531] width 136 height 36
click at [186, 524] on button "arrow_downward Previous Row" at bounding box center [188, 531] width 136 height 36
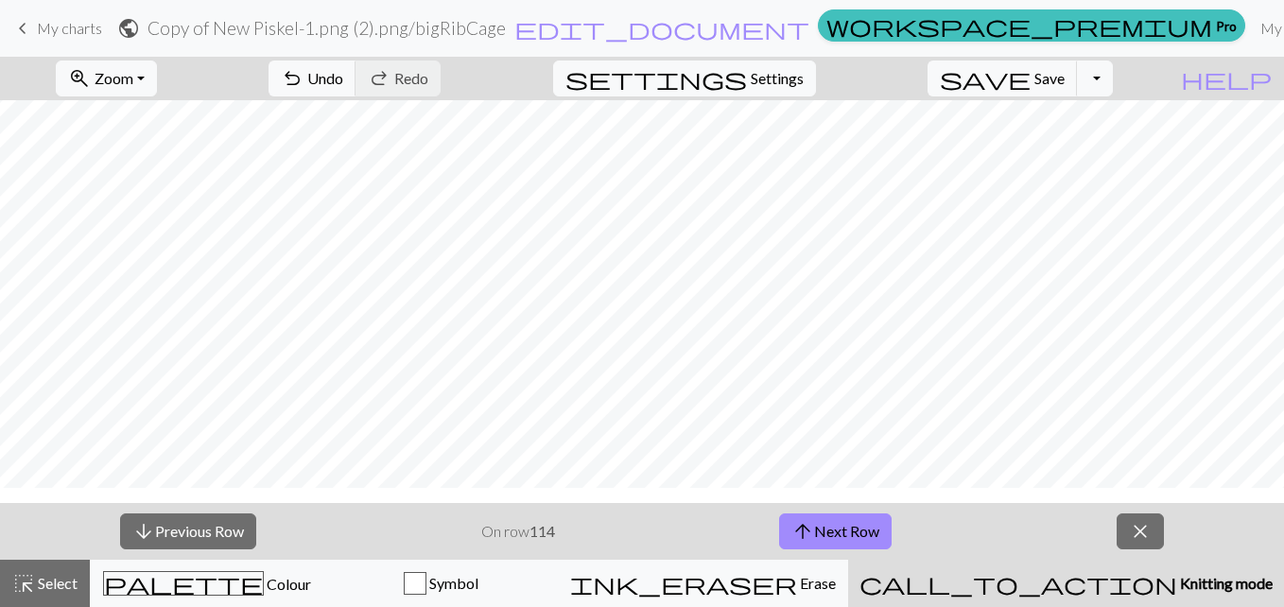
scroll to position [534, 248]
click at [237, 529] on button "arrow_downward Previous Row" at bounding box center [188, 531] width 136 height 36
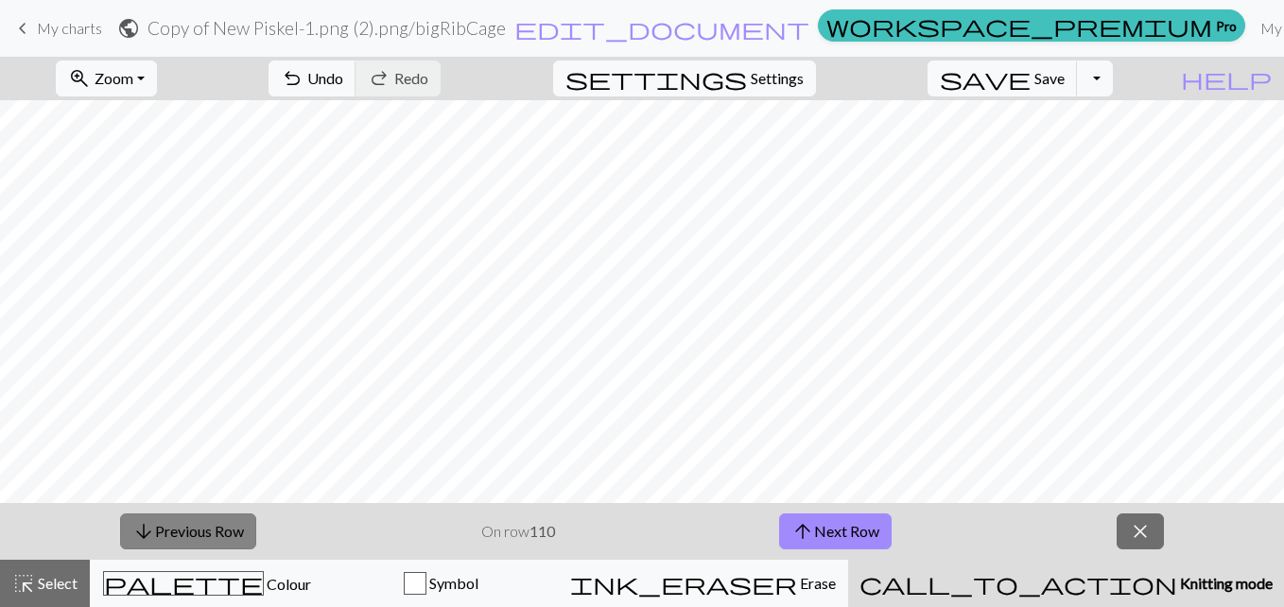
click at [202, 524] on button "arrow_downward Previous Row" at bounding box center [188, 531] width 136 height 36
click at [206, 529] on button "arrow_downward Previous Row" at bounding box center [188, 531] width 136 height 36
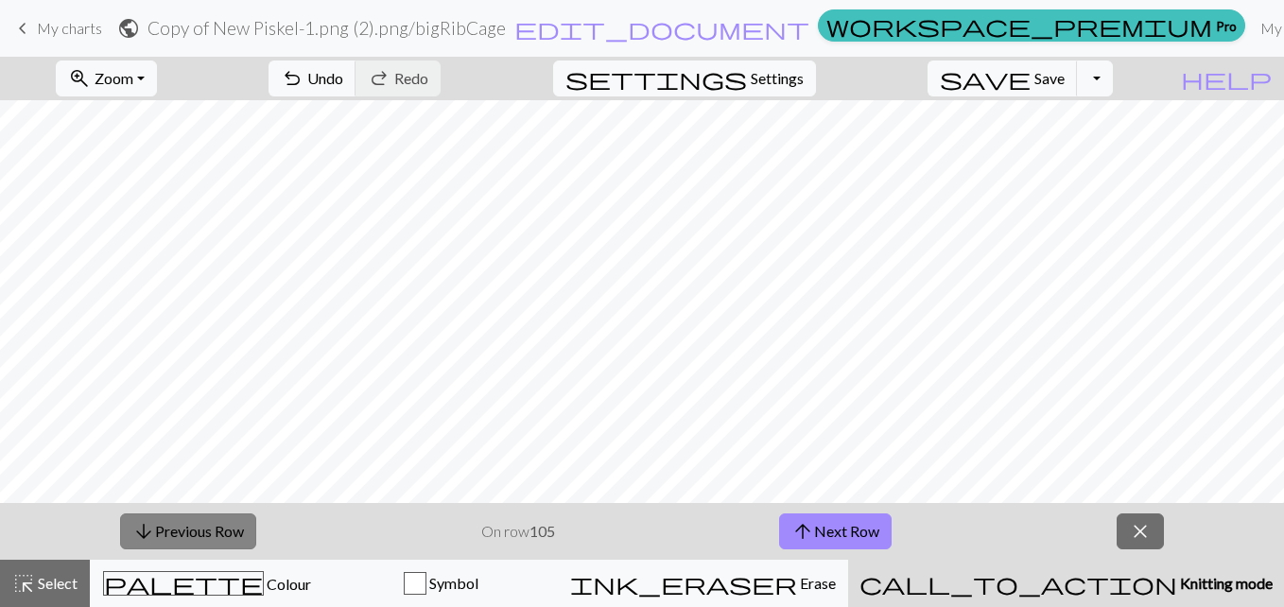
click at [201, 523] on button "arrow_downward Previous Row" at bounding box center [188, 531] width 136 height 36
click at [142, 547] on button "arrow_downward Previous Row" at bounding box center [188, 531] width 136 height 36
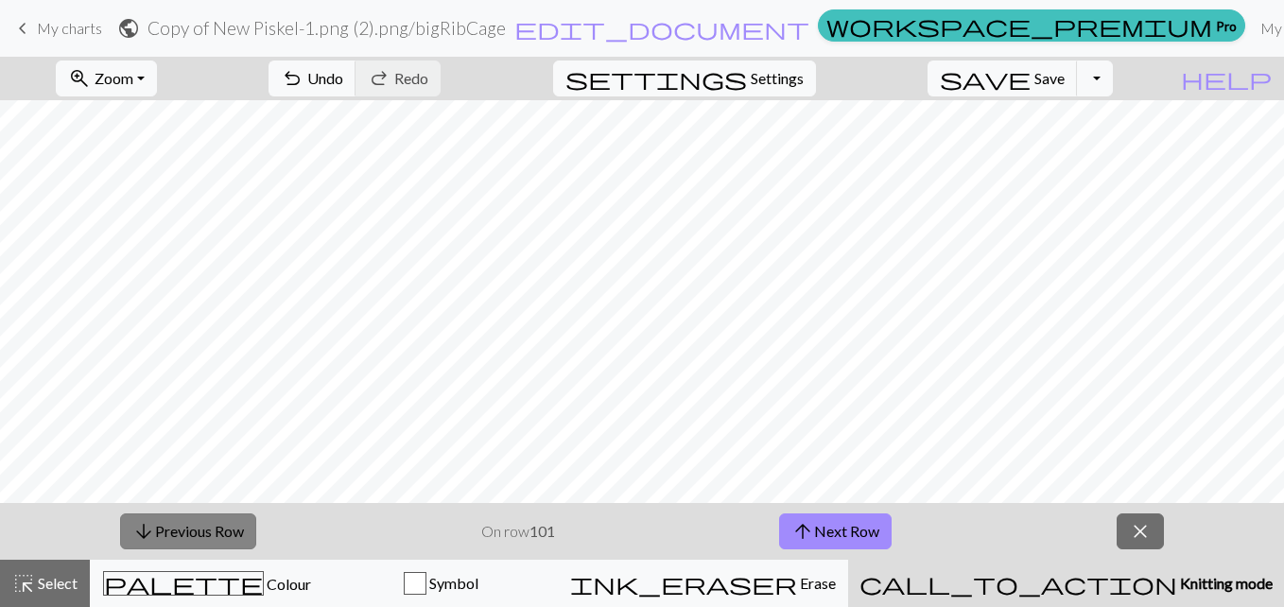
click at [142, 547] on button "arrow_downward Previous Row" at bounding box center [188, 531] width 136 height 36
click at [170, 529] on button "arrow_downward Previous Row" at bounding box center [188, 531] width 136 height 36
click at [170, 529] on button "arrow_downward Previous Row" at bounding box center [189, 531] width 136 height 36
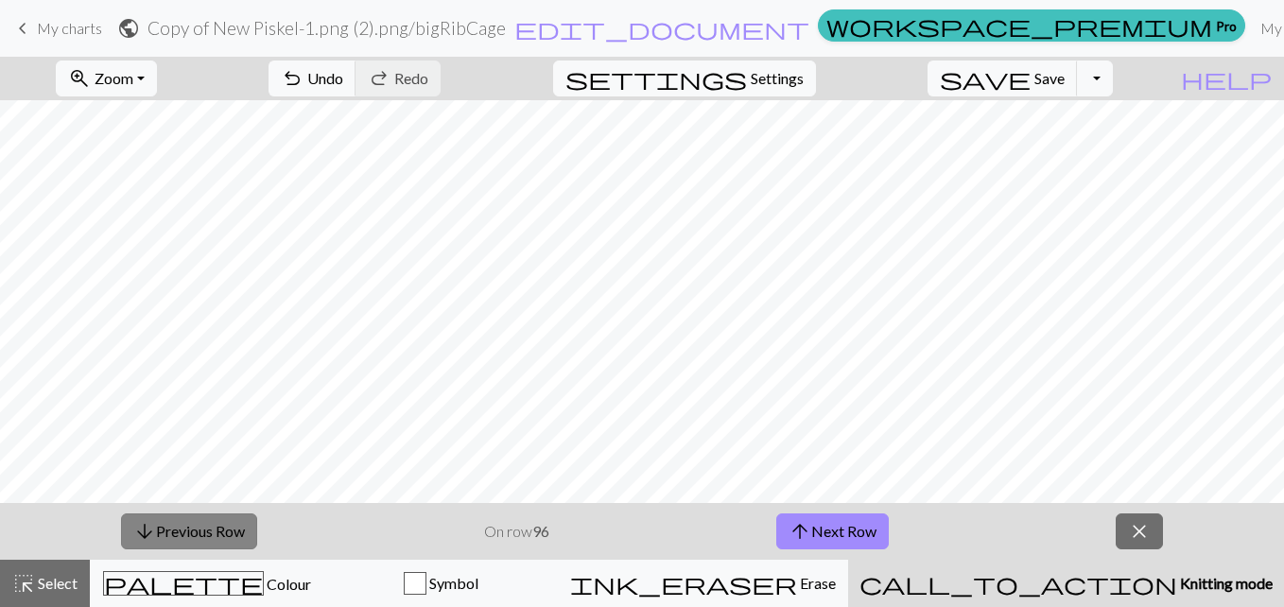
click at [220, 524] on button "arrow_downward Previous Row" at bounding box center [189, 531] width 136 height 36
click at [197, 528] on button "arrow_downward Previous Row" at bounding box center [189, 531] width 136 height 36
click at [206, 525] on button "arrow_downward Previous Row" at bounding box center [189, 531] width 136 height 36
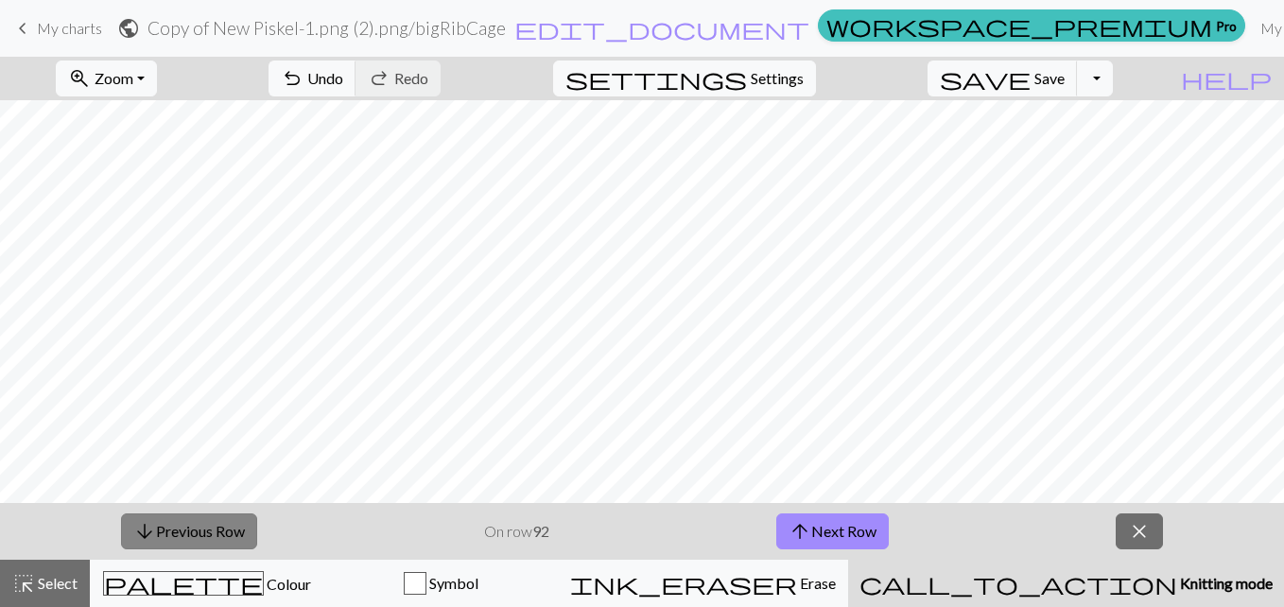
click at [206, 525] on button "arrow_downward Previous Row" at bounding box center [189, 531] width 136 height 36
click at [223, 544] on button "arrow_downward Previous Row" at bounding box center [189, 531] width 136 height 36
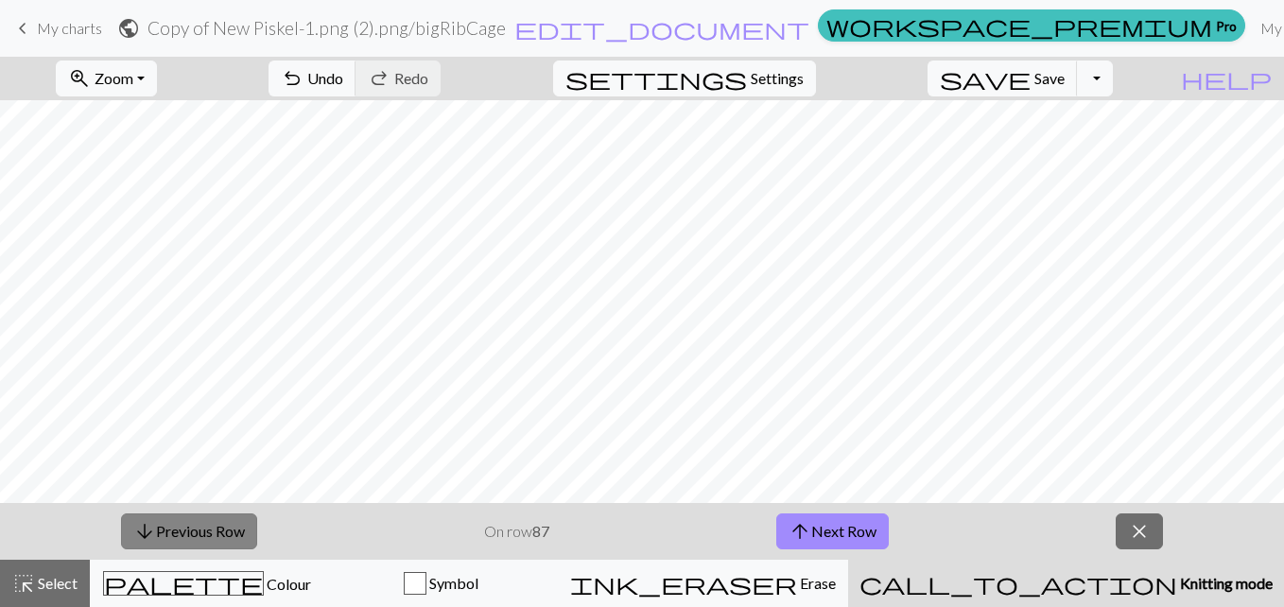
click at [223, 544] on button "arrow_downward Previous Row" at bounding box center [189, 531] width 136 height 36
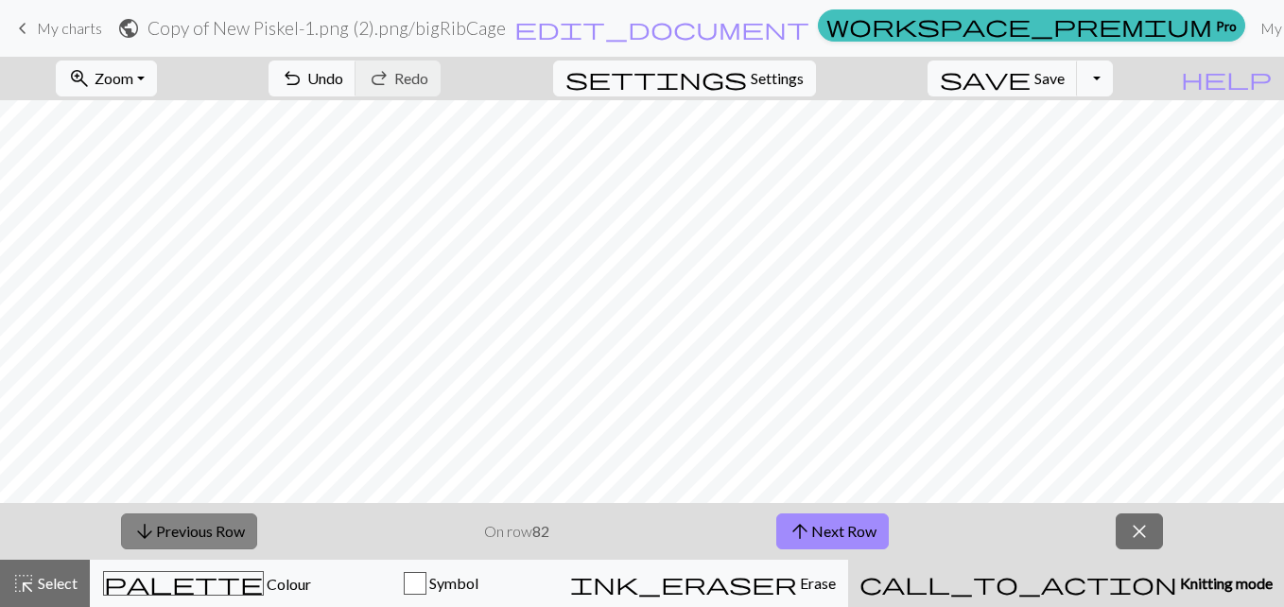
click at [223, 544] on button "arrow_downward Previous Row" at bounding box center [189, 531] width 136 height 36
click at [864, 533] on button "arrow_upward Next Row" at bounding box center [832, 531] width 113 height 36
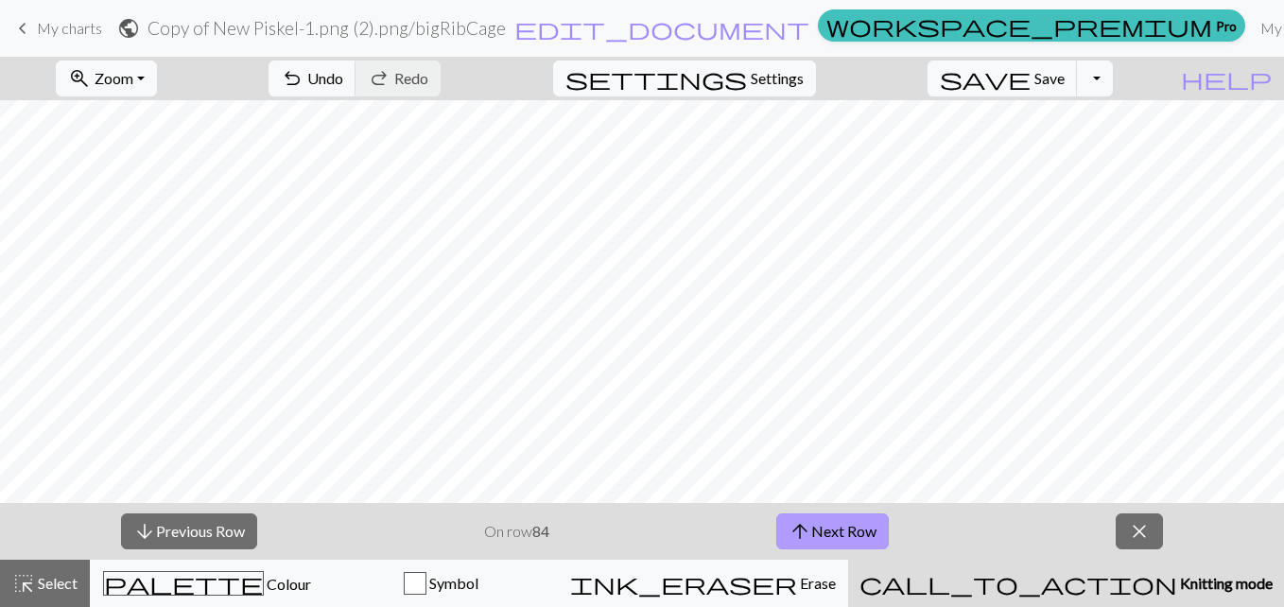
click at [864, 533] on button "arrow_upward Next Row" at bounding box center [832, 531] width 113 height 36
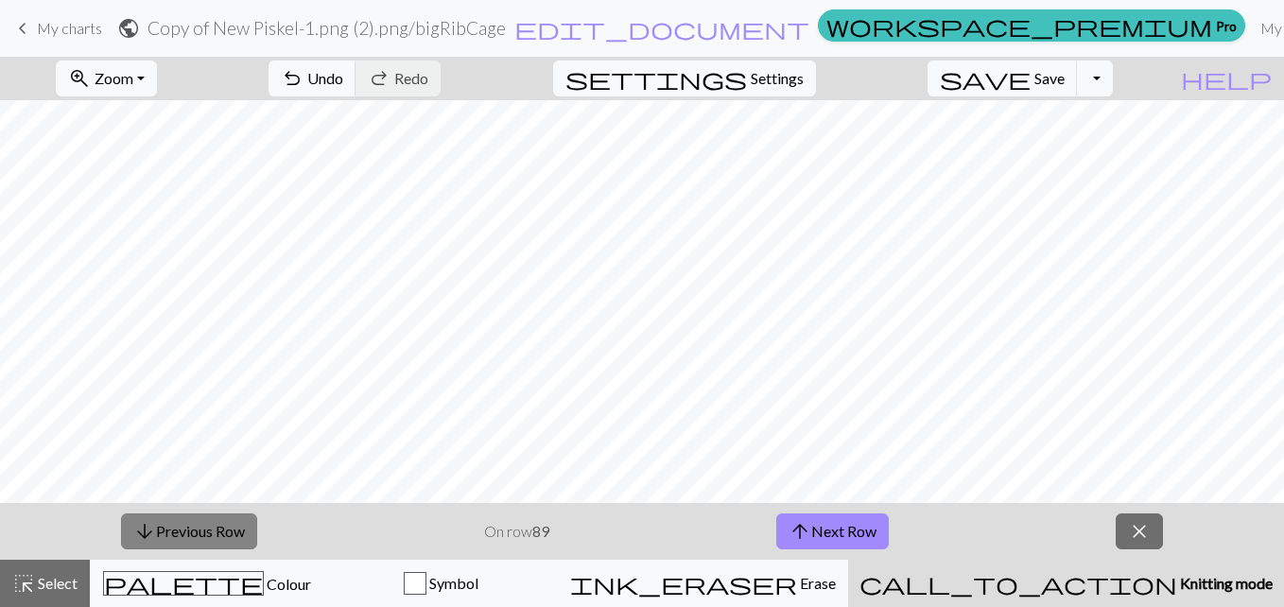
click at [235, 537] on button "arrow_downward Previous Row" at bounding box center [189, 531] width 136 height 36
click at [173, 546] on button "arrow_downward Previous Row" at bounding box center [189, 531] width 136 height 36
click at [217, 527] on button "arrow_downward Previous Row" at bounding box center [189, 531] width 136 height 36
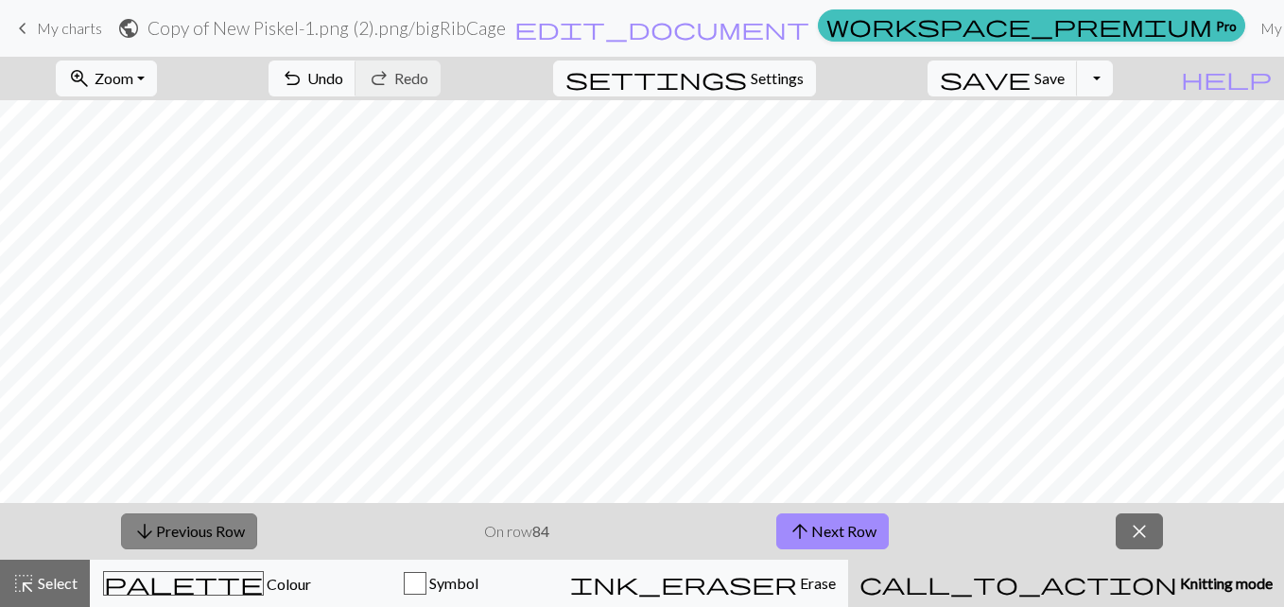
click at [217, 527] on button "arrow_downward Previous Row" at bounding box center [189, 531] width 136 height 36
click at [234, 512] on div "arrow_downward Previous Row On row 82 arrow_upward Next Row close" at bounding box center [642, 531] width 1284 height 57
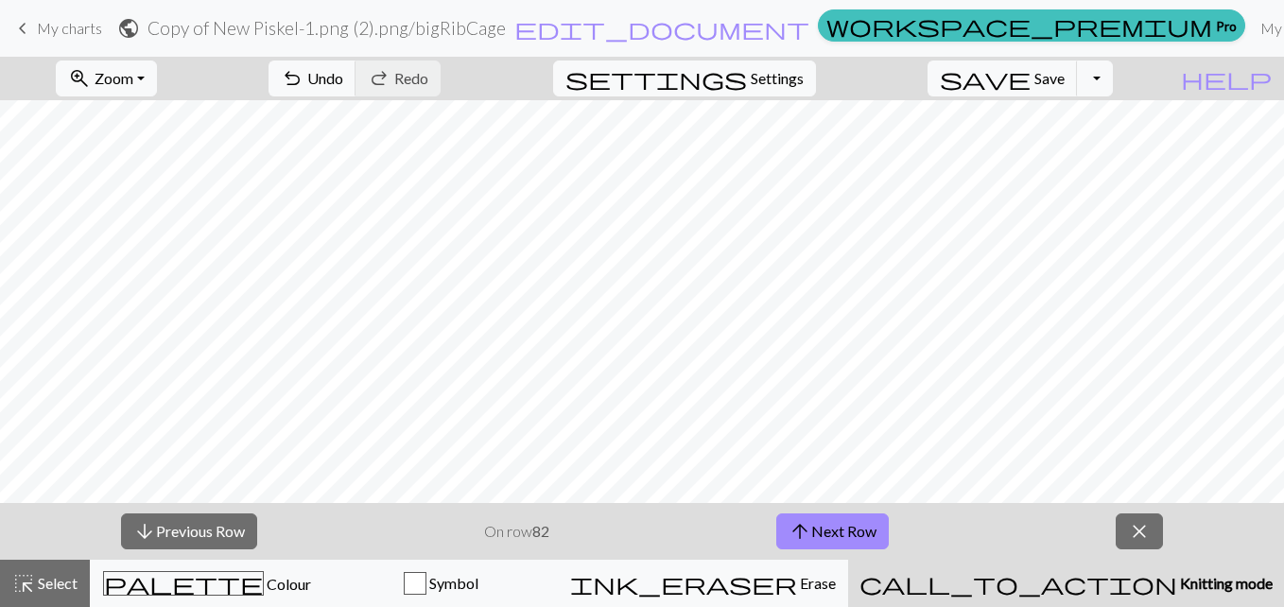
click at [234, 512] on div "arrow_downward Previous Row On row 82 arrow_upward Next Row close" at bounding box center [642, 531] width 1284 height 57
click at [229, 521] on button "arrow_downward Previous Row" at bounding box center [189, 531] width 136 height 36
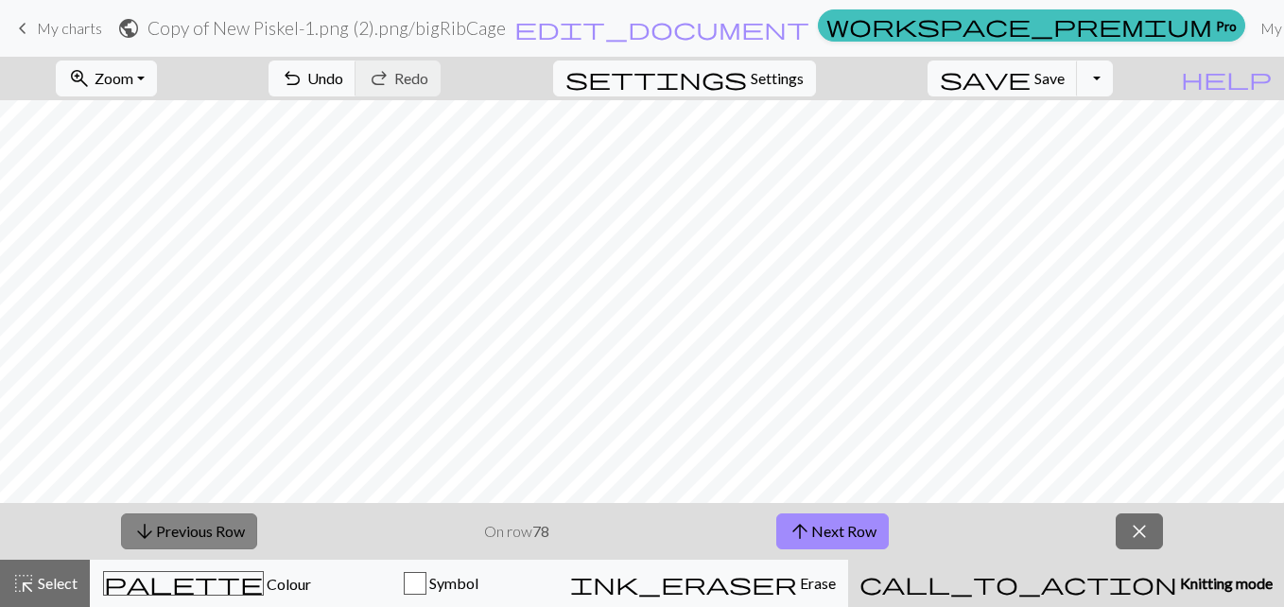
click at [229, 521] on button "arrow_downward Previous Row" at bounding box center [189, 531] width 136 height 36
click at [230, 525] on button "arrow_downward Previous Row" at bounding box center [189, 531] width 136 height 36
click at [217, 519] on button "arrow_downward Previous Row" at bounding box center [189, 531] width 136 height 36
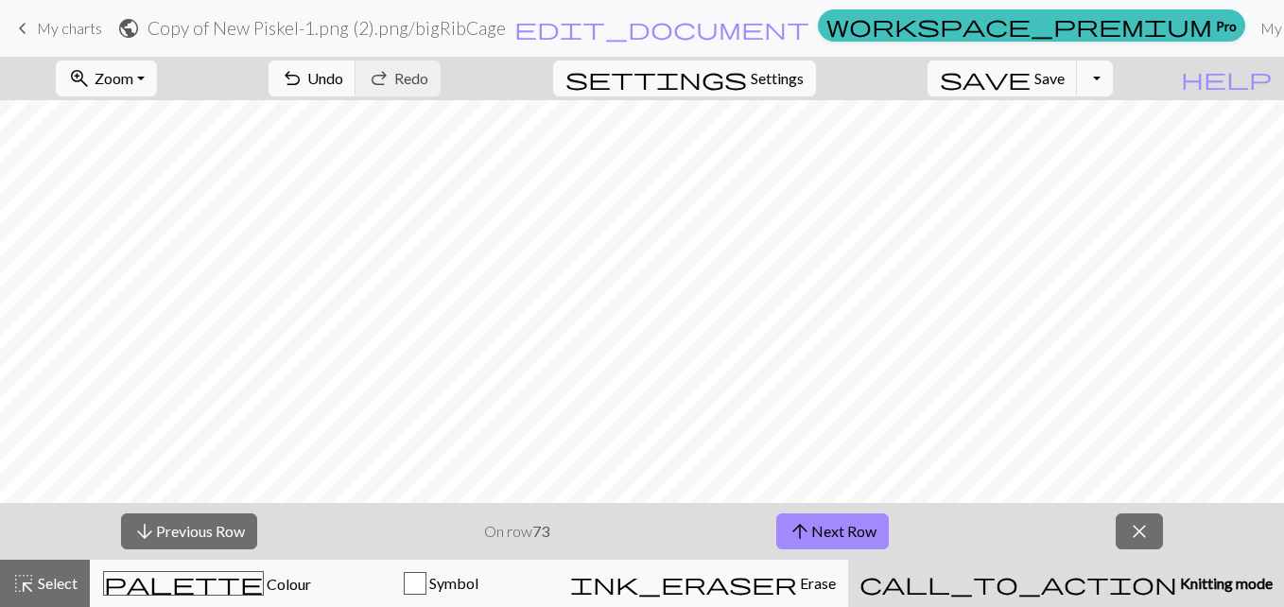
drag, startPoint x: 217, startPoint y: 519, endPoint x: 1273, endPoint y: 355, distance: 1068.0
click at [1269, 355] on div "zoom_in Zoom Zoom Fit all Fit width Fit height 50% 100% 150% 200% undo Undo Und…" at bounding box center [642, 332] width 1284 height 550
click at [230, 528] on button "arrow_downward Previous Row" at bounding box center [189, 531] width 136 height 36
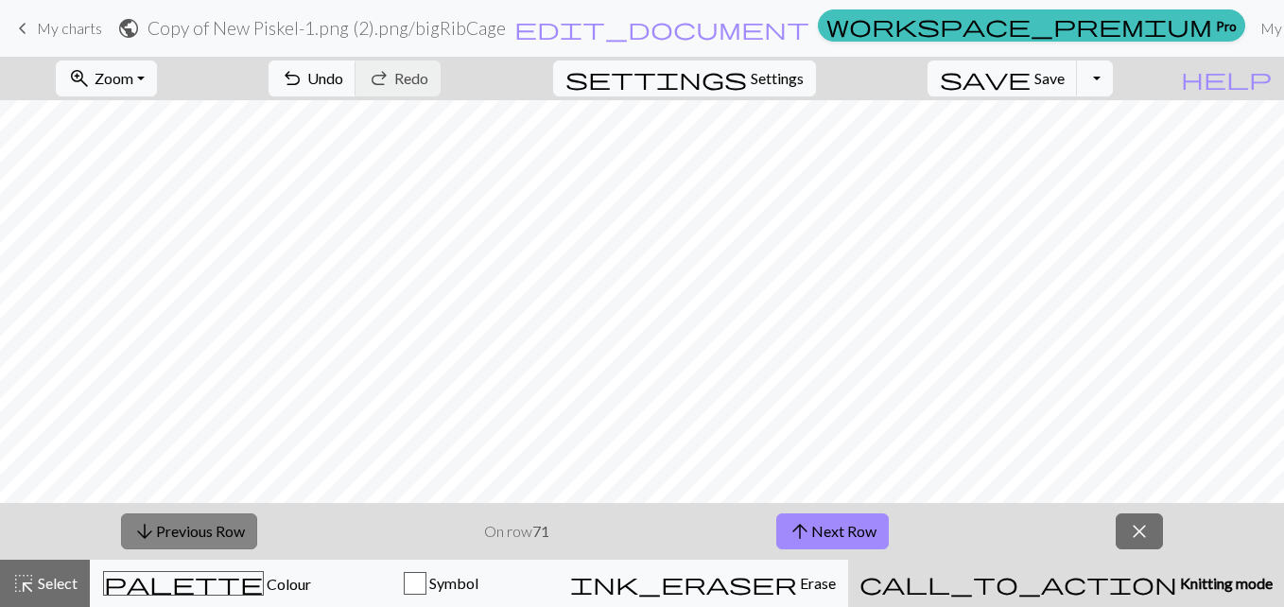
click at [230, 528] on button "arrow_downward Previous Row" at bounding box center [189, 531] width 136 height 36
drag, startPoint x: 856, startPoint y: 537, endPoint x: 807, endPoint y: 527, distance: 49.3
click at [807, 527] on span "arrow_upward" at bounding box center [800, 531] width 23 height 26
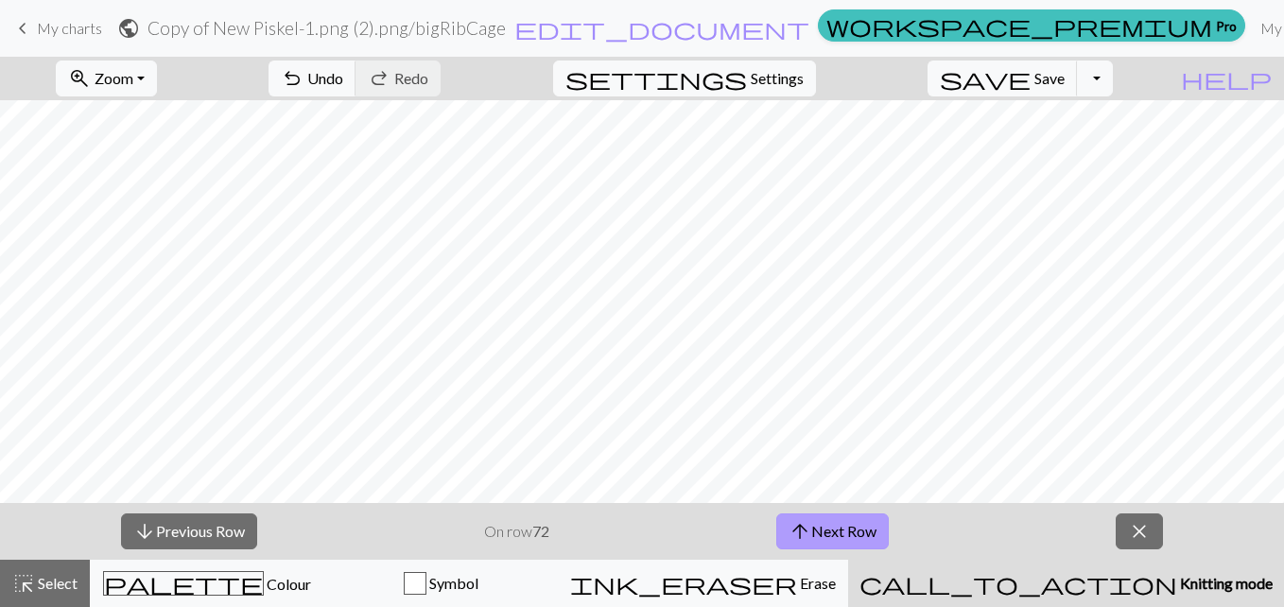
click at [807, 527] on span "arrow_upward" at bounding box center [800, 531] width 23 height 26
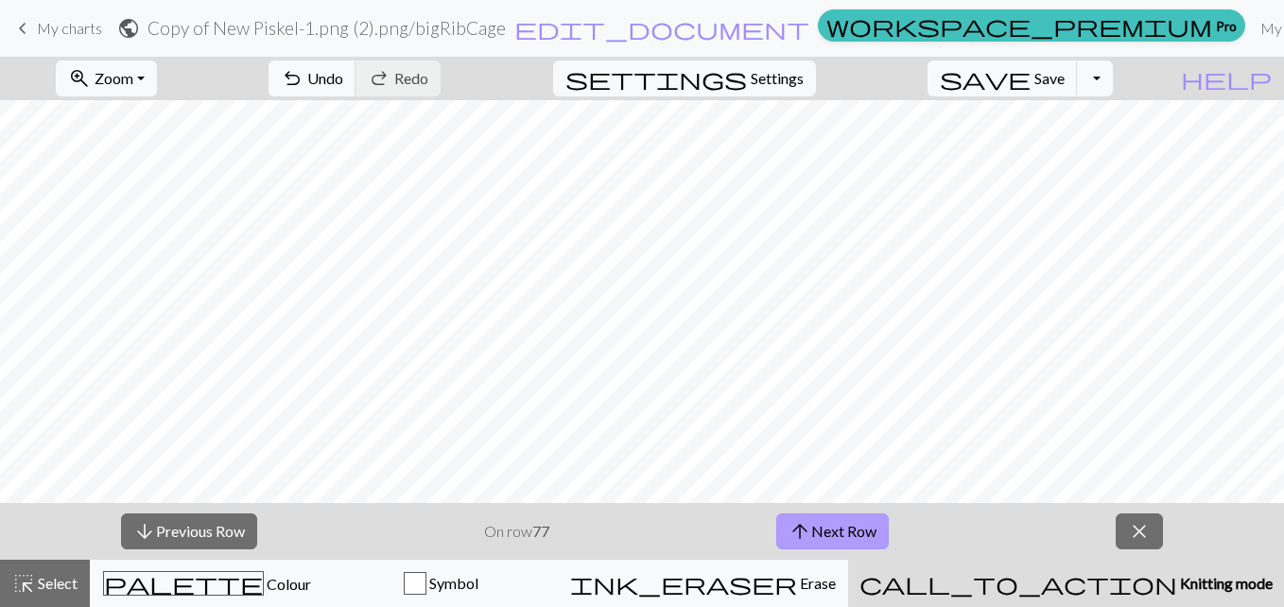
click at [807, 527] on span "arrow_upward" at bounding box center [800, 531] width 23 height 26
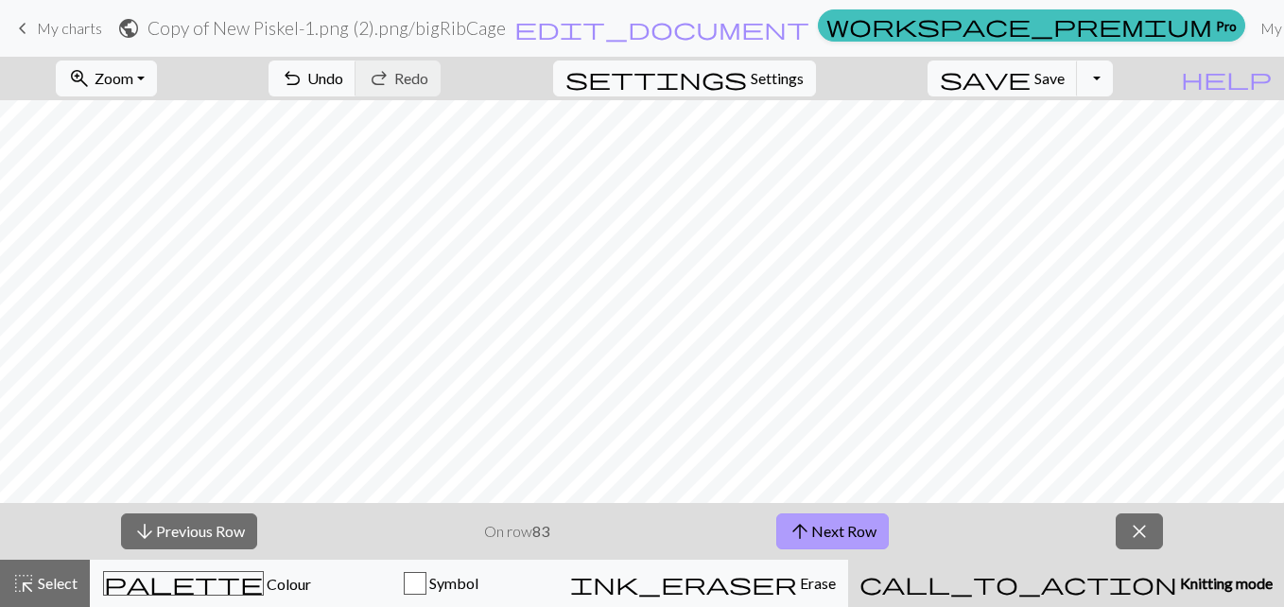
click at [807, 527] on span "arrow_upward" at bounding box center [800, 531] width 23 height 26
click at [871, 533] on button "arrow_upward Next Row" at bounding box center [832, 531] width 113 height 36
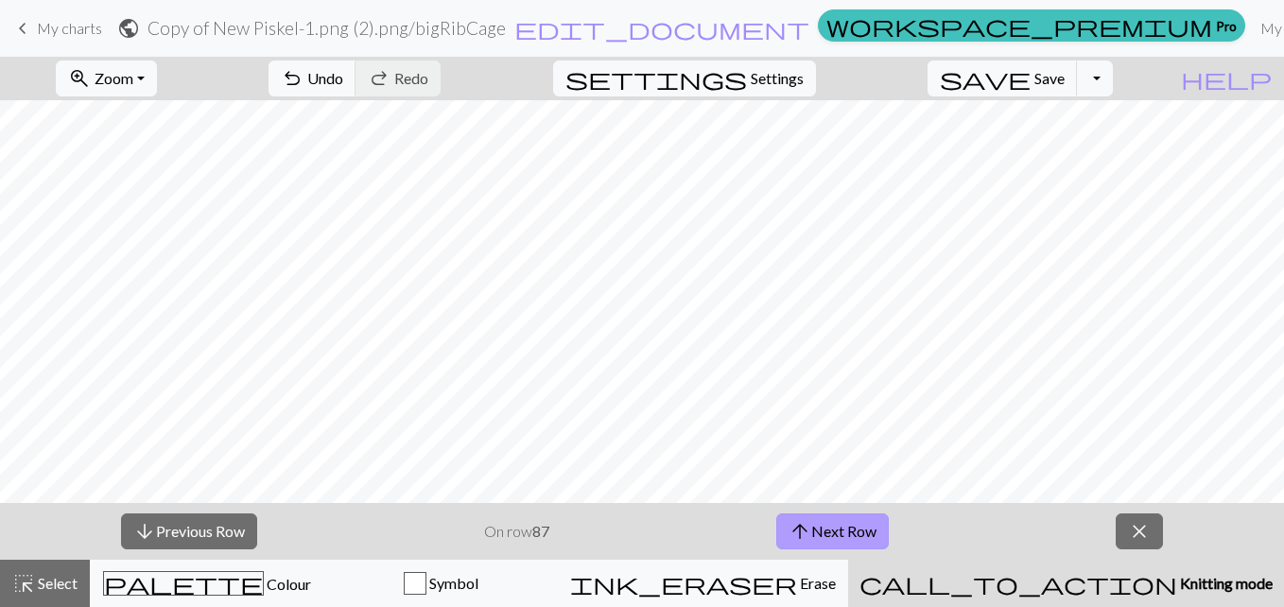
click at [871, 533] on button "arrow_upward Next Row" at bounding box center [832, 531] width 113 height 36
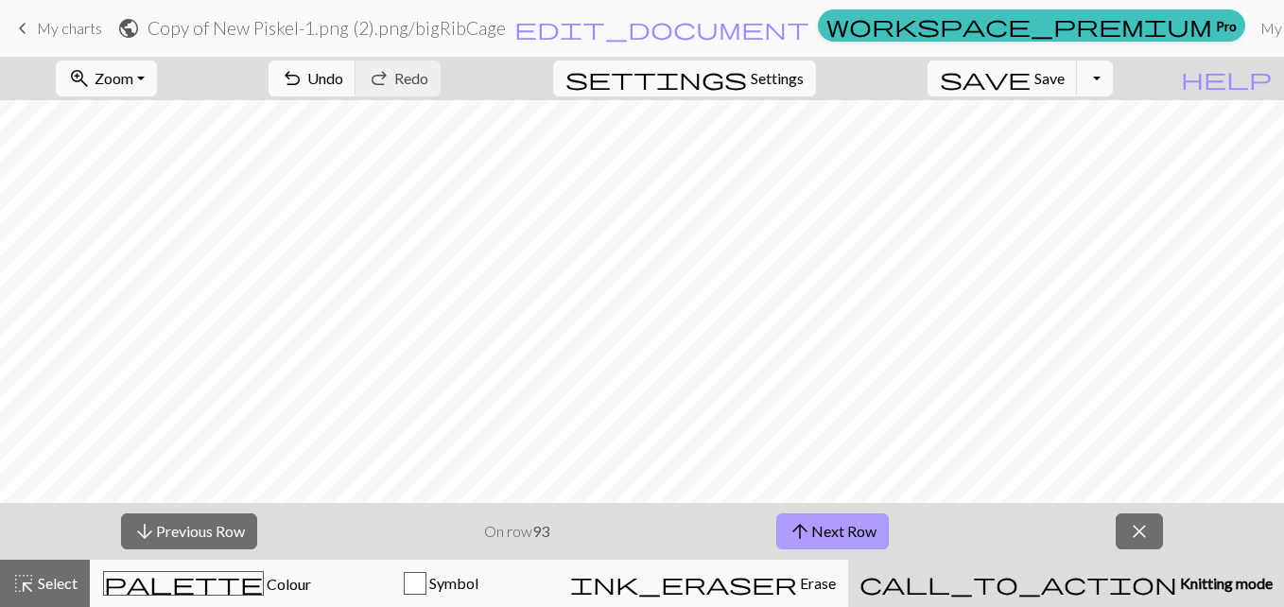
click at [871, 533] on button "arrow_upward Next Row" at bounding box center [832, 531] width 113 height 36
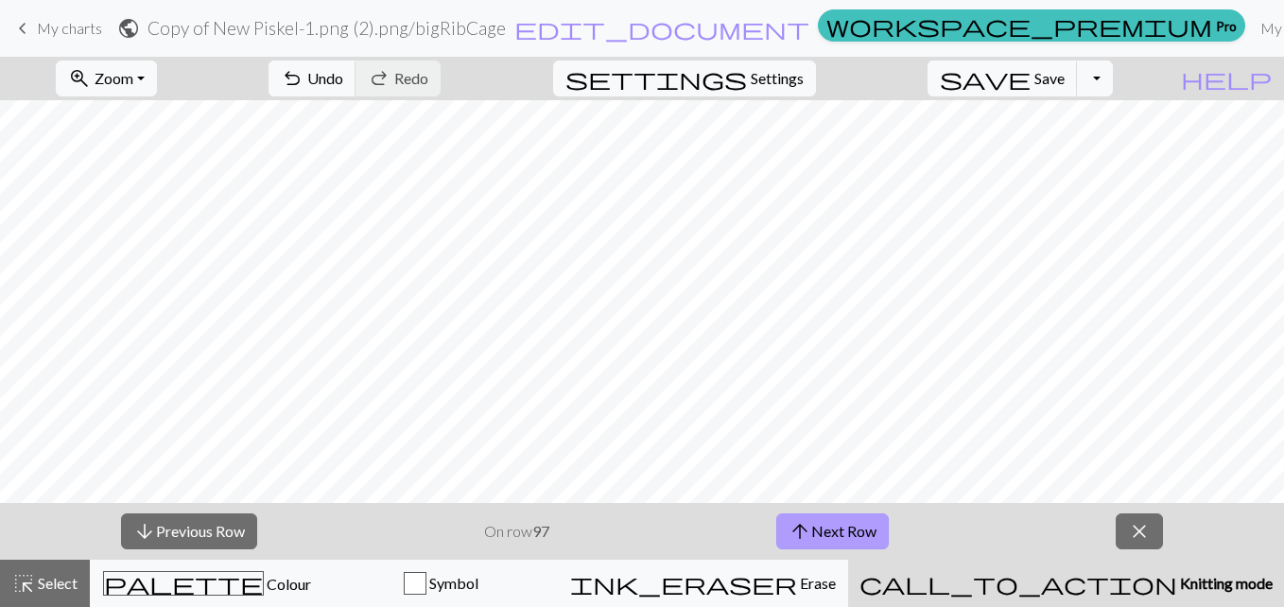
click at [871, 533] on button "arrow_upward Next Row" at bounding box center [832, 531] width 113 height 36
click at [871, 533] on button "arrow_upward Next Row" at bounding box center [835, 531] width 113 height 36
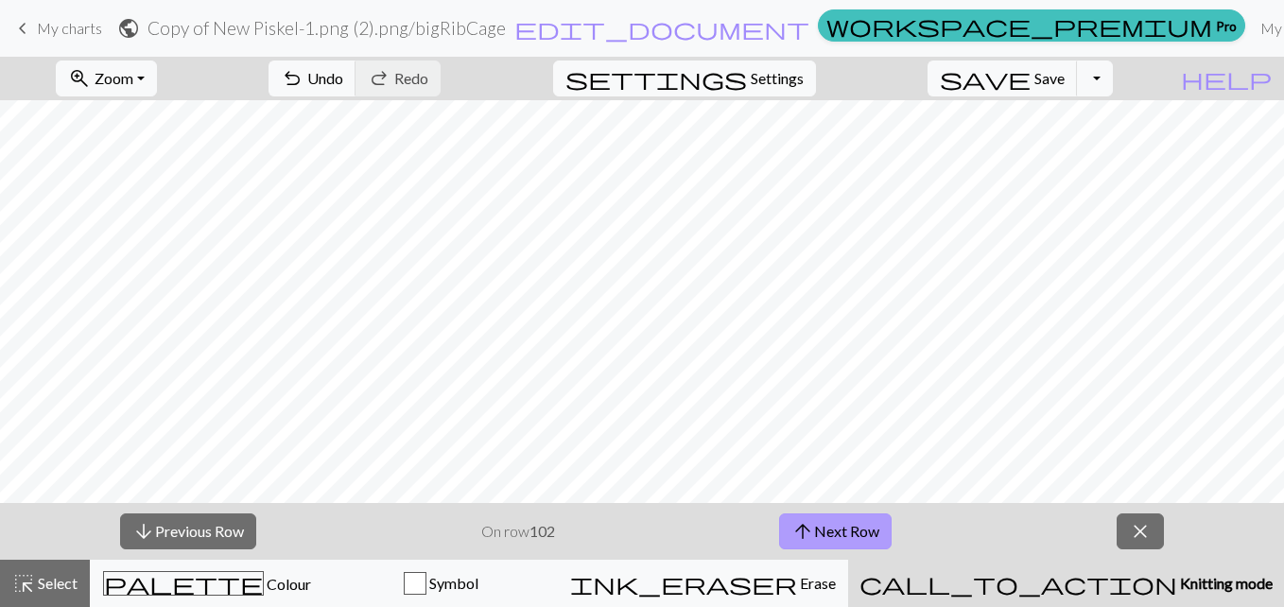
click at [871, 533] on button "arrow_upward Next Row" at bounding box center [835, 531] width 113 height 36
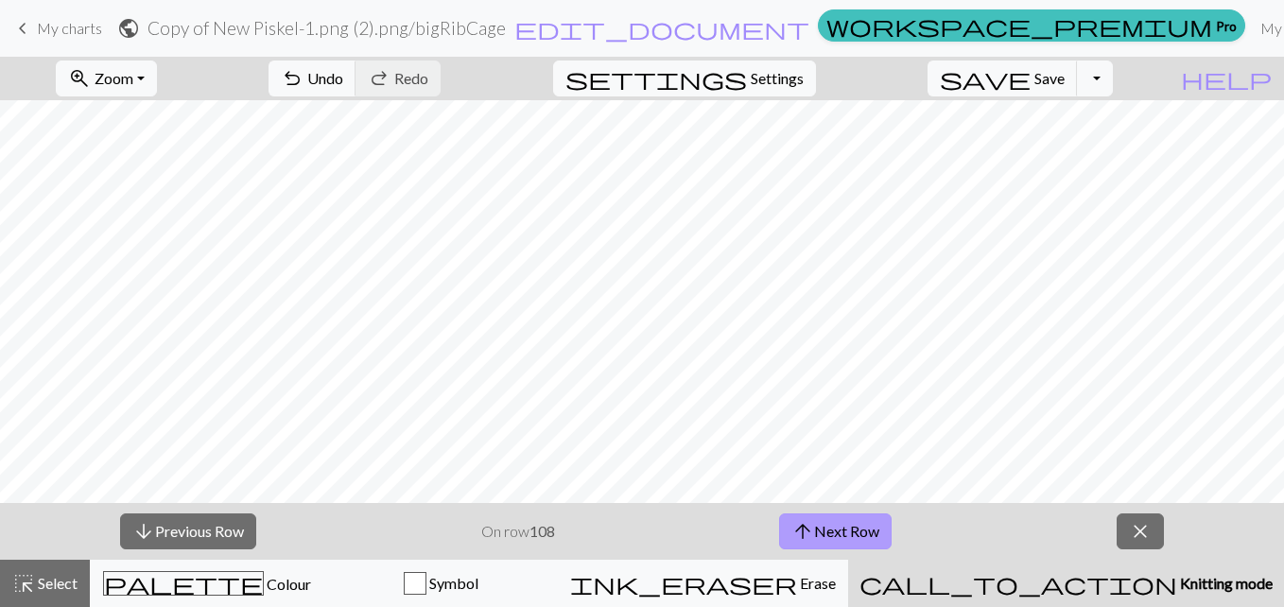
click at [871, 533] on button "arrow_upward Next Row" at bounding box center [835, 531] width 113 height 36
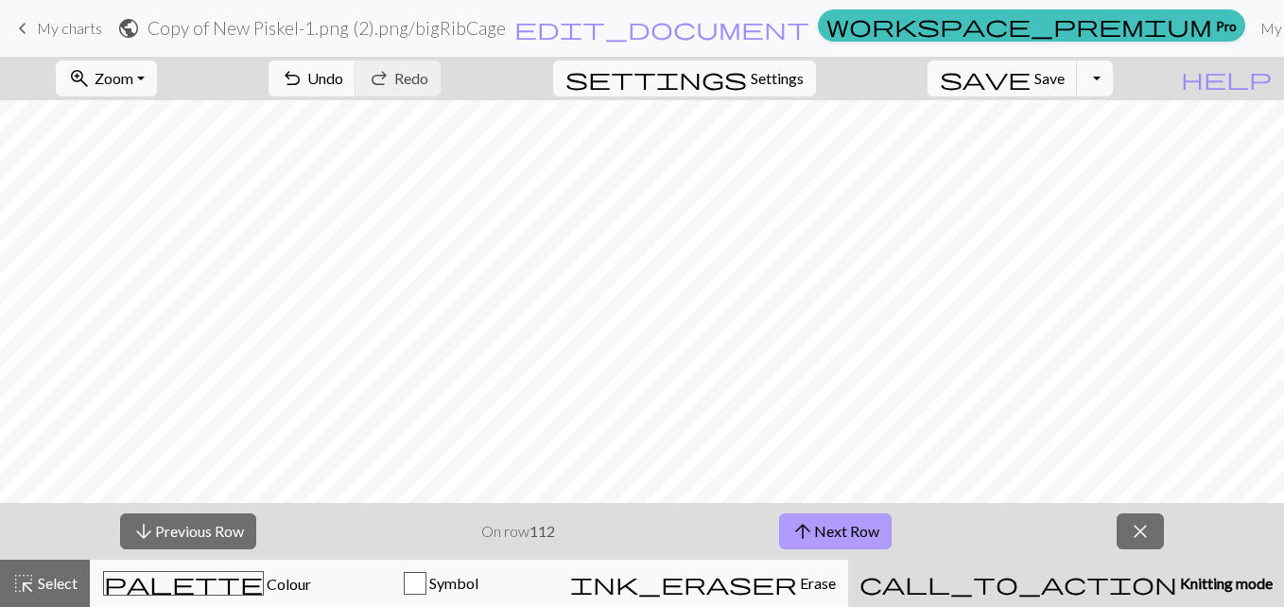
click at [871, 533] on button "arrow_upward Next Row" at bounding box center [835, 531] width 113 height 36
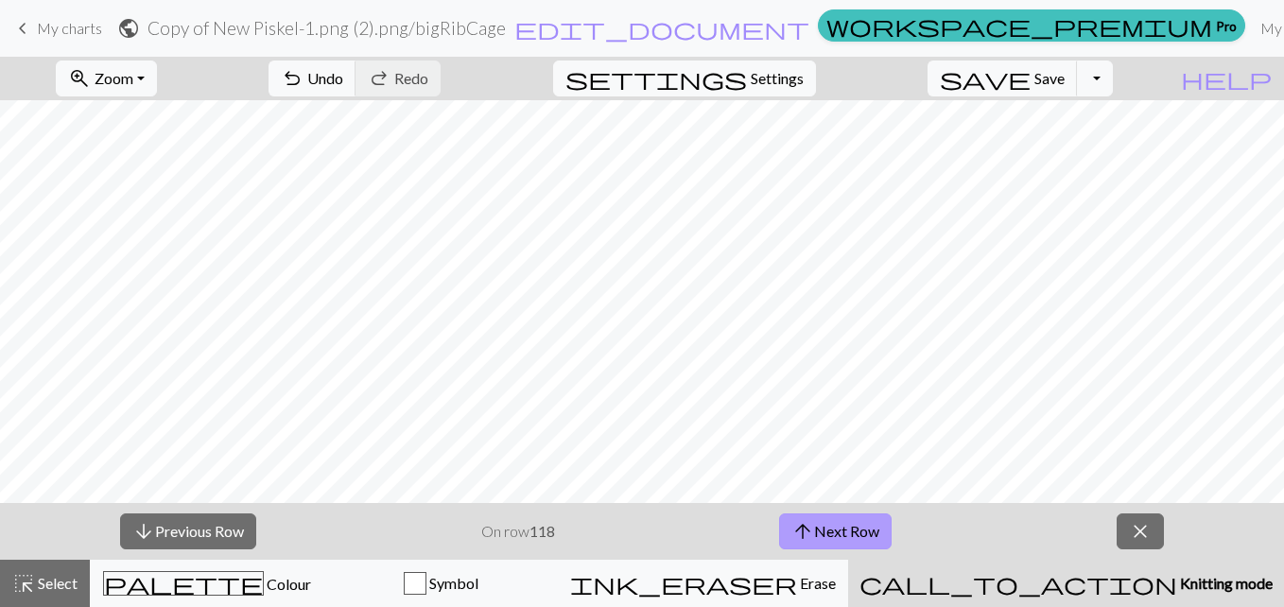
click at [871, 533] on button "arrow_upward Next Row" at bounding box center [835, 531] width 113 height 36
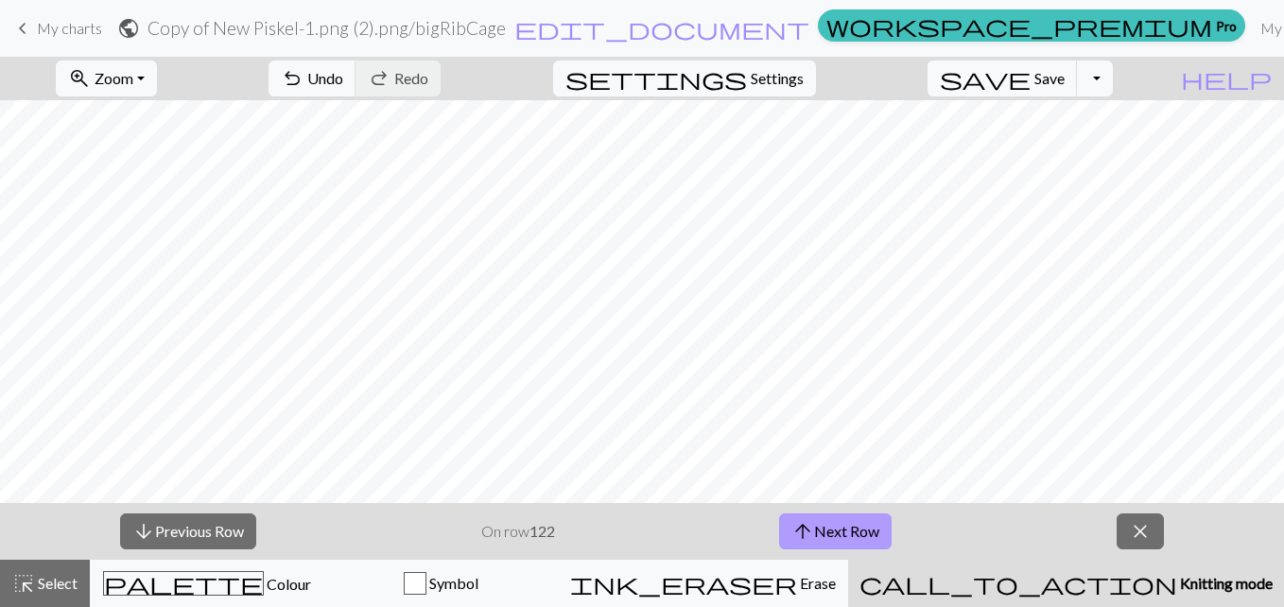
click at [871, 533] on button "arrow_upward Next Row" at bounding box center [835, 531] width 113 height 36
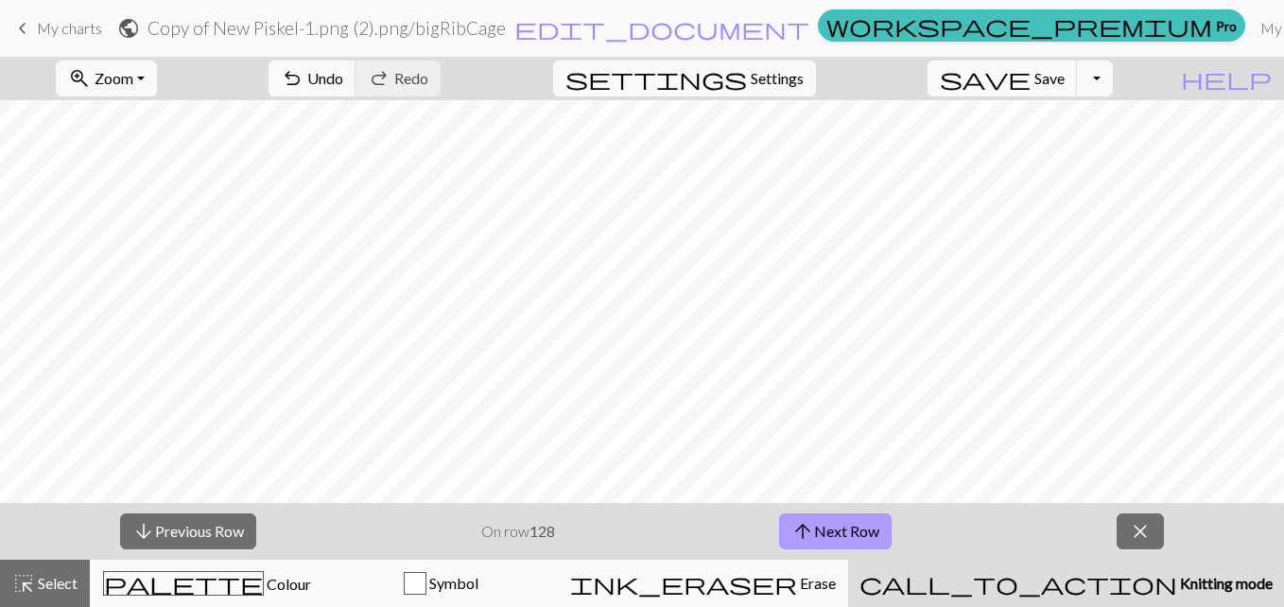
click at [871, 533] on button "arrow_upward Next Row" at bounding box center [835, 531] width 113 height 36
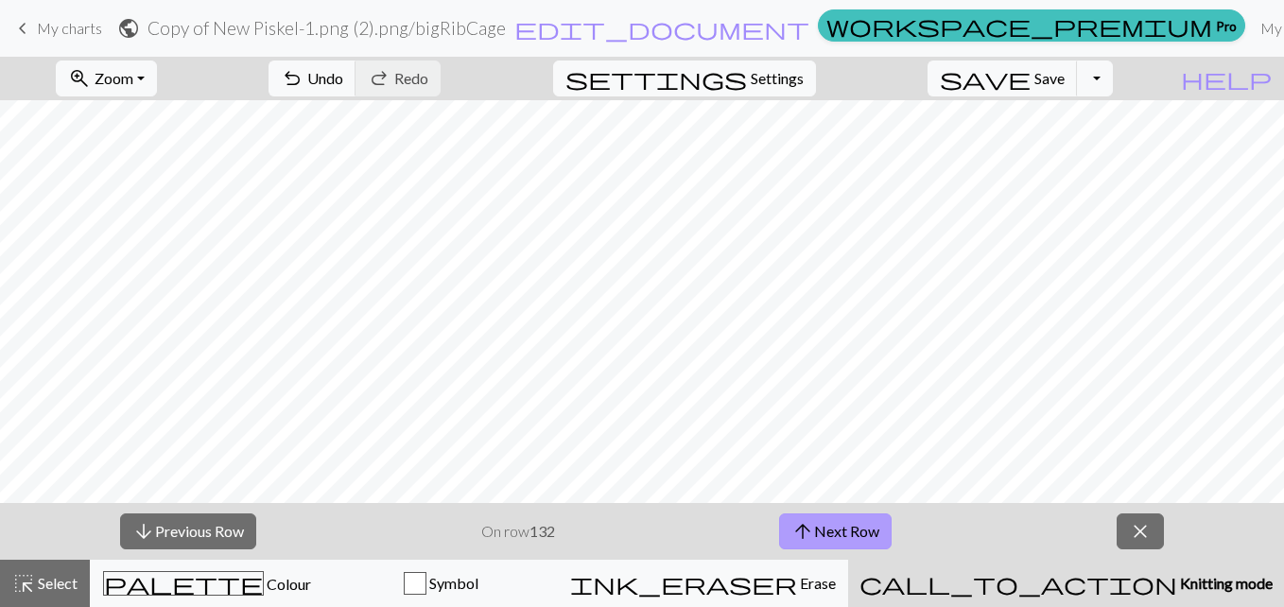
click at [871, 533] on button "arrow_upward Next Row" at bounding box center [835, 531] width 113 height 36
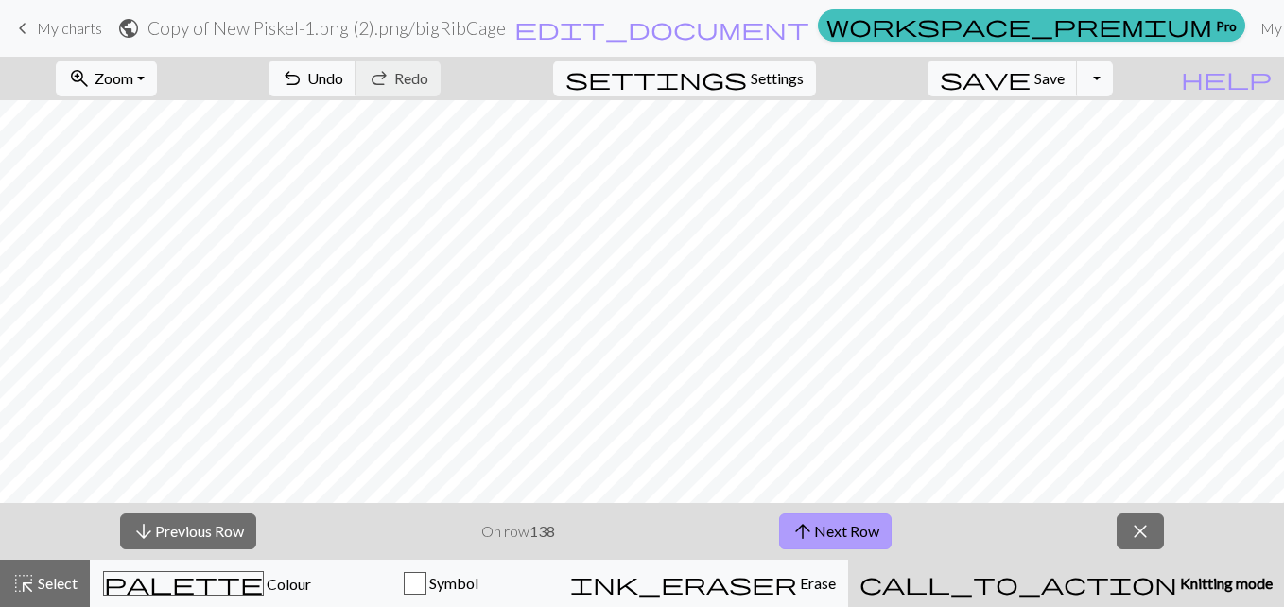
click at [871, 533] on button "arrow_upward Next Row" at bounding box center [835, 531] width 113 height 36
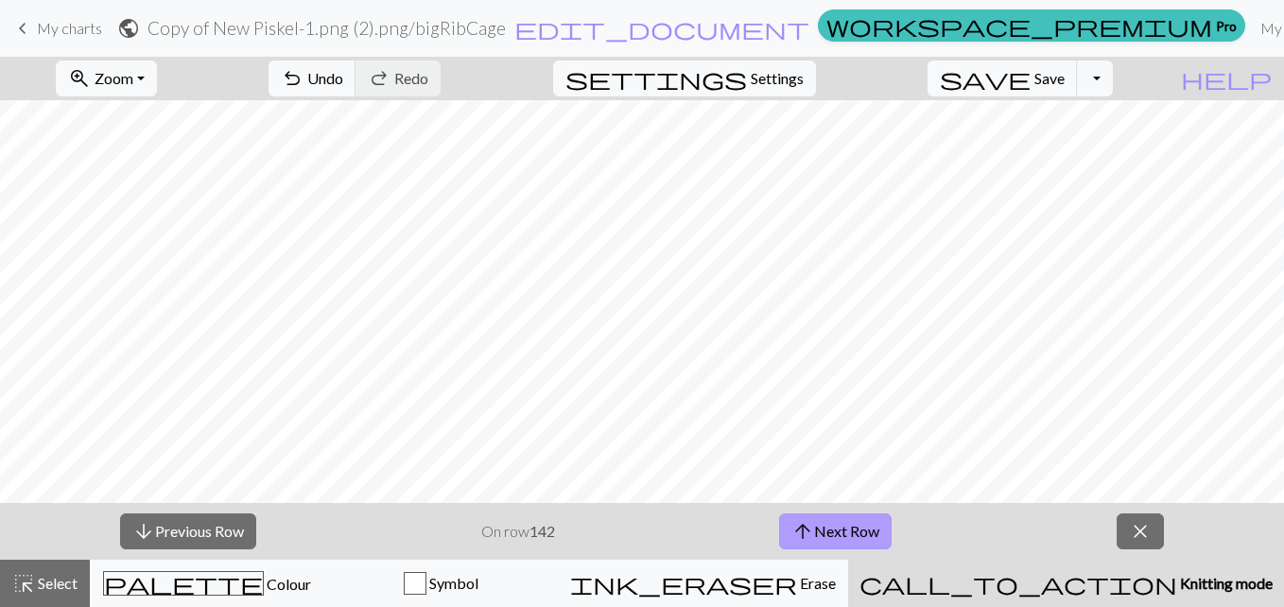
click at [871, 533] on button "arrow_upward Next Row" at bounding box center [835, 531] width 113 height 36
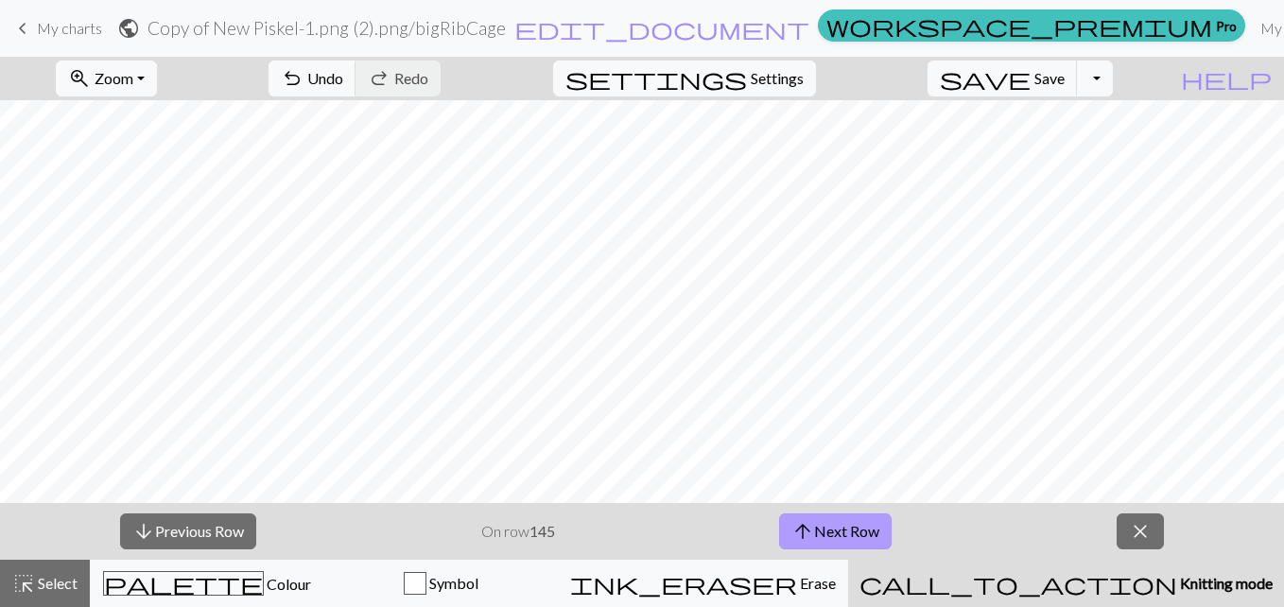
click at [871, 533] on button "arrow_upward Next Row" at bounding box center [835, 531] width 113 height 36
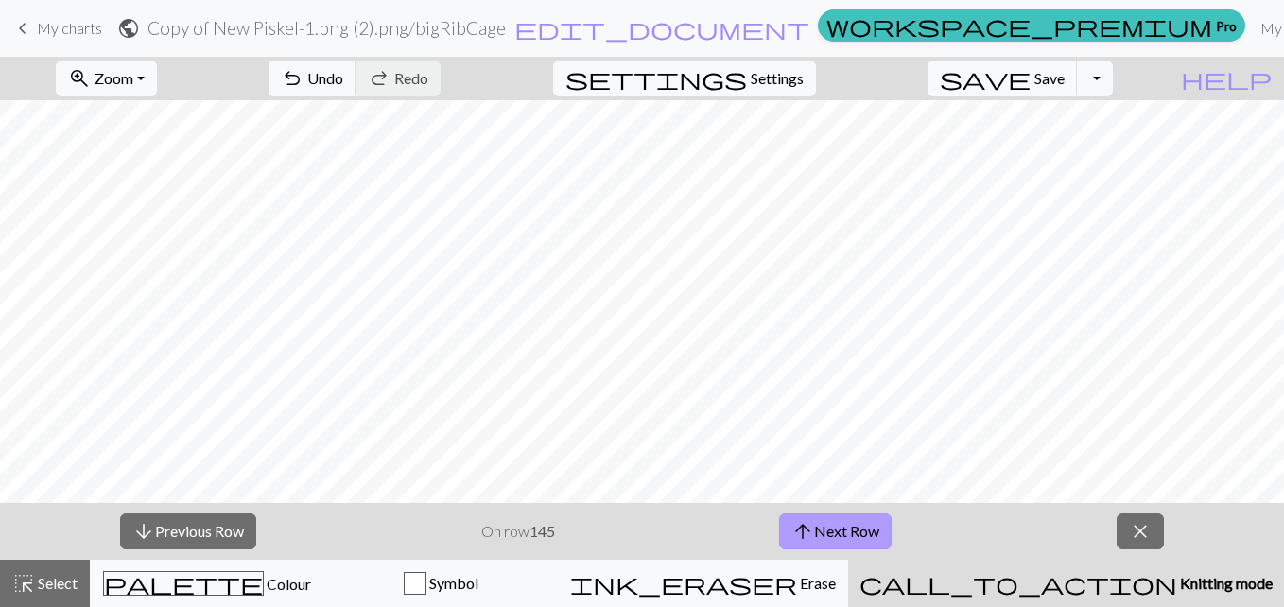
click at [871, 533] on button "arrow_upward Next Row" at bounding box center [835, 531] width 113 height 36
click at [182, 536] on button "arrow_downward Previous Row" at bounding box center [188, 531] width 136 height 36
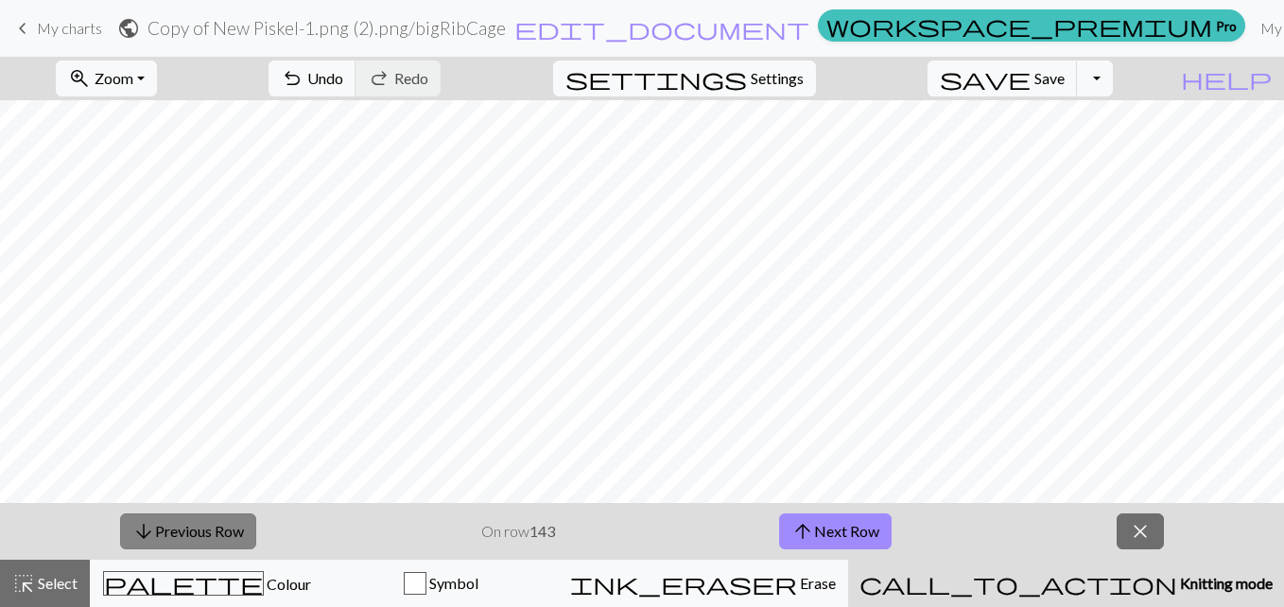
click at [182, 536] on button "arrow_downward Previous Row" at bounding box center [188, 531] width 136 height 36
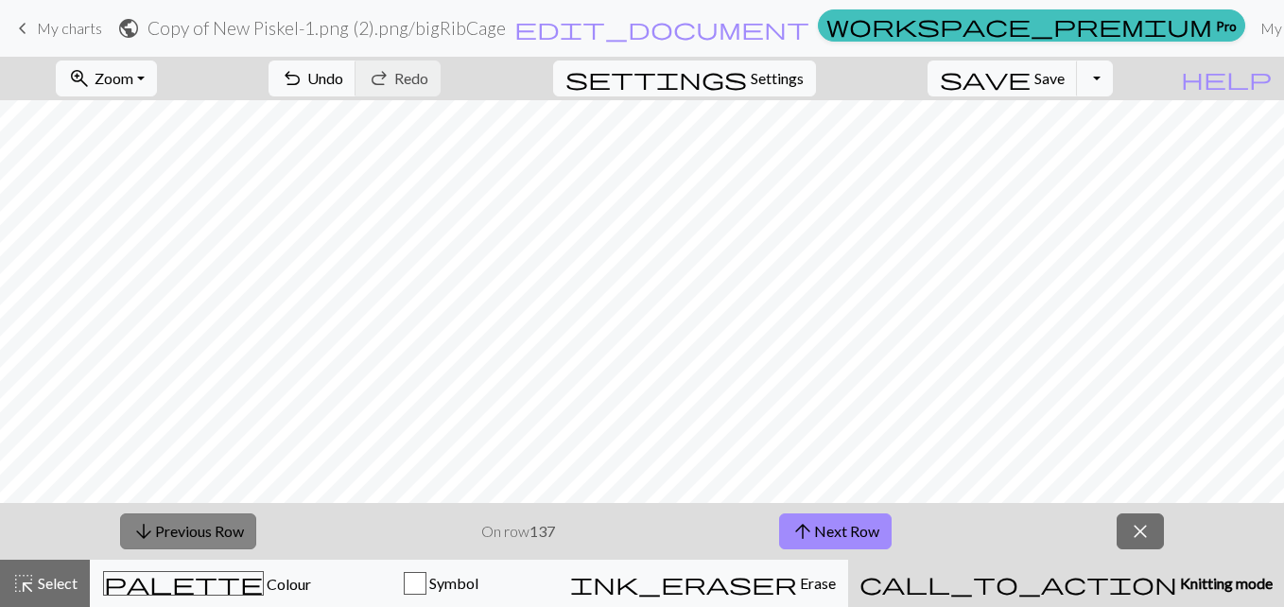
click at [182, 536] on button "arrow_downward Previous Row" at bounding box center [188, 531] width 136 height 36
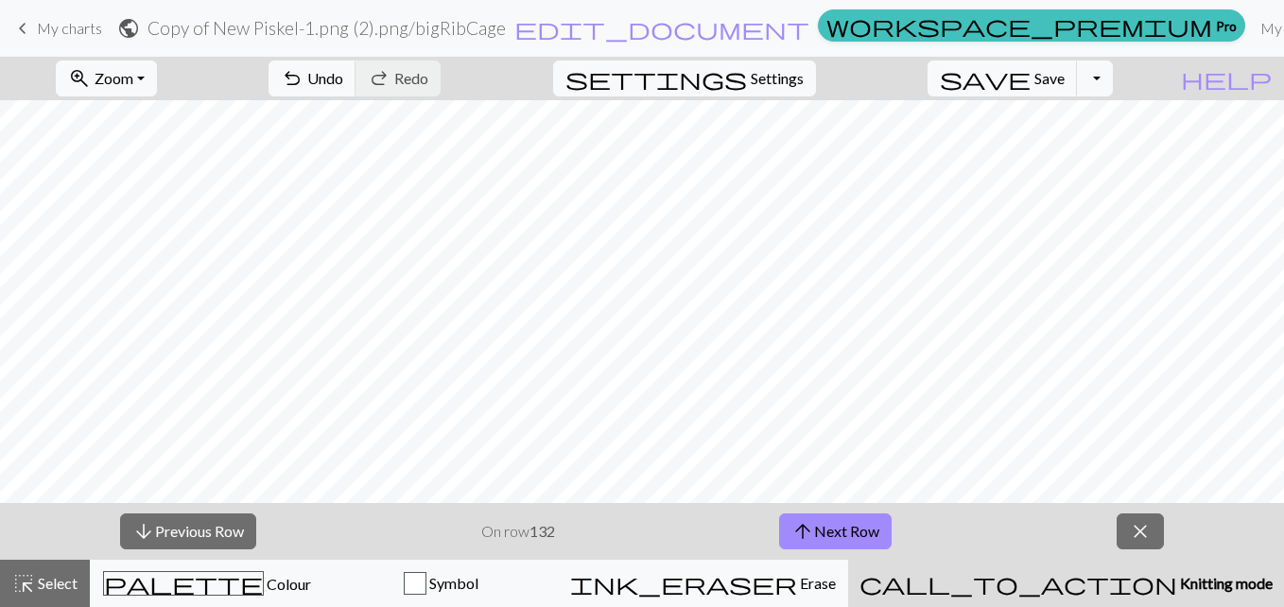
scroll to position [224, 248]
click at [217, 521] on button "arrow_downward Previous Row" at bounding box center [188, 531] width 136 height 36
click at [208, 531] on button "arrow_downward Previous Row" at bounding box center [188, 531] width 136 height 36
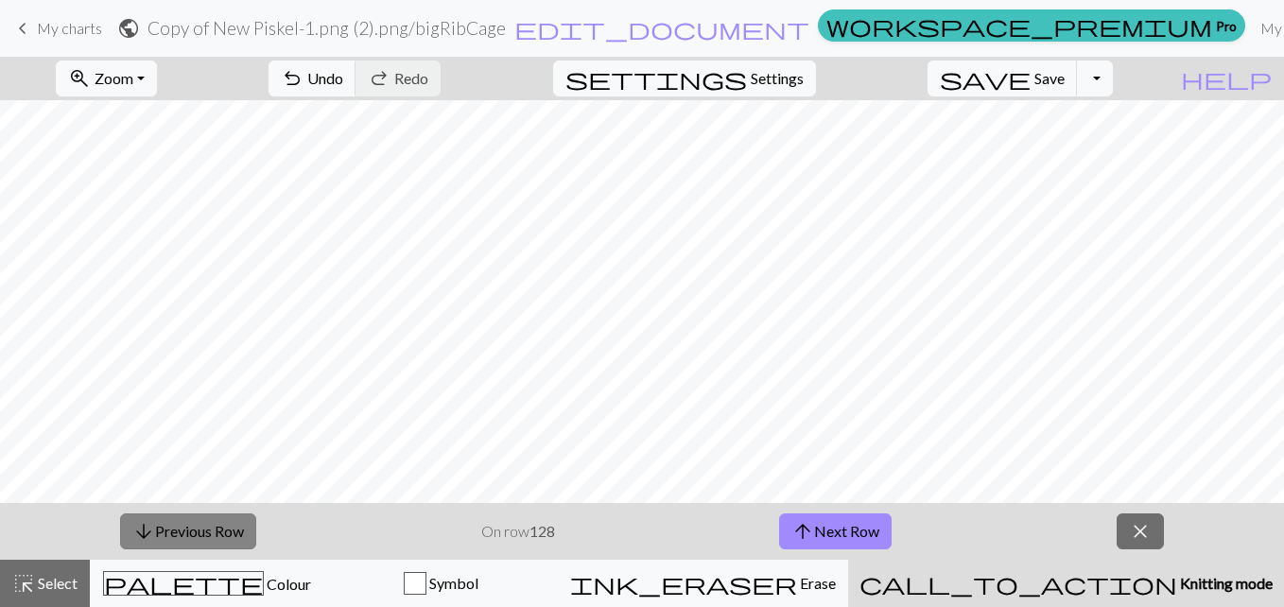
click at [208, 531] on button "arrow_downward Previous Row" at bounding box center [188, 531] width 136 height 36
click at [201, 529] on button "arrow_downward Previous Row" at bounding box center [188, 531] width 136 height 36
click at [208, 522] on button "arrow_downward Previous Row" at bounding box center [188, 531] width 136 height 36
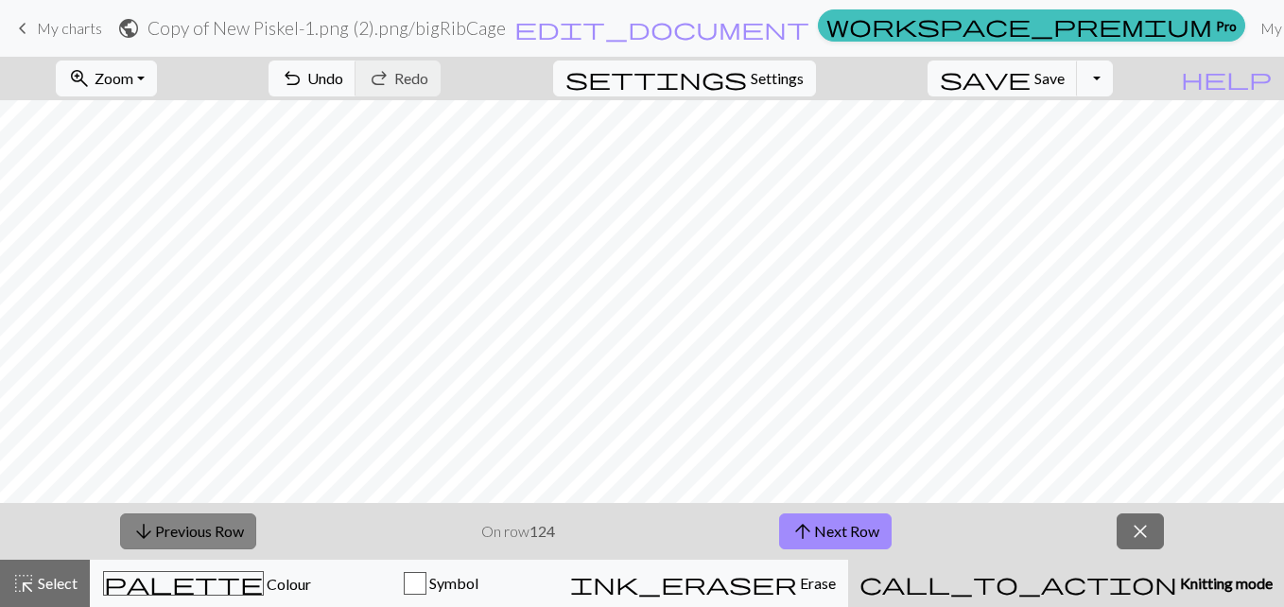
click at [187, 515] on button "arrow_downward Previous Row" at bounding box center [188, 531] width 136 height 36
click at [196, 530] on button "arrow_downward Previous Row" at bounding box center [188, 531] width 136 height 36
click at [242, 536] on button "arrow_downward Previous Row" at bounding box center [188, 531] width 136 height 36
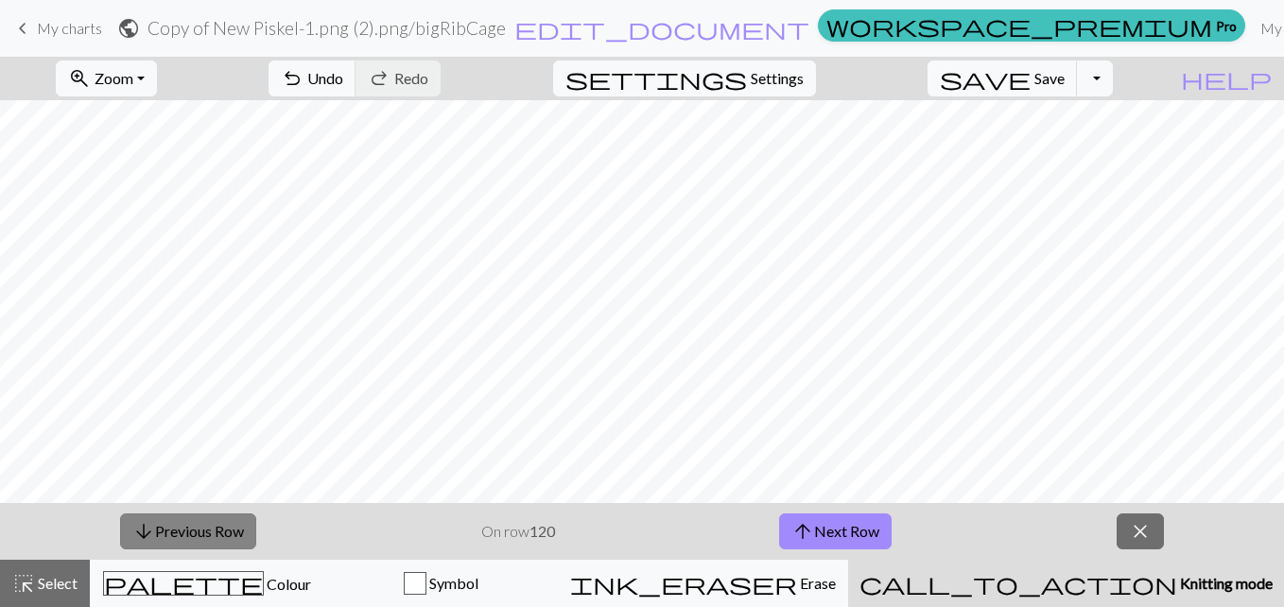
click at [242, 536] on button "arrow_downward Previous Row" at bounding box center [188, 531] width 136 height 36
click at [188, 516] on button "arrow_downward Previous Row" at bounding box center [188, 531] width 136 height 36
click at [253, 538] on button "arrow_downward Previous Row" at bounding box center [188, 531] width 136 height 36
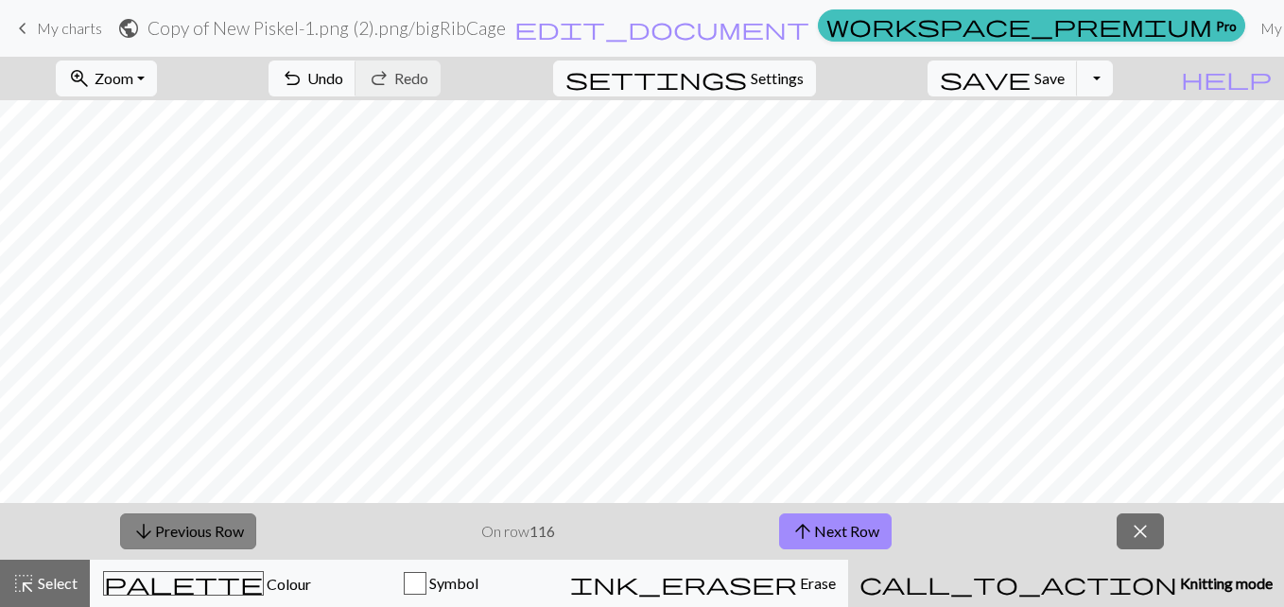
click at [253, 538] on button "arrow_downward Previous Row" at bounding box center [188, 531] width 136 height 36
click at [171, 522] on button "arrow_downward Previous Row" at bounding box center [188, 531] width 136 height 36
click at [210, 532] on button "arrow_downward Previous Row" at bounding box center [188, 531] width 136 height 36
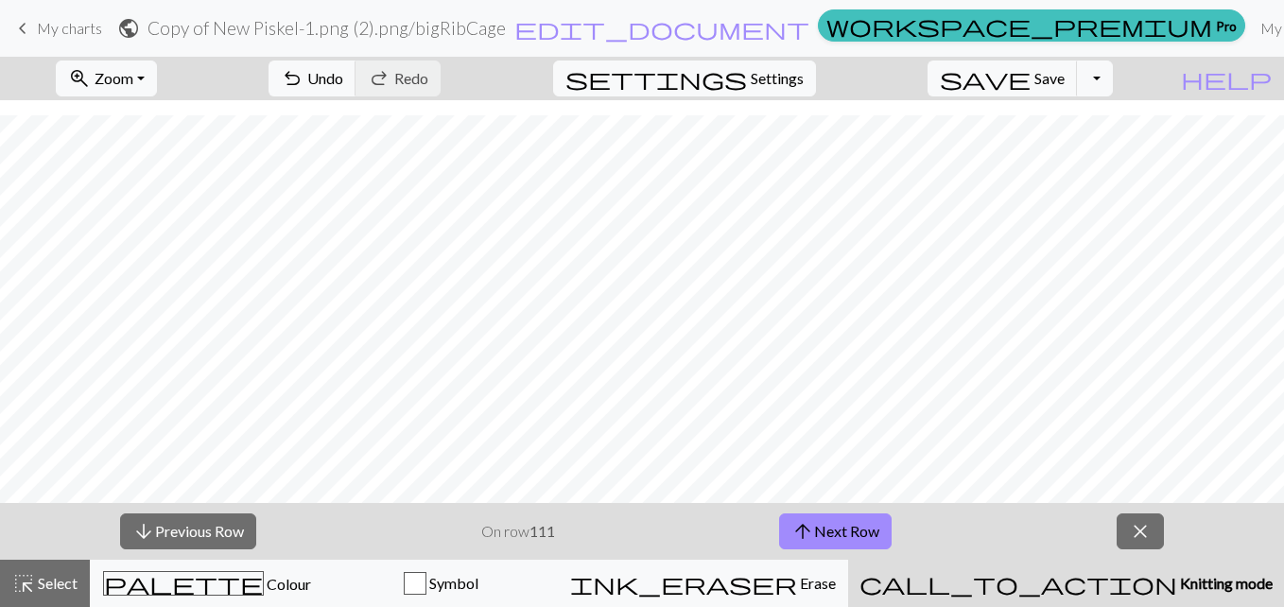
scroll to position [619, 248]
click at [248, 529] on button "arrow_downward Previous Row" at bounding box center [188, 531] width 136 height 36
click at [211, 537] on button "arrow_downward Previous Row" at bounding box center [188, 531] width 136 height 36
click at [191, 515] on button "arrow_downward Previous Row" at bounding box center [188, 531] width 136 height 36
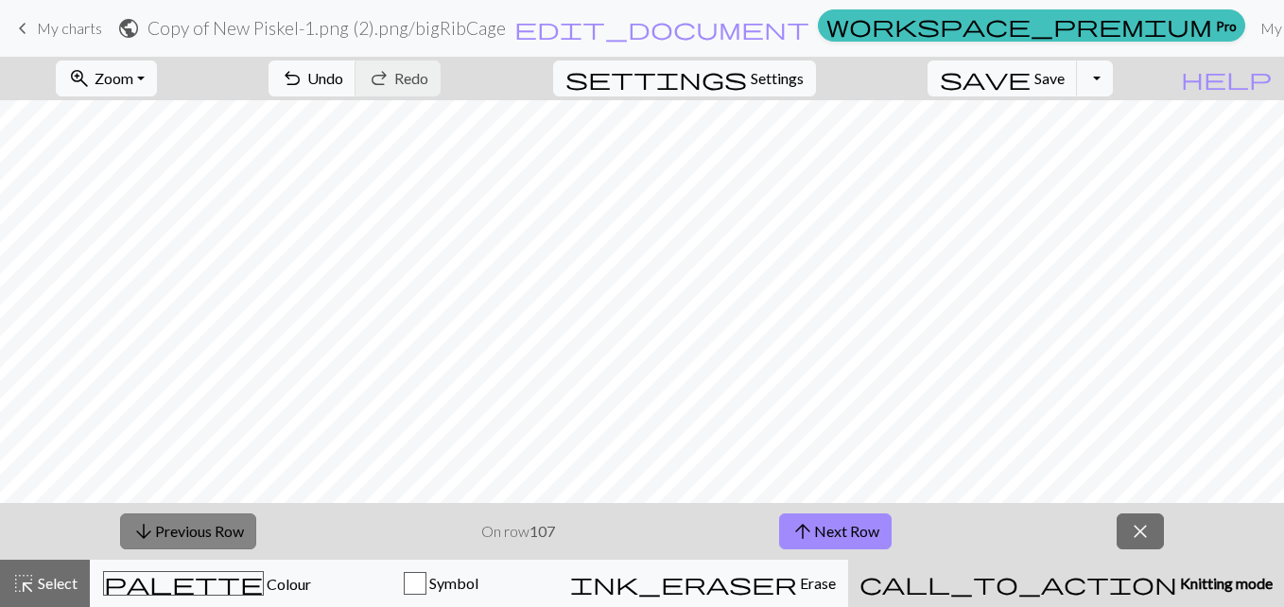
click at [191, 515] on button "arrow_downward Previous Row" at bounding box center [188, 531] width 136 height 36
click at [165, 519] on button "arrow_downward Previous Row" at bounding box center [188, 531] width 136 height 36
click at [225, 542] on button "arrow_downward Previous Row" at bounding box center [188, 531] width 136 height 36
click at [210, 519] on button "arrow_downward Previous Row" at bounding box center [188, 531] width 136 height 36
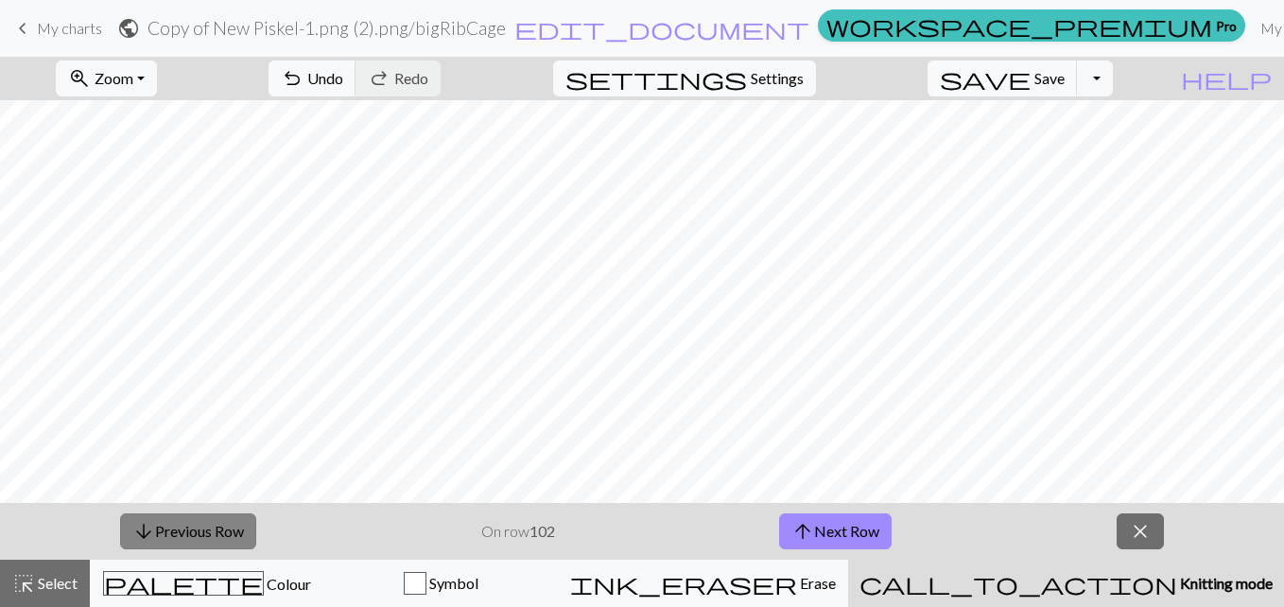
click at [210, 519] on button "arrow_downward Previous Row" at bounding box center [188, 531] width 136 height 36
click at [218, 526] on button "arrow_downward Previous Row" at bounding box center [188, 531] width 136 height 36
click at [218, 526] on button "arrow_downward Previous Row" at bounding box center [189, 531] width 136 height 36
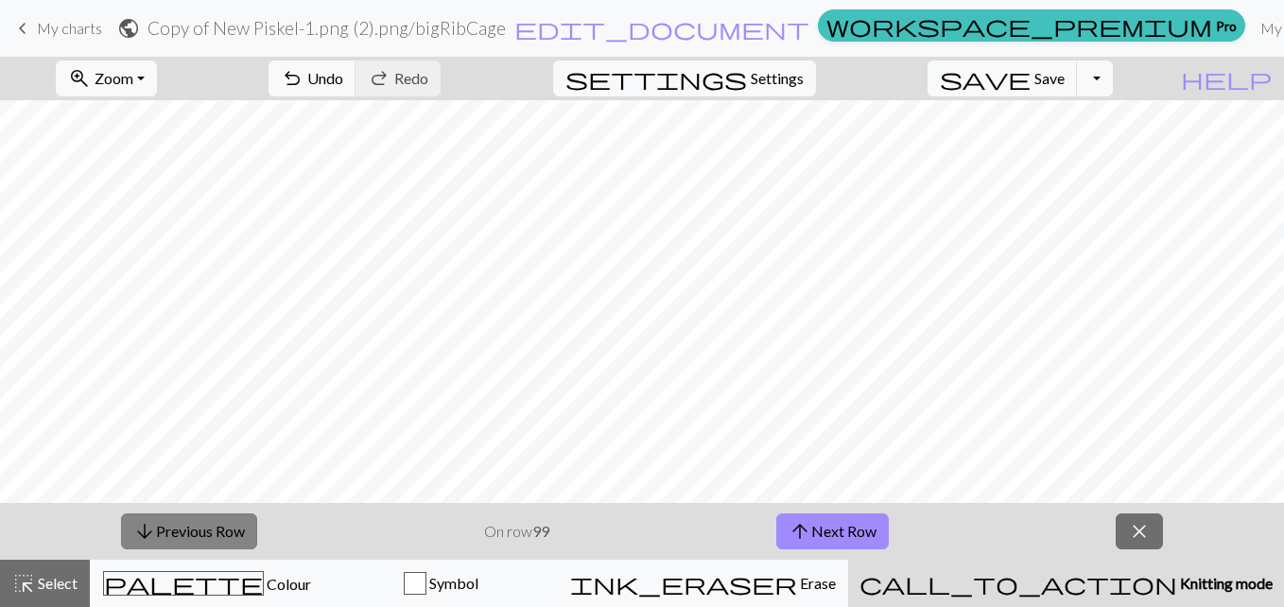
click at [218, 526] on button "arrow_downward Previous Row" at bounding box center [189, 531] width 136 height 36
click at [222, 531] on button "arrow_downward Previous Row" at bounding box center [189, 531] width 136 height 36
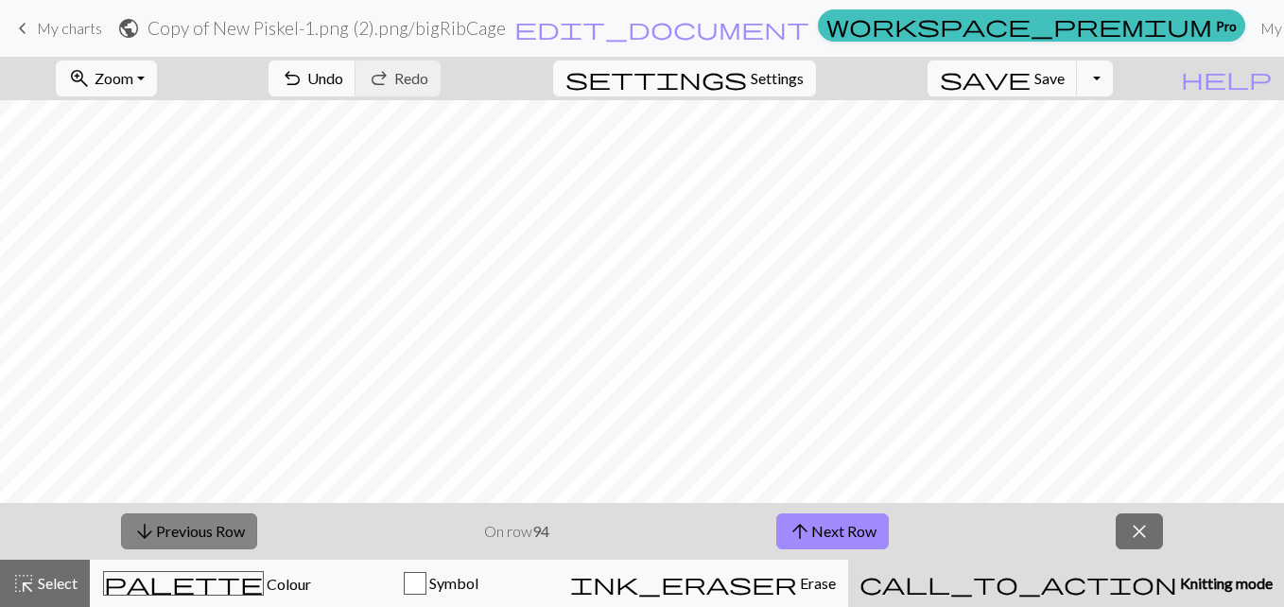
click at [231, 533] on button "arrow_downward Previous Row" at bounding box center [189, 531] width 136 height 36
click at [226, 536] on button "arrow_downward Previous Row" at bounding box center [189, 531] width 136 height 36
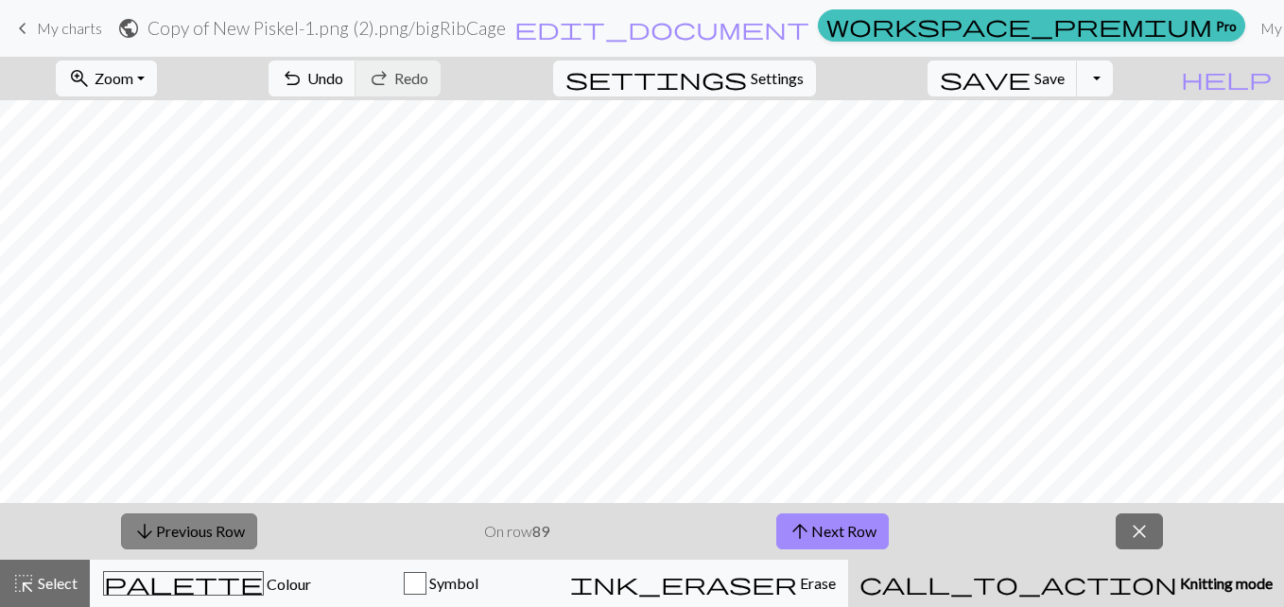
click at [195, 541] on button "arrow_downward Previous Row" at bounding box center [189, 531] width 136 height 36
click at [148, 515] on button "arrow_downward Previous Row" at bounding box center [189, 531] width 136 height 36
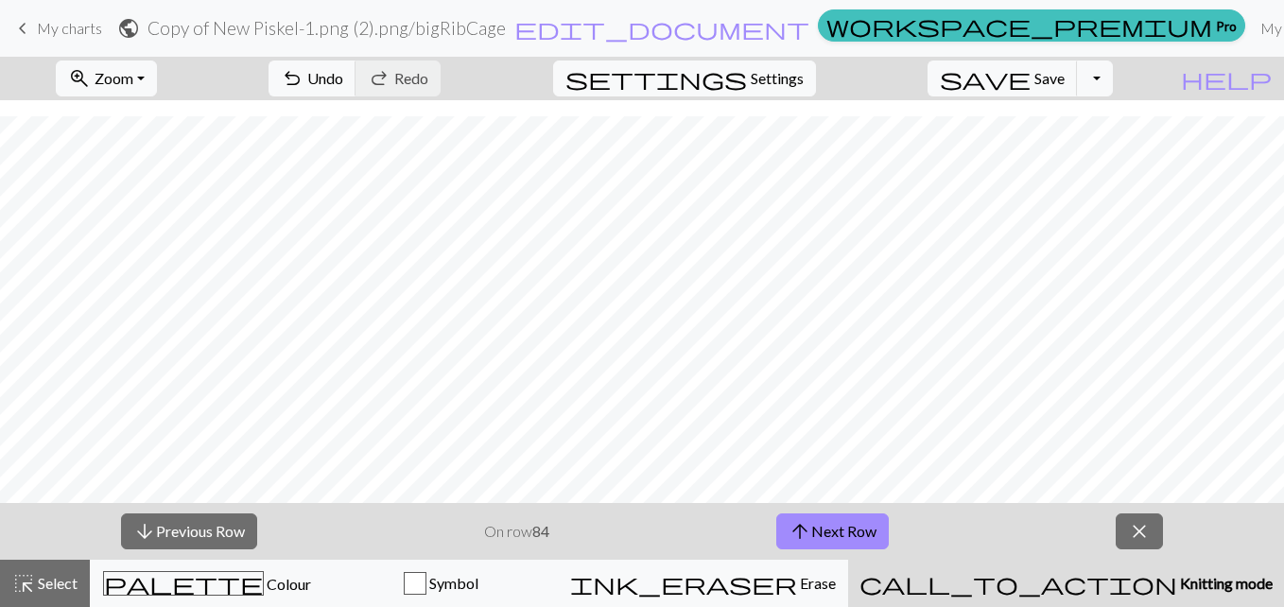
scroll to position [1115, 248]
click at [182, 524] on button "arrow_downward Previous Row" at bounding box center [189, 531] width 136 height 36
click at [866, 536] on button "arrow_upward Next Row" at bounding box center [832, 531] width 113 height 36
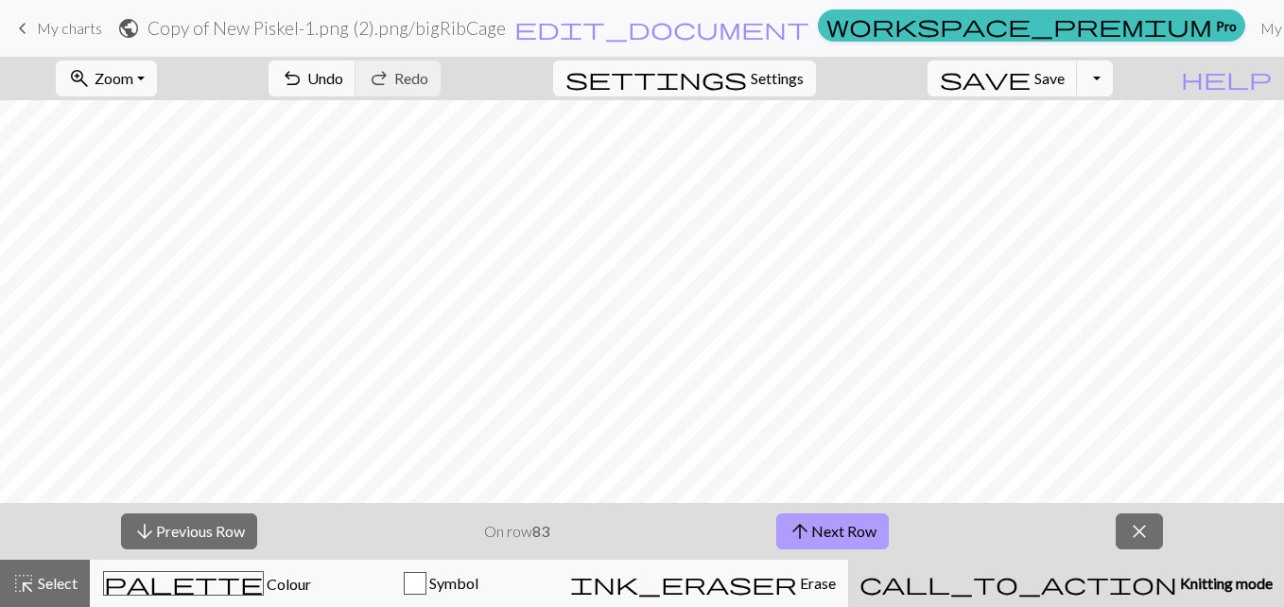
click at [866, 536] on button "arrow_upward Next Row" at bounding box center [832, 531] width 113 height 36
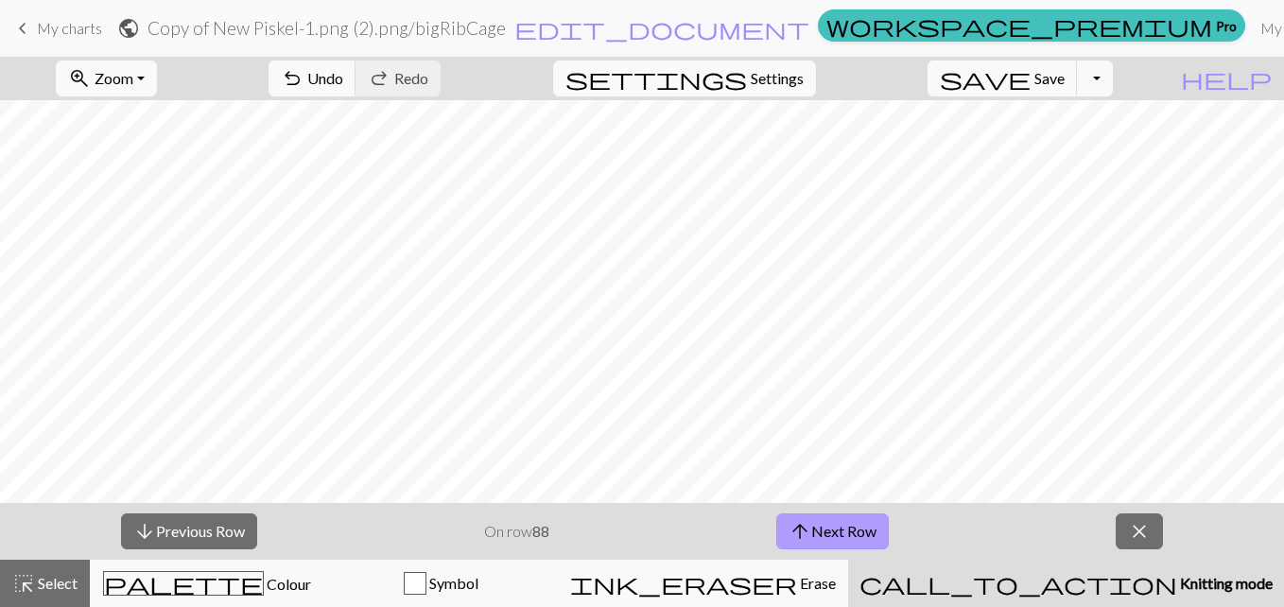
click at [866, 536] on button "arrow_upward Next Row" at bounding box center [832, 531] width 113 height 36
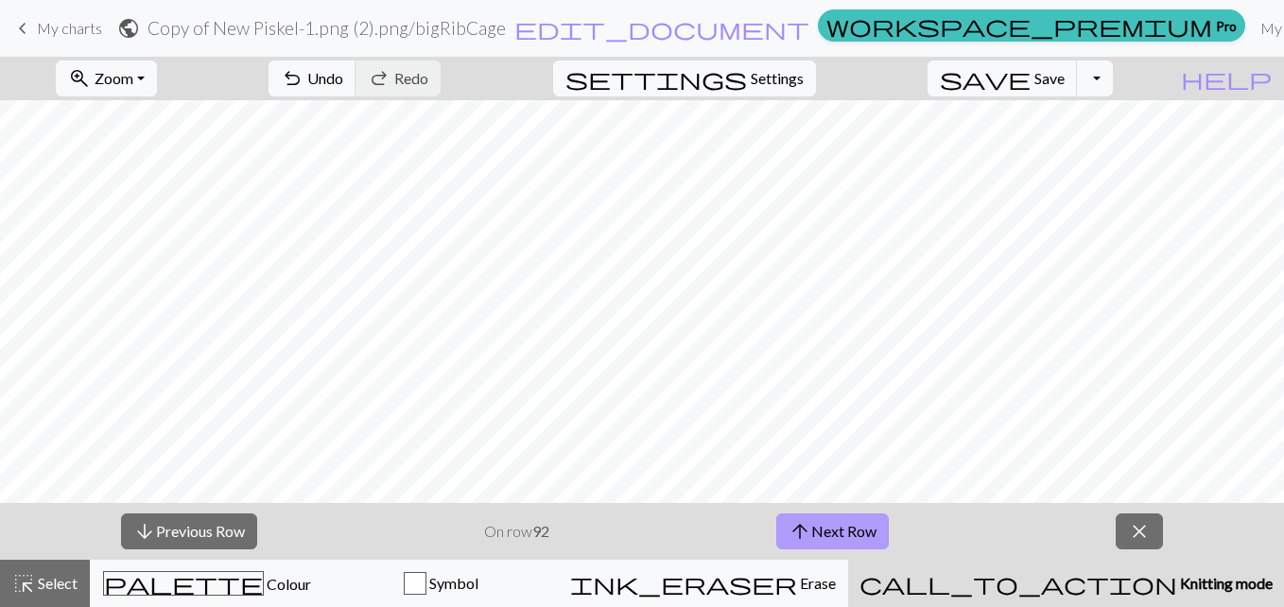
click at [866, 536] on button "arrow_upward Next Row" at bounding box center [832, 531] width 113 height 36
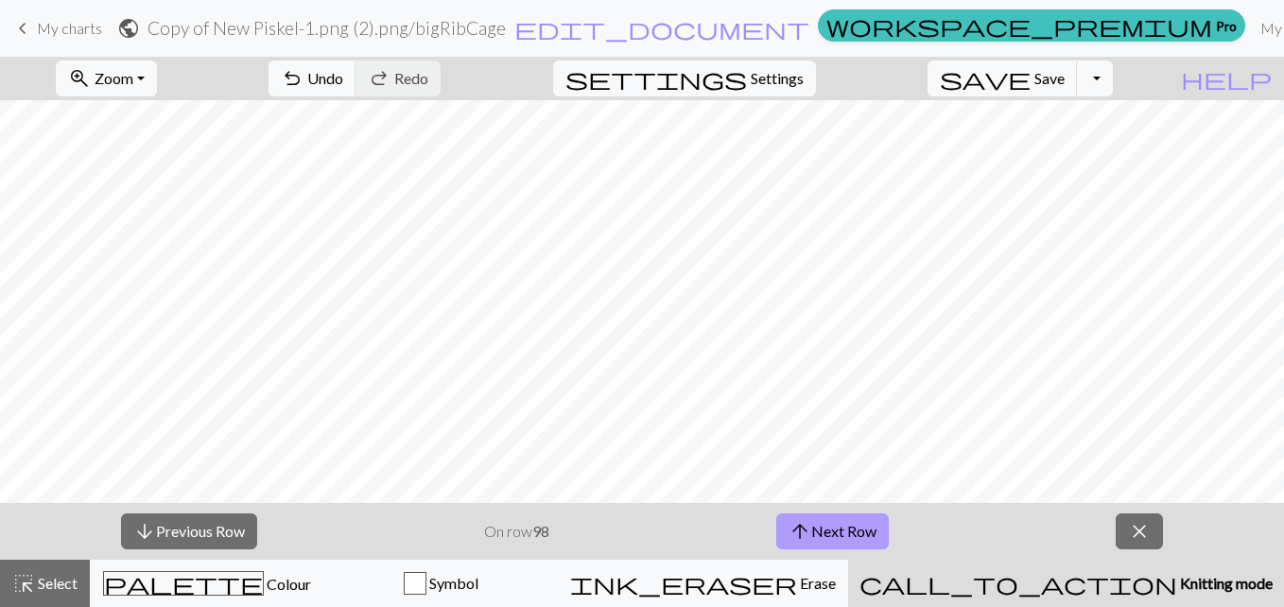
click at [866, 536] on button "arrow_upward Next Row" at bounding box center [832, 531] width 113 height 36
click at [866, 536] on button "arrow_upward Next Row" at bounding box center [835, 531] width 113 height 36
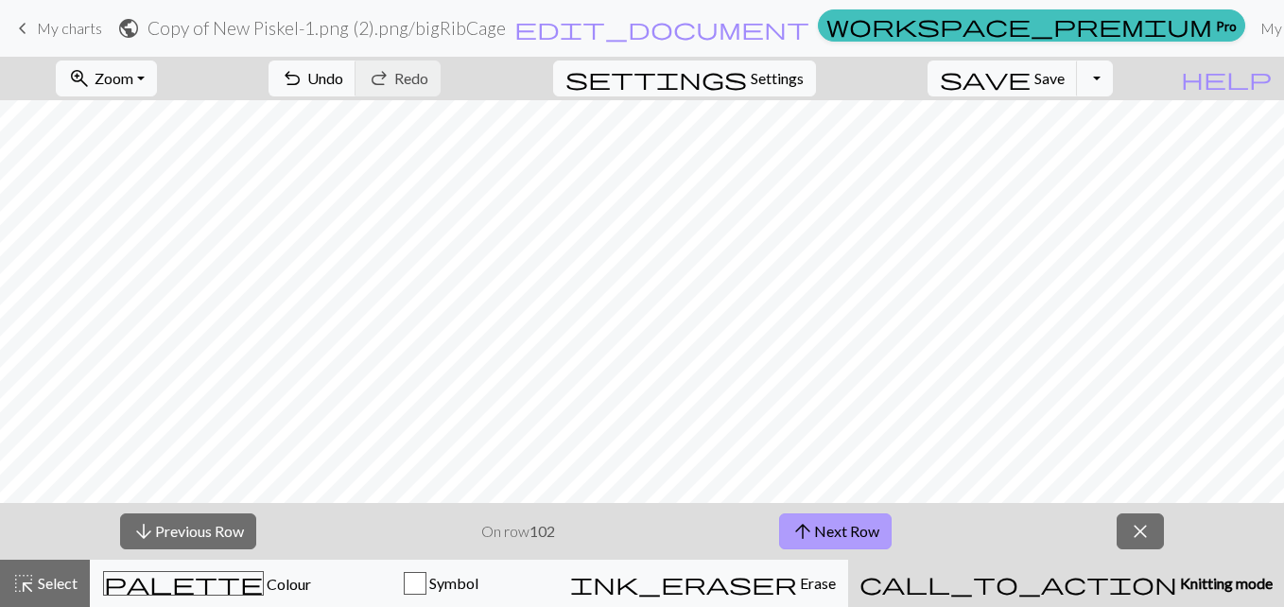
click at [866, 536] on button "arrow_upward Next Row" at bounding box center [835, 531] width 113 height 36
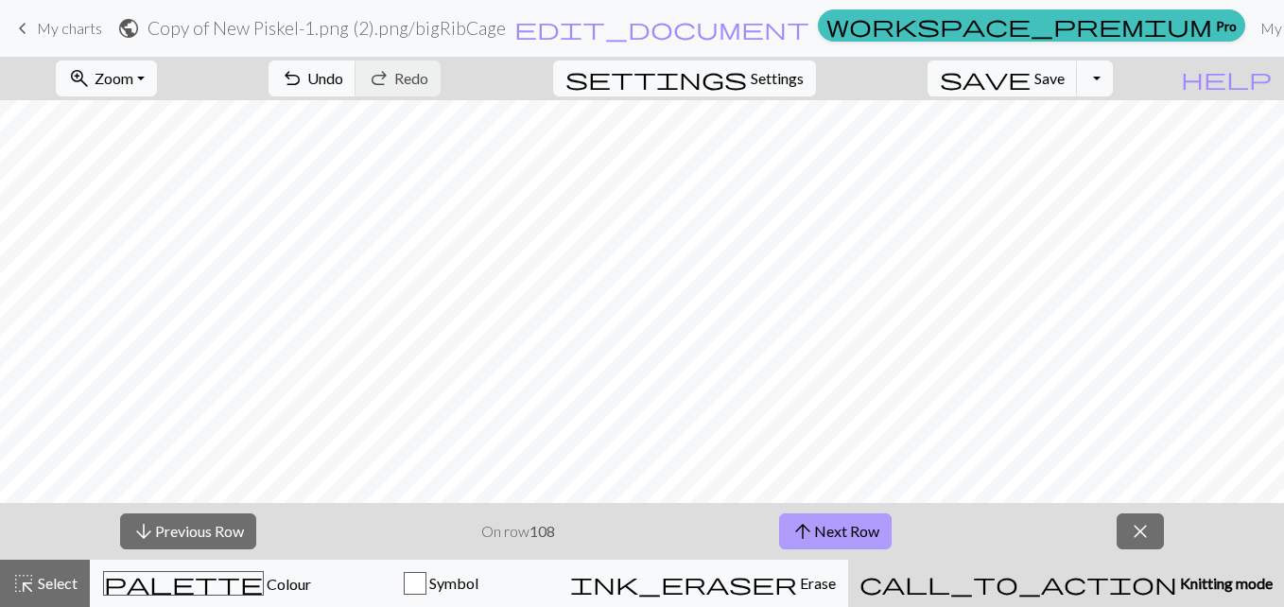
click at [866, 536] on button "arrow_upward Next Row" at bounding box center [835, 531] width 113 height 36
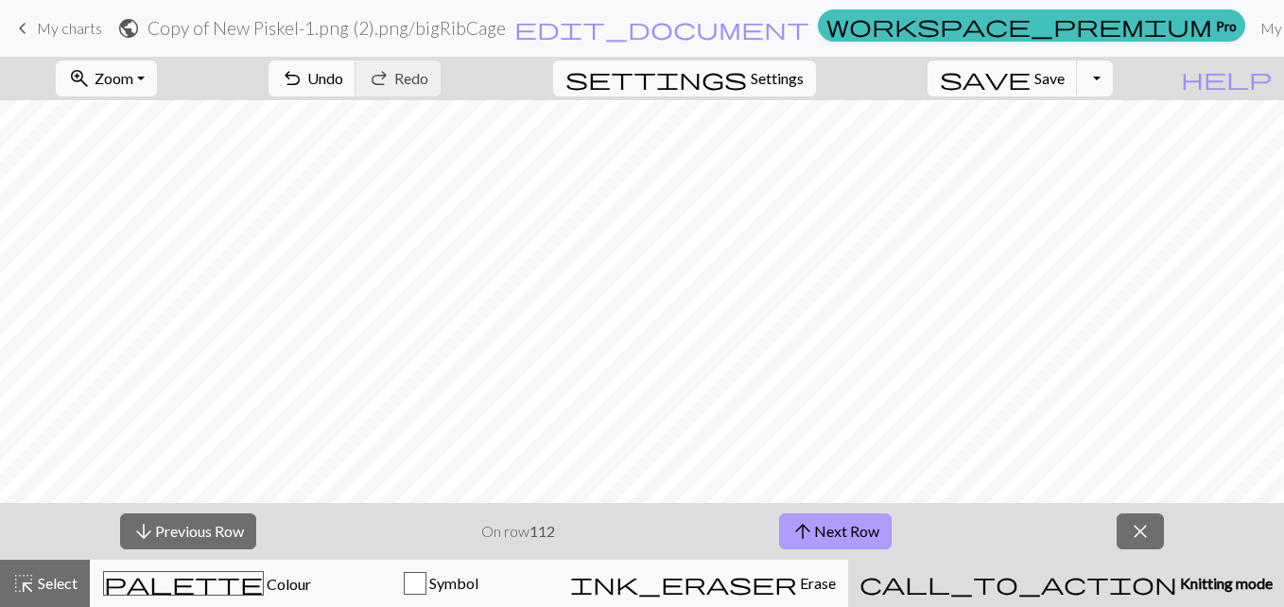
click at [866, 536] on button "arrow_upward Next Row" at bounding box center [835, 531] width 113 height 36
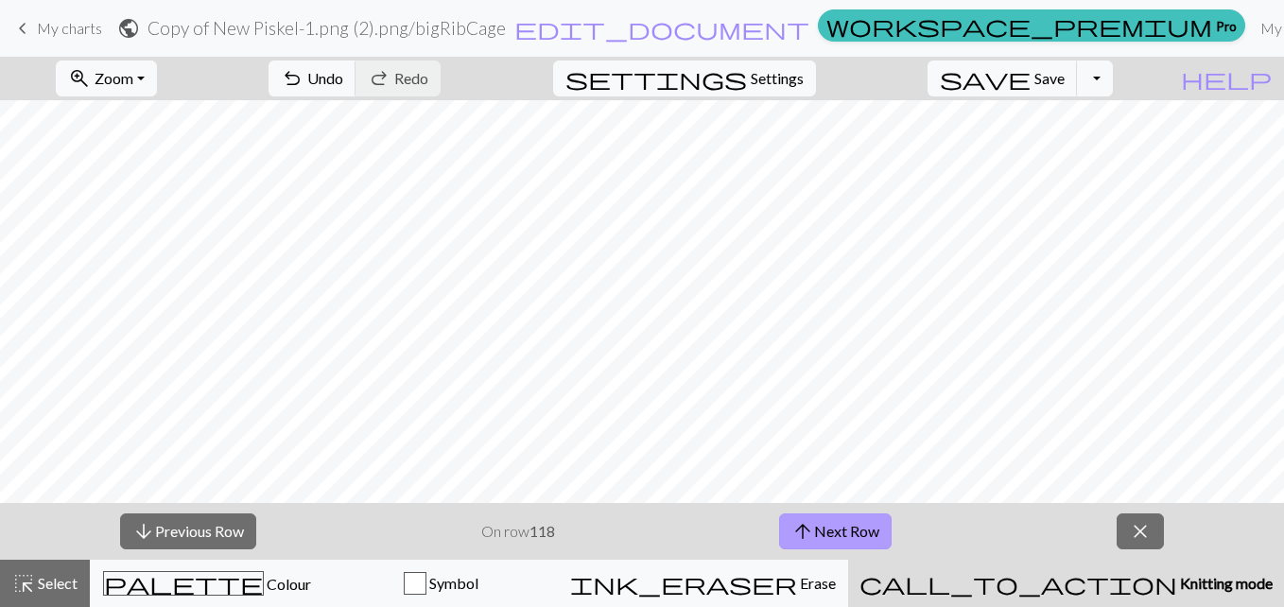
click at [866, 536] on button "arrow_upward Next Row" at bounding box center [835, 531] width 113 height 36
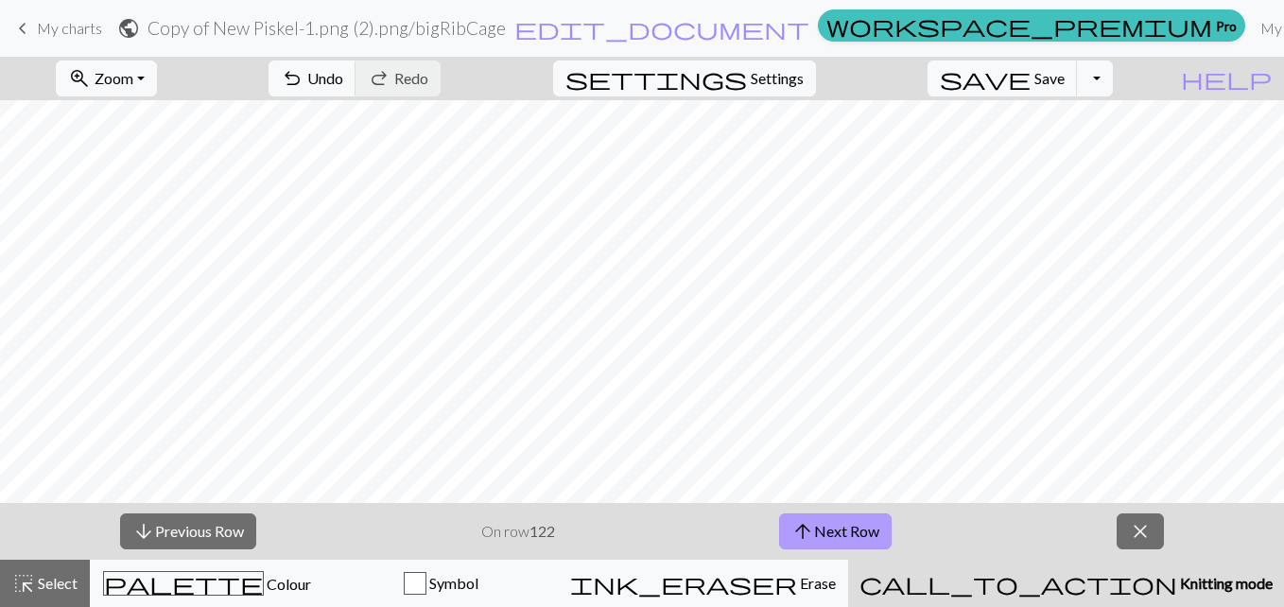
click at [866, 536] on button "arrow_upward Next Row" at bounding box center [835, 531] width 113 height 36
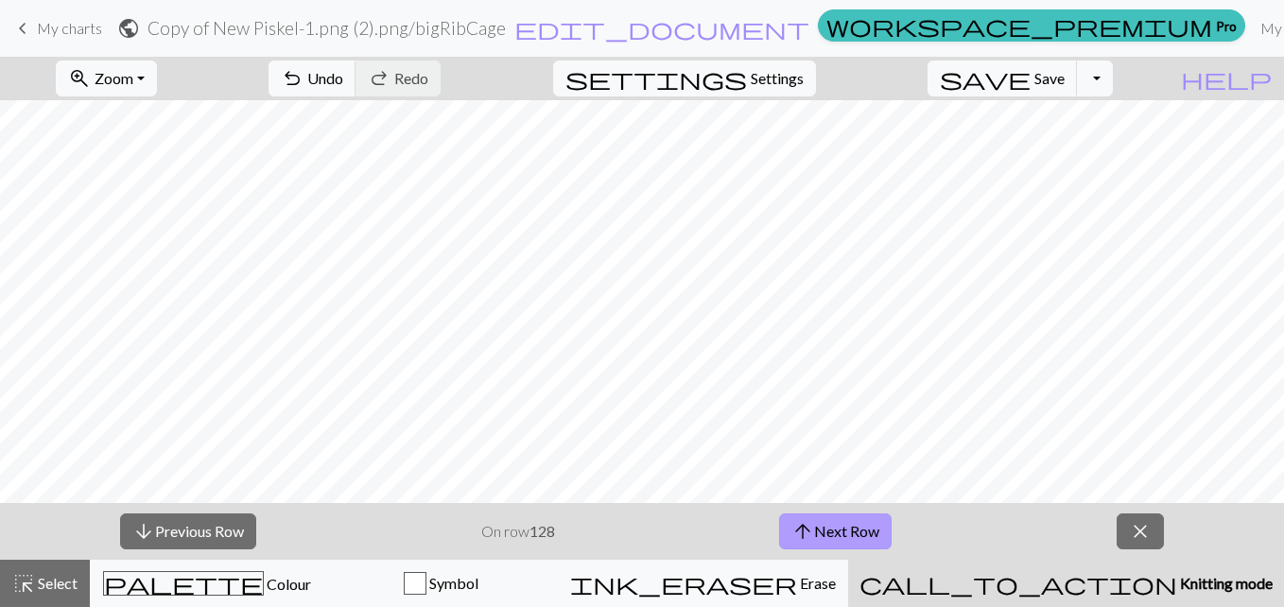
click at [866, 536] on button "arrow_upward Next Row" at bounding box center [835, 531] width 113 height 36
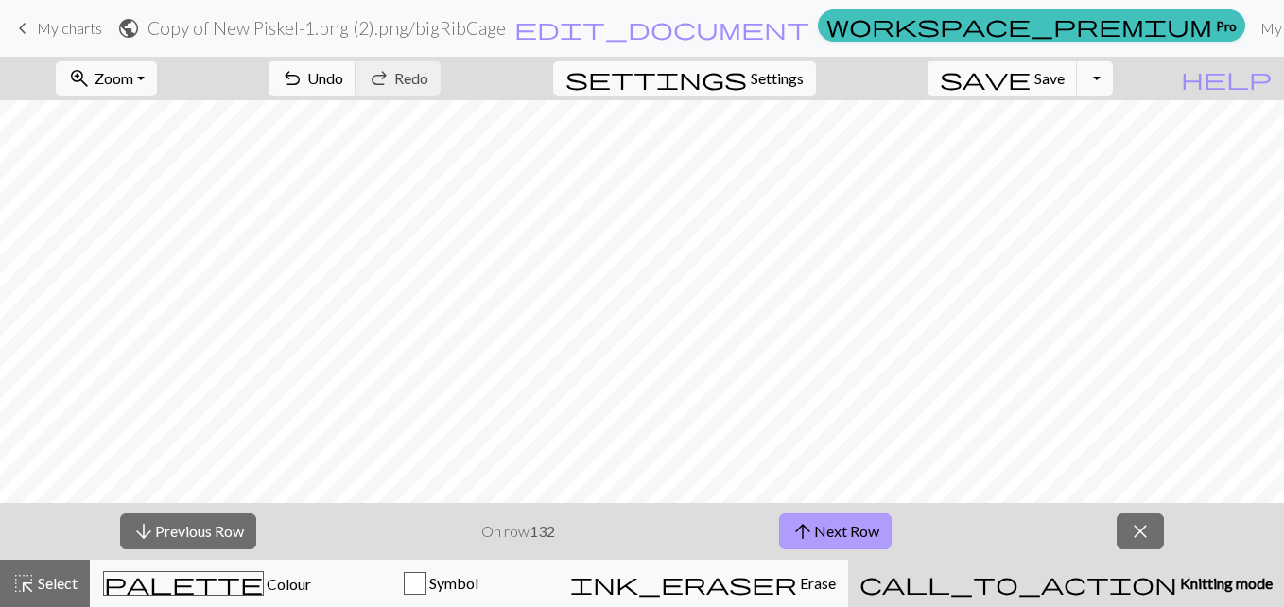
click at [866, 536] on button "arrow_upward Next Row" at bounding box center [835, 531] width 113 height 36
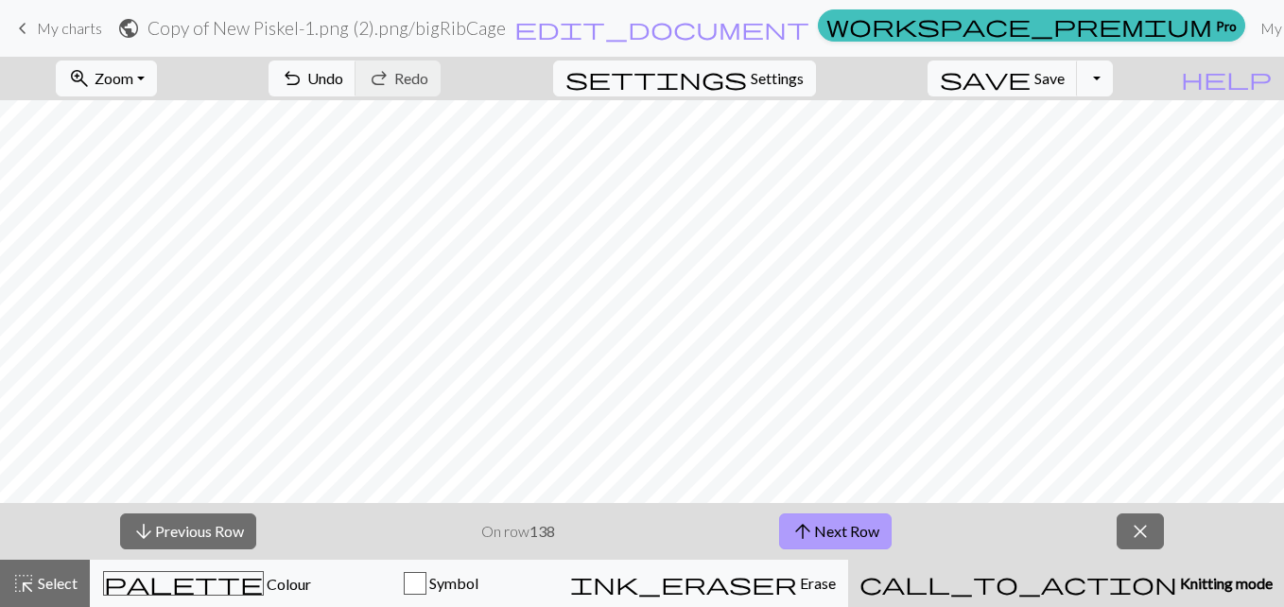
click at [866, 536] on button "arrow_upward Next Row" at bounding box center [835, 531] width 113 height 36
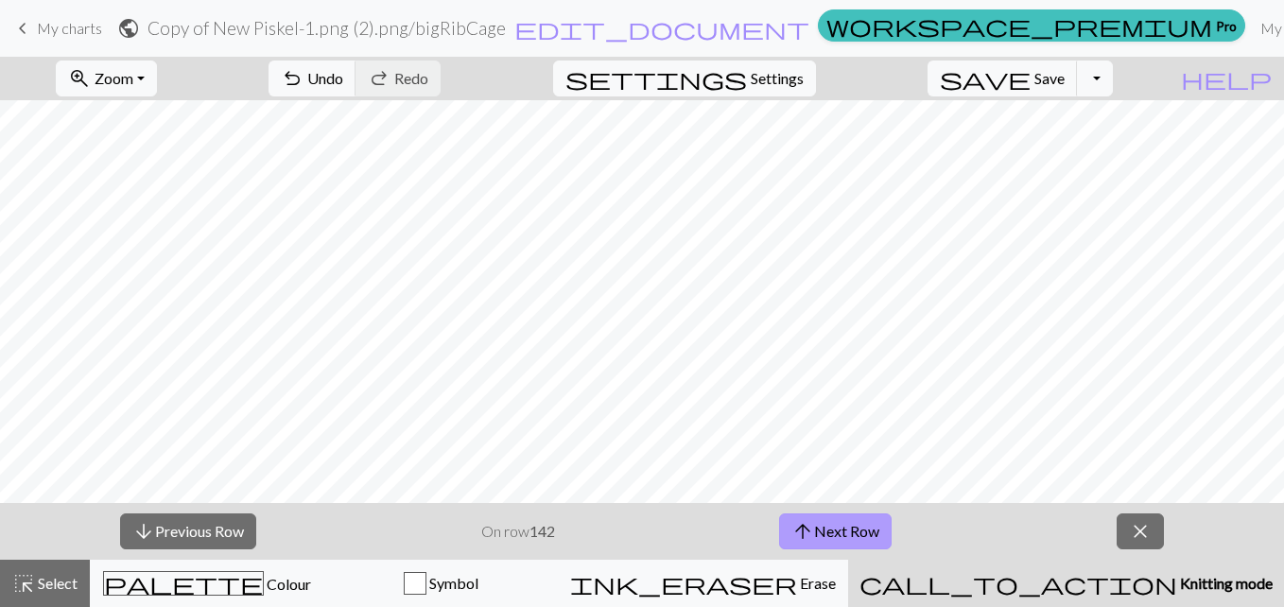
click at [866, 536] on button "arrow_upward Next Row" at bounding box center [835, 531] width 113 height 36
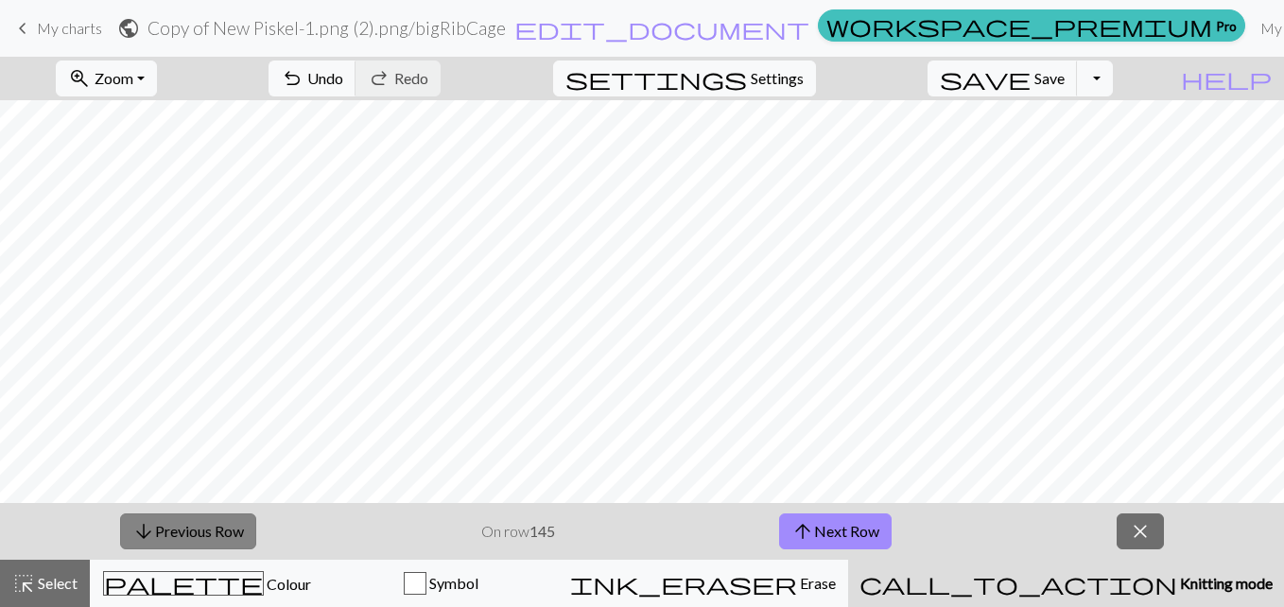
click at [192, 528] on button "arrow_downward Previous Row" at bounding box center [188, 531] width 136 height 36
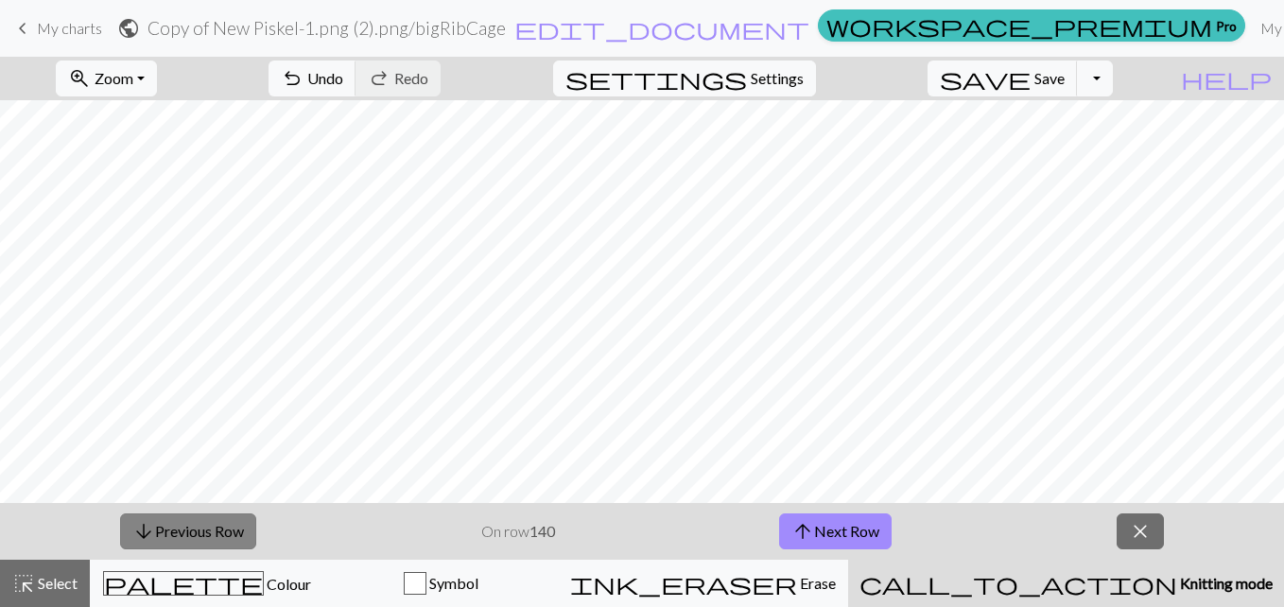
click at [192, 528] on button "arrow_downward Previous Row" at bounding box center [188, 531] width 136 height 36
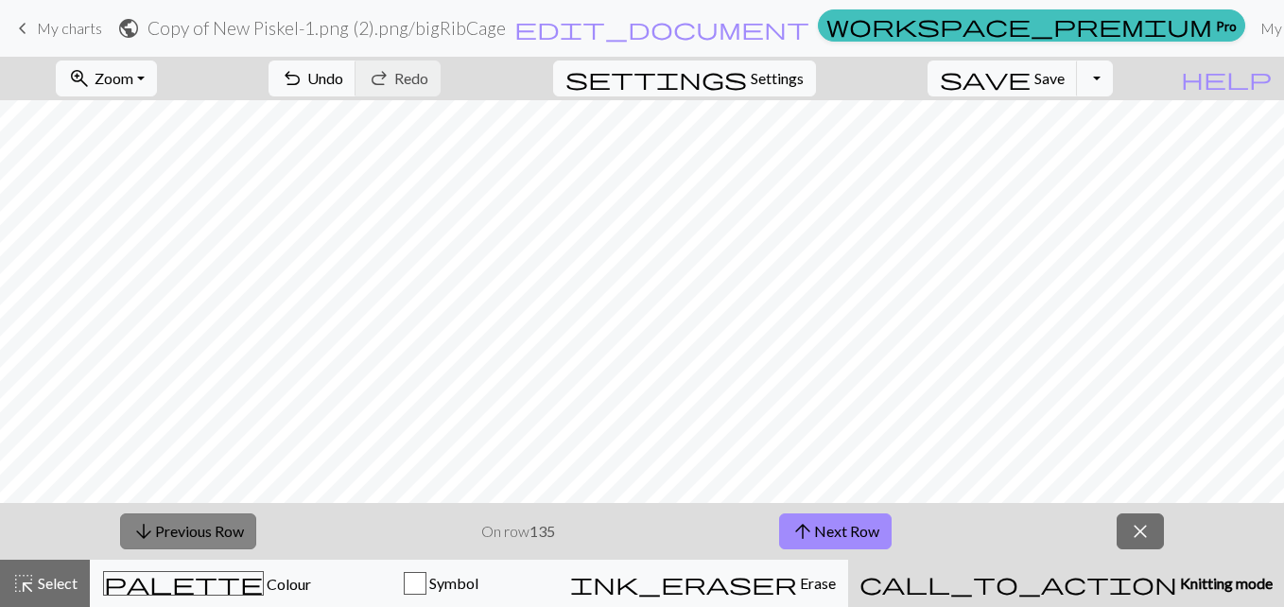
click at [192, 528] on button "arrow_downward Previous Row" at bounding box center [188, 531] width 136 height 36
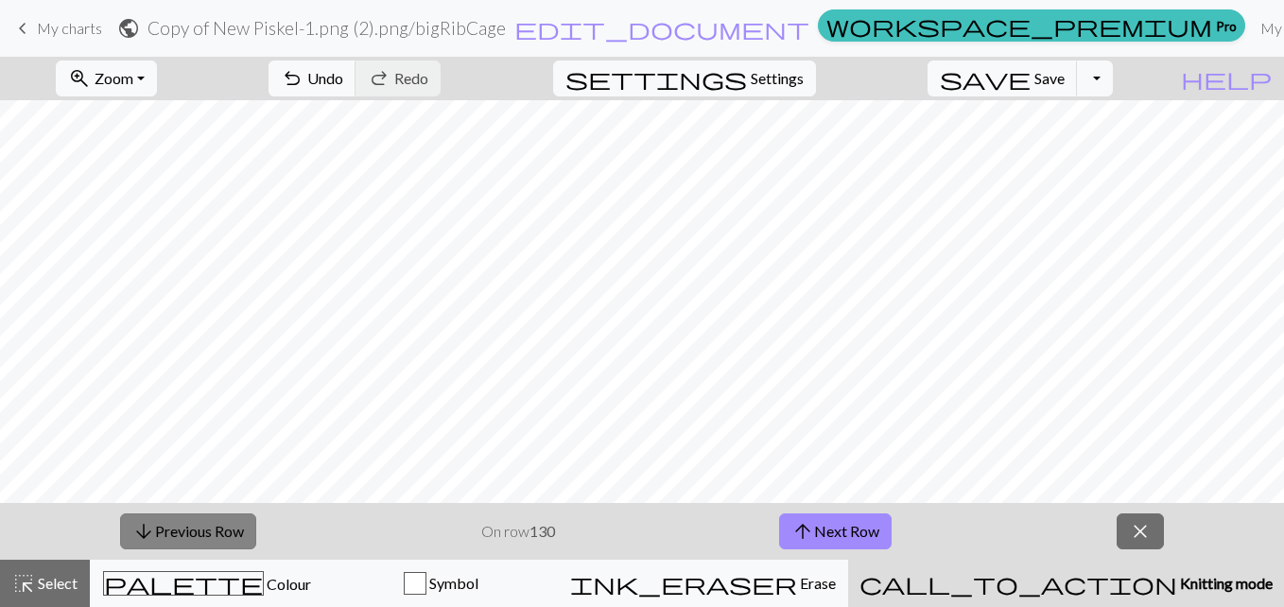
click at [192, 528] on button "arrow_downward Previous Row" at bounding box center [188, 531] width 136 height 36
click at [182, 525] on button "arrow_downward Previous Row" at bounding box center [188, 531] width 136 height 36
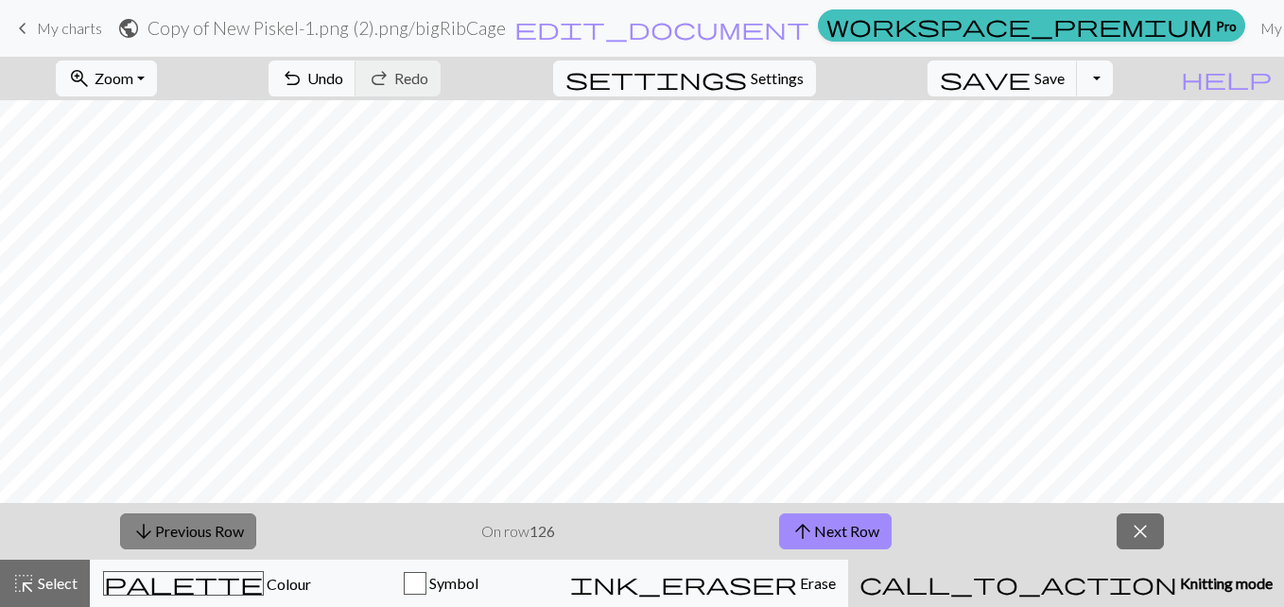
click at [182, 525] on button "arrow_downward Previous Row" at bounding box center [188, 531] width 136 height 36
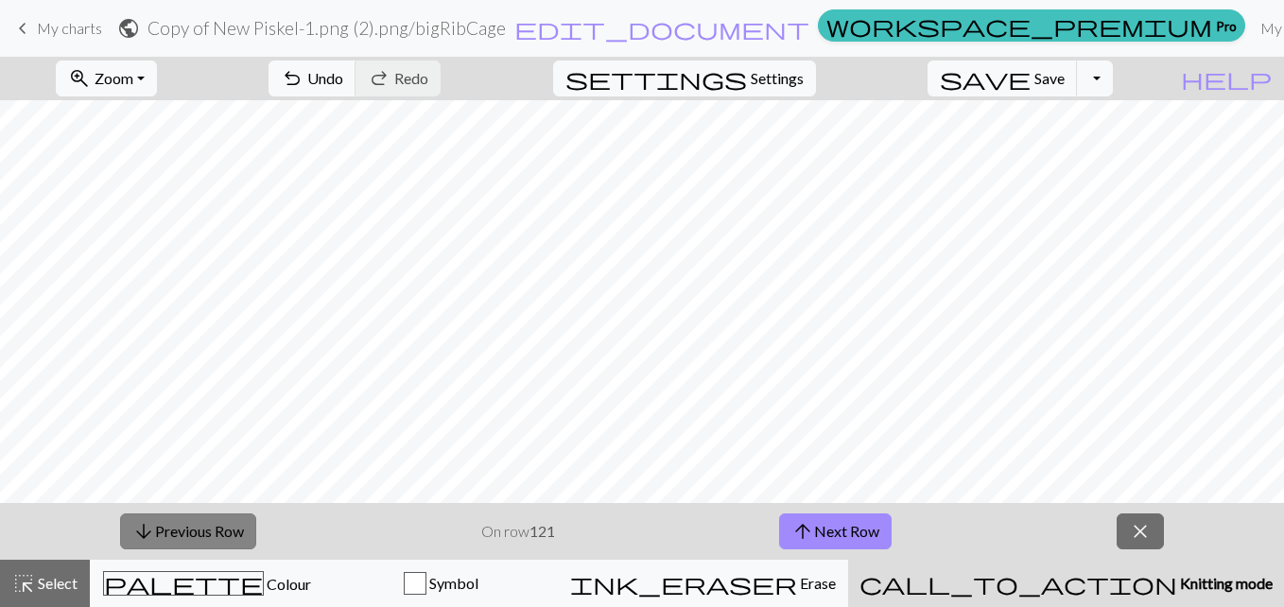
click at [228, 520] on button "arrow_downward Previous Row" at bounding box center [188, 531] width 136 height 36
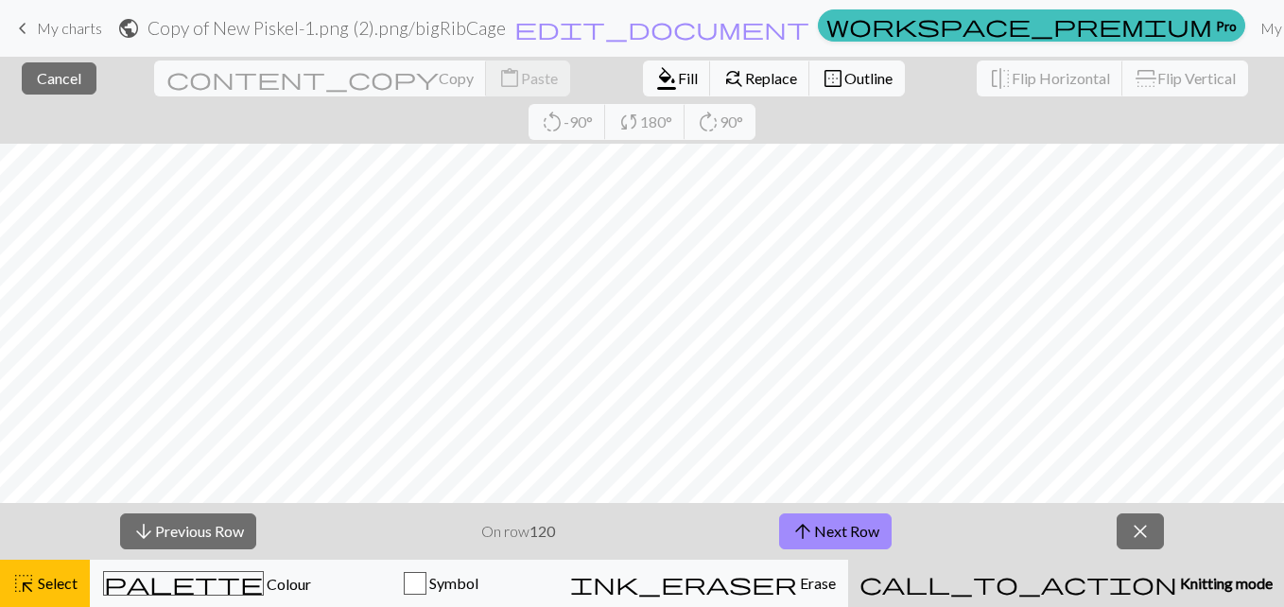
scroll to position [472, 5]
click at [225, 526] on button "arrow_downward Previous Row" at bounding box center [188, 531] width 136 height 36
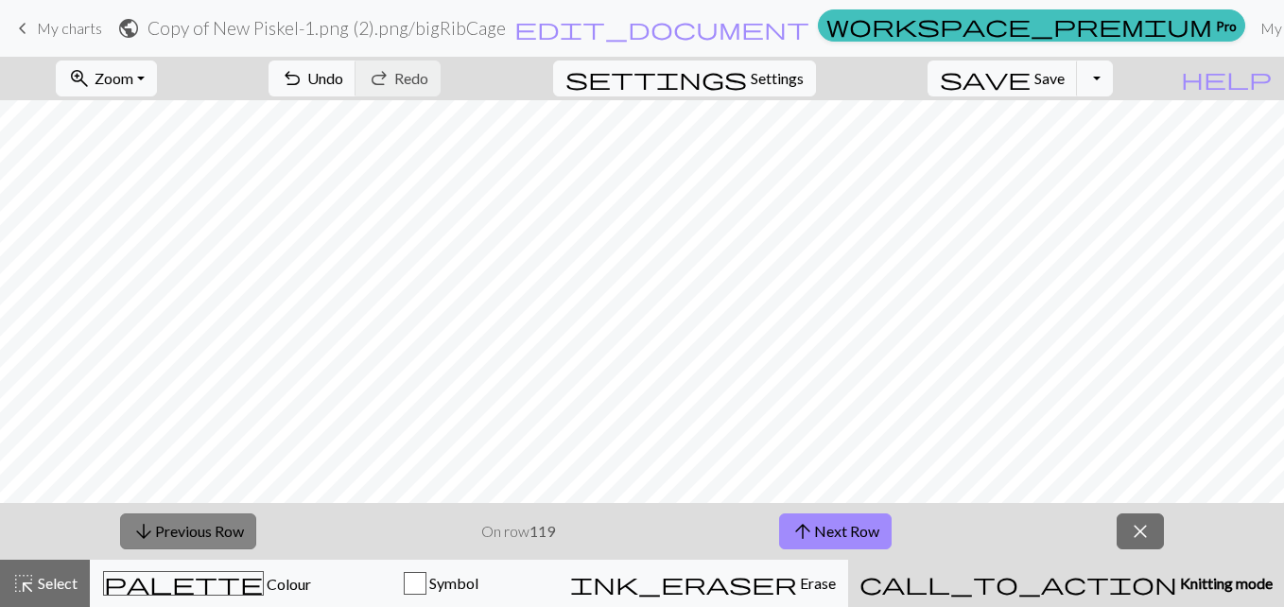
click at [225, 526] on button "arrow_downward Previous Row" at bounding box center [188, 531] width 136 height 36
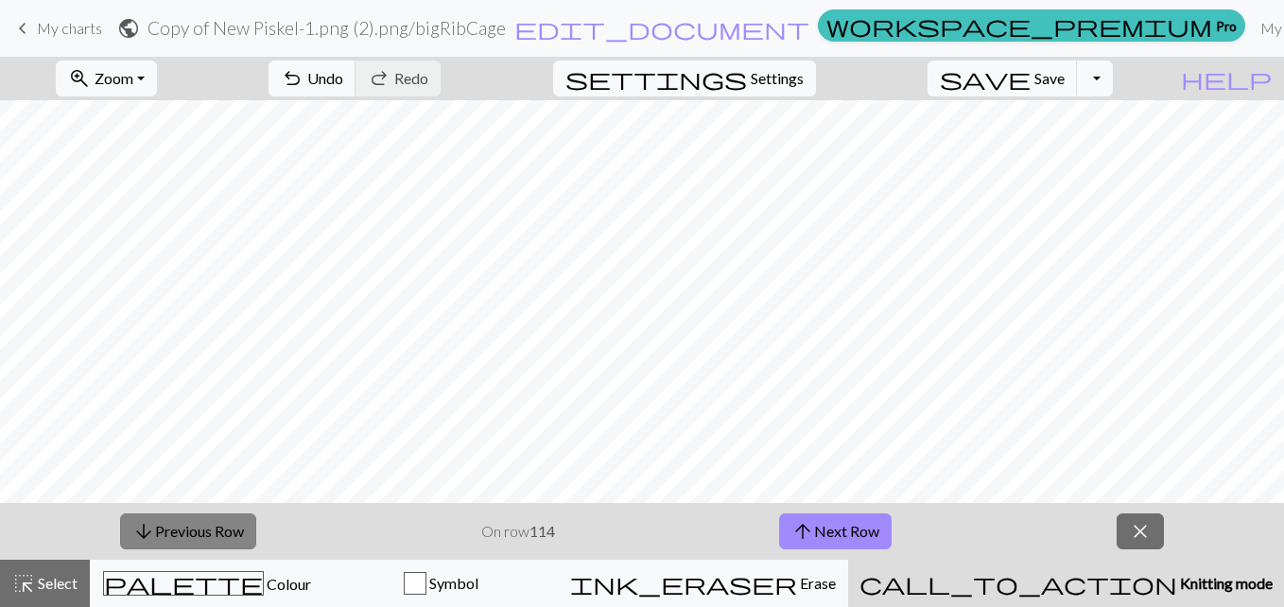
click at [225, 526] on button "arrow_downward Previous Row" at bounding box center [188, 531] width 136 height 36
click at [823, 530] on button "arrow_upward Next Row" at bounding box center [835, 531] width 113 height 36
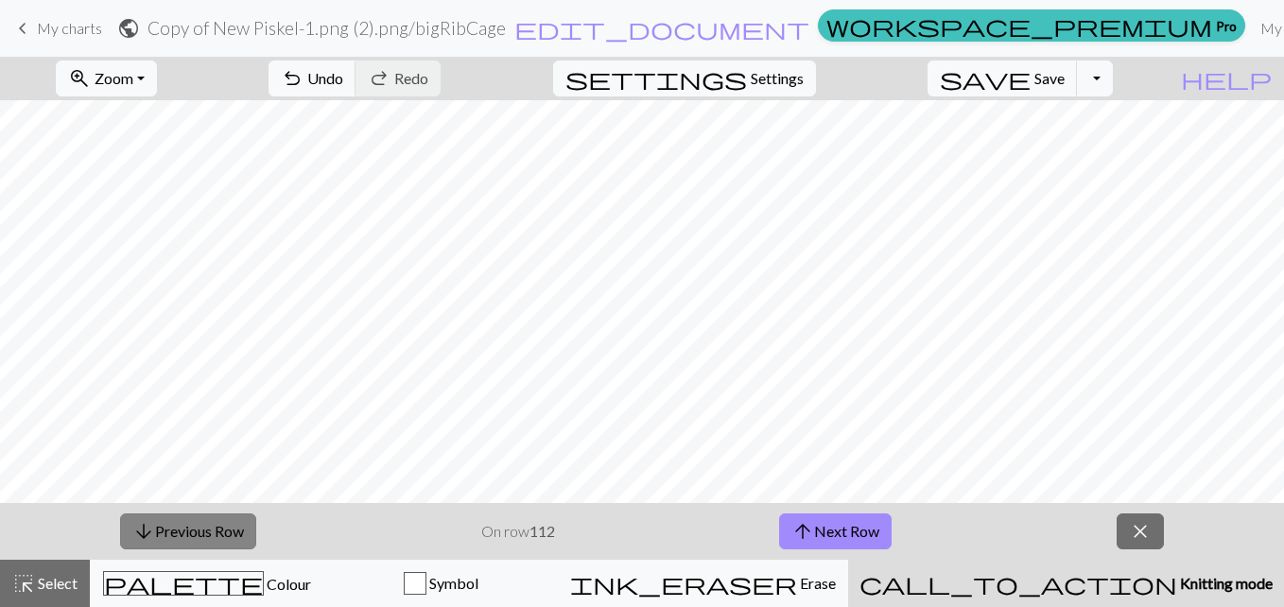
click at [186, 527] on button "arrow_downward Previous Row" at bounding box center [188, 531] width 136 height 36
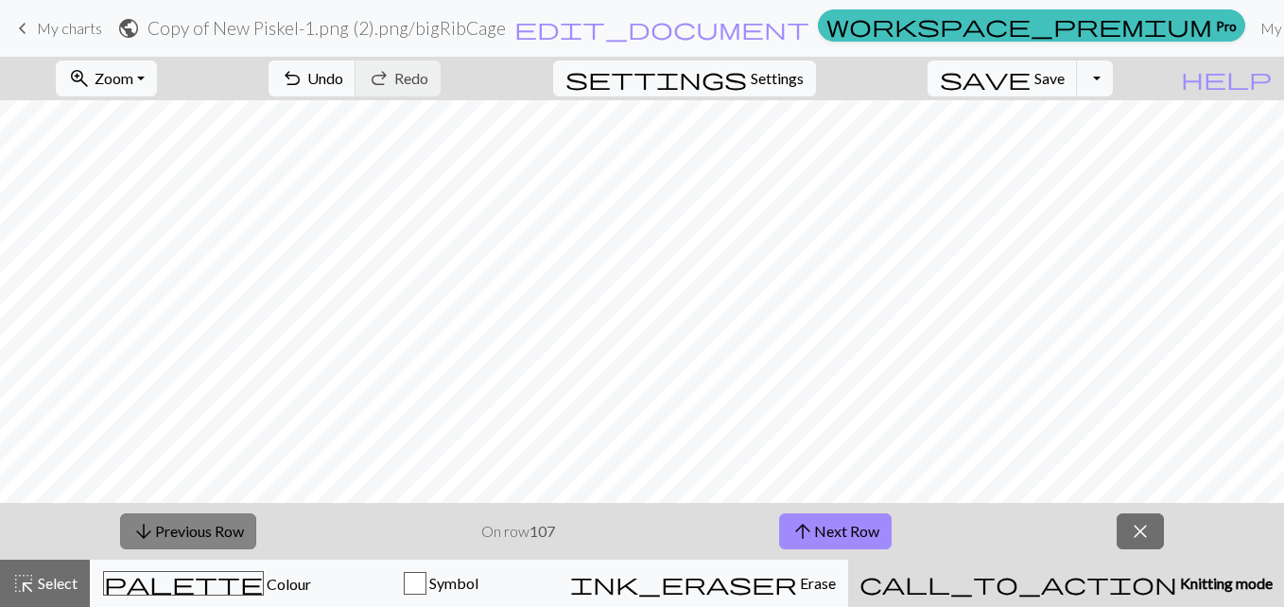
click at [186, 527] on button "arrow_downward Previous Row" at bounding box center [188, 531] width 136 height 36
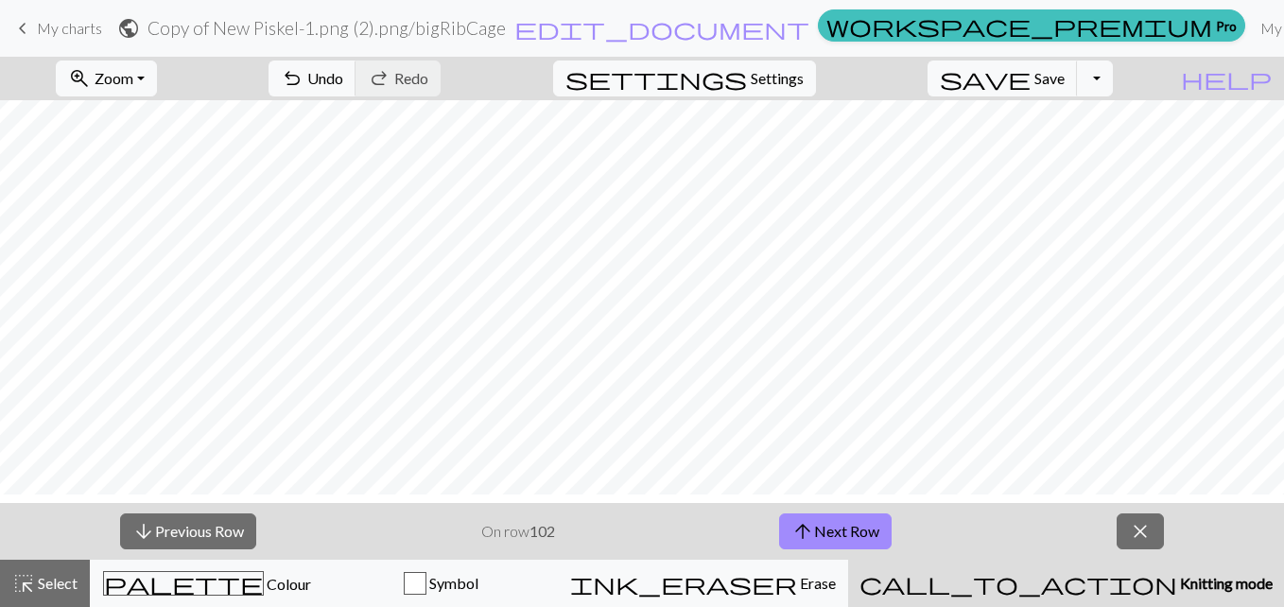
scroll to position [758, 5]
click at [198, 531] on button "arrow_downward Previous Row" at bounding box center [188, 531] width 136 height 36
click at [216, 529] on button "arrow_downward Previous Row" at bounding box center [188, 531] width 136 height 36
click at [216, 529] on button "arrow_downward Previous Row" at bounding box center [189, 531] width 136 height 36
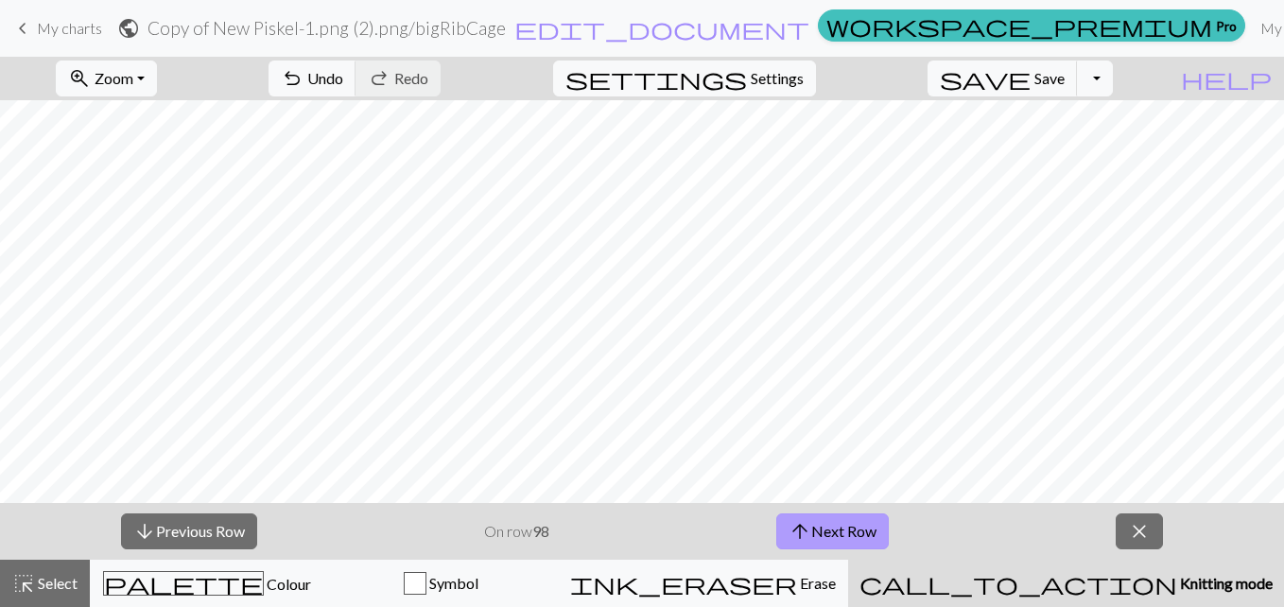
click at [837, 529] on button "arrow_upward Next Row" at bounding box center [832, 531] width 113 height 36
click at [837, 529] on button "arrow_upward Next Row" at bounding box center [835, 531] width 113 height 36
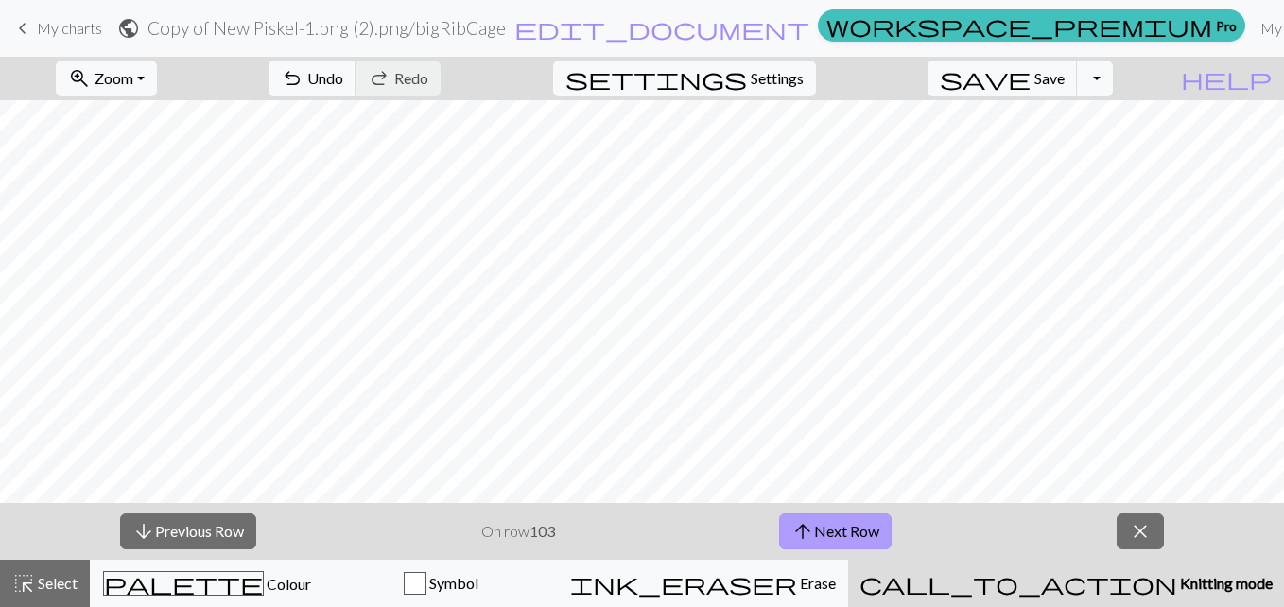
click at [837, 529] on button "arrow_upward Next Row" at bounding box center [835, 531] width 113 height 36
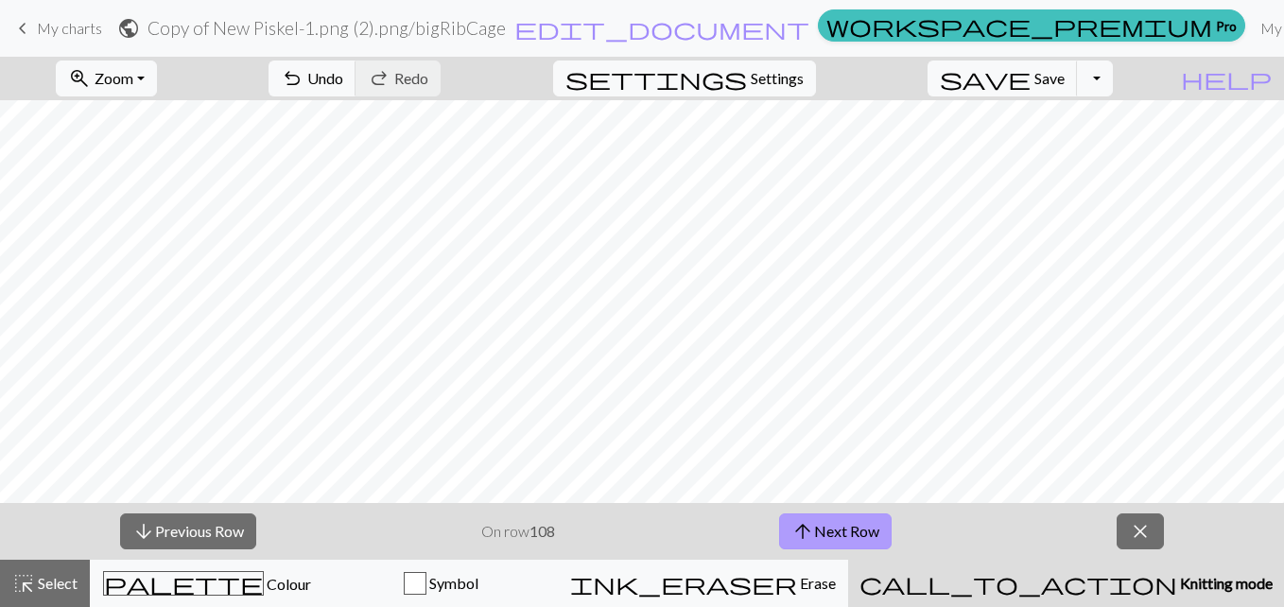
click at [837, 529] on button "arrow_upward Next Row" at bounding box center [835, 531] width 113 height 36
